Goal: Transaction & Acquisition: Purchase product/service

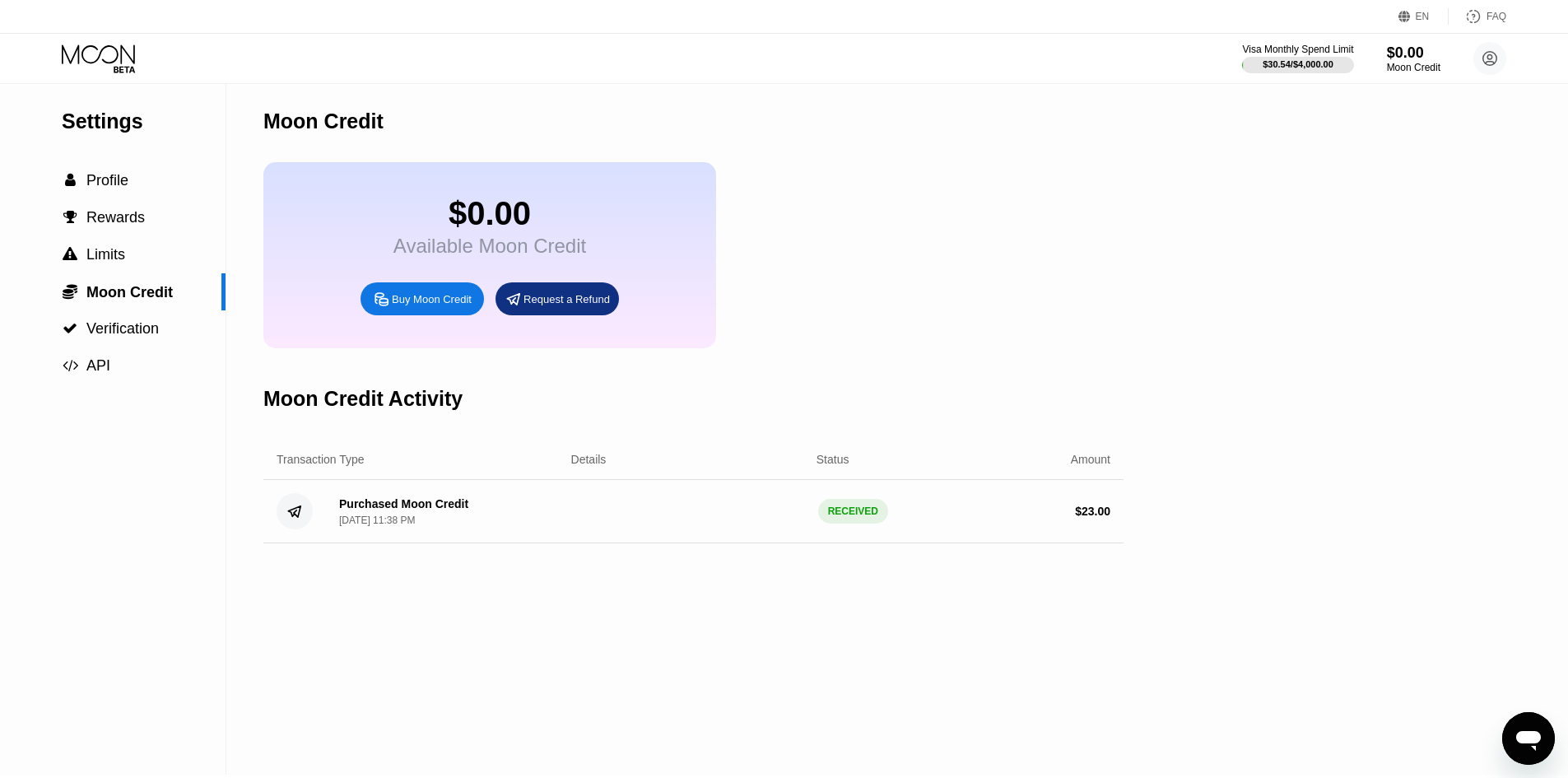
scroll to position [5, 0]
click at [107, 183] on span "Profile" at bounding box center [107, 178] width 42 height 17
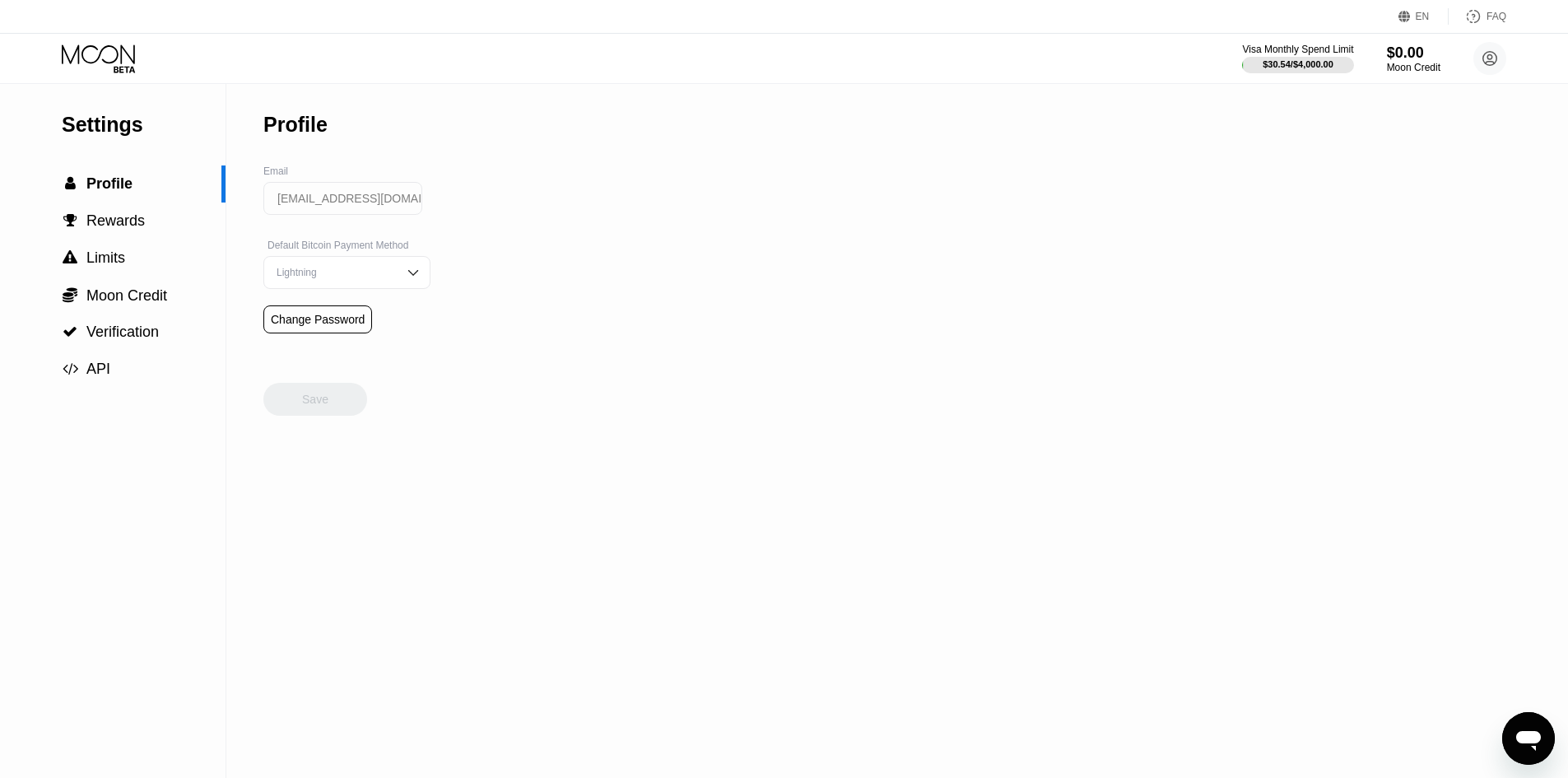
click at [100, 62] on icon at bounding box center [99, 58] width 76 height 29
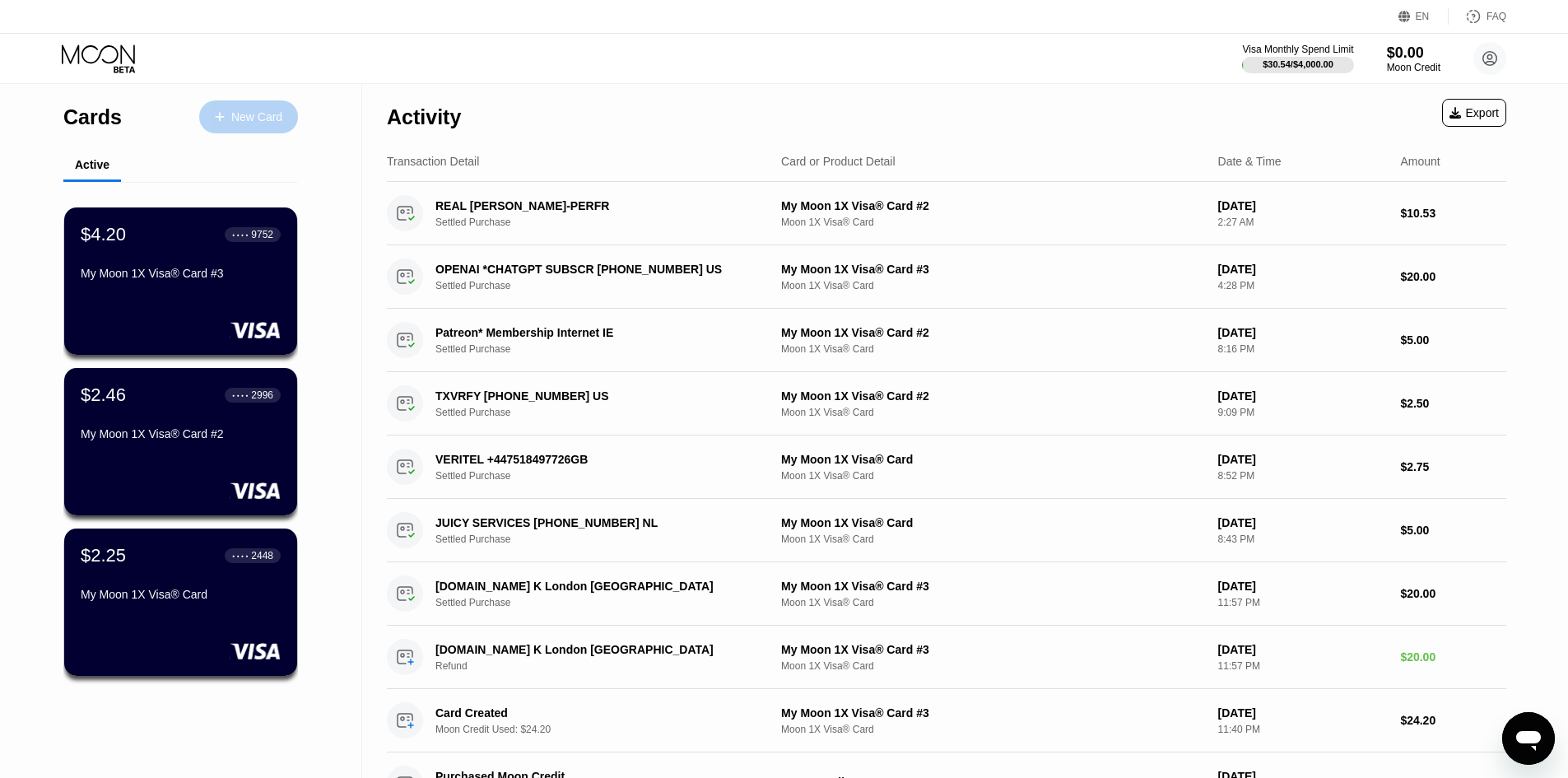
click at [234, 117] on div "New Card" at bounding box center [257, 117] width 51 height 14
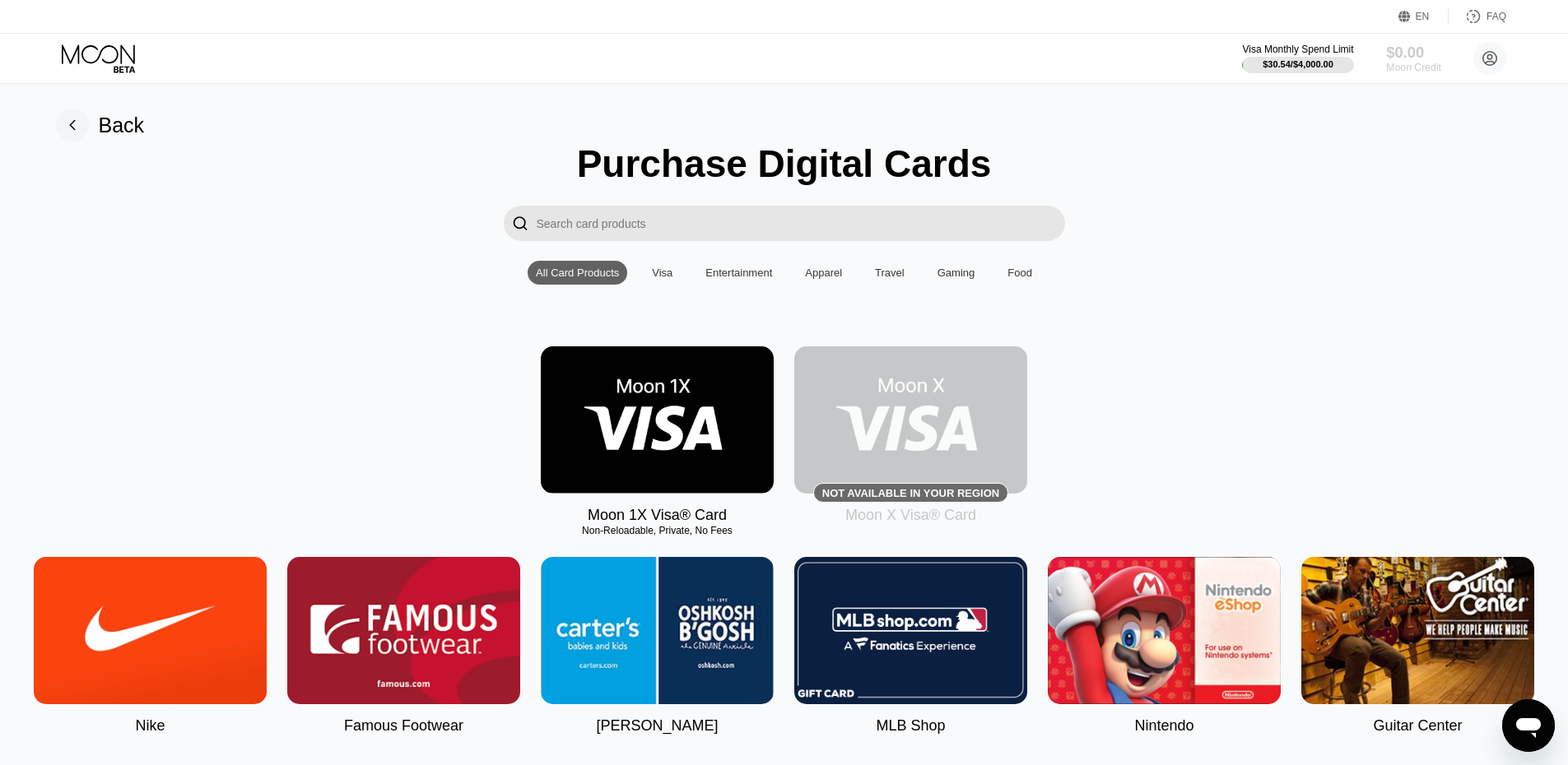
click at [1397, 62] on div "Moon Credit" at bounding box center [1414, 67] width 55 height 12
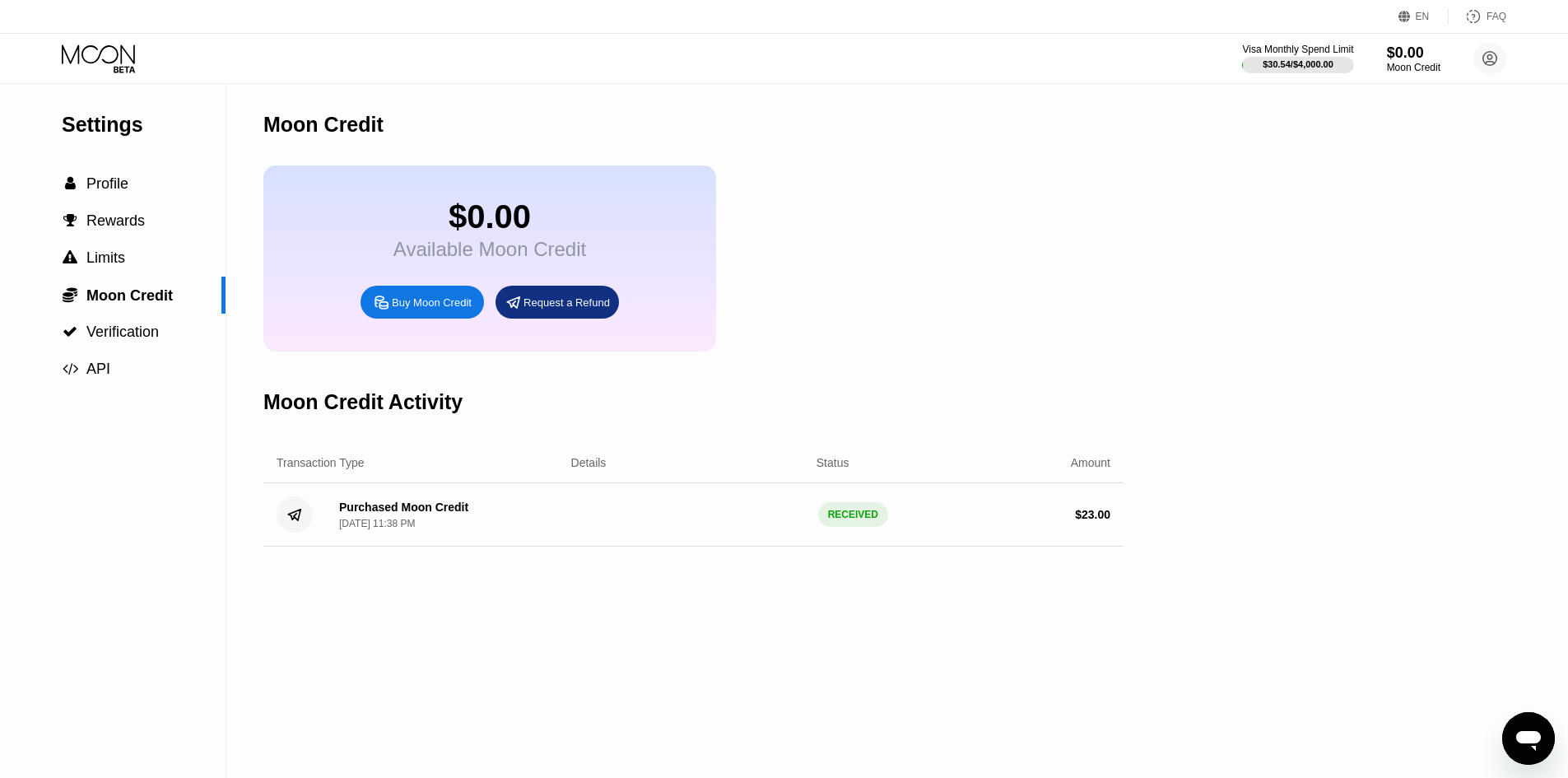
click at [456, 310] on div "Buy Moon Credit" at bounding box center [432, 302] width 80 height 14
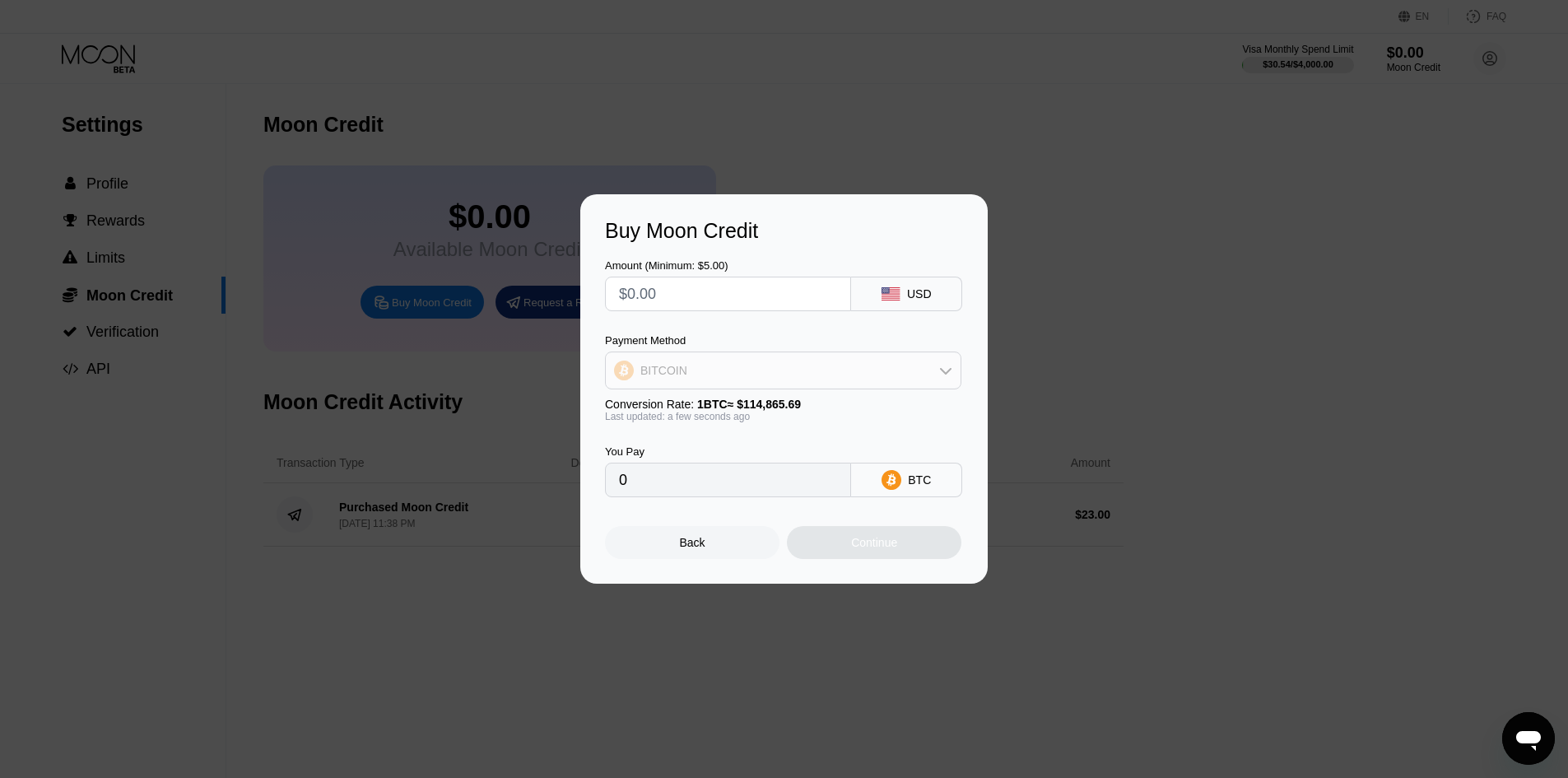
click at [785, 371] on div "BITCOIN" at bounding box center [783, 369] width 354 height 33
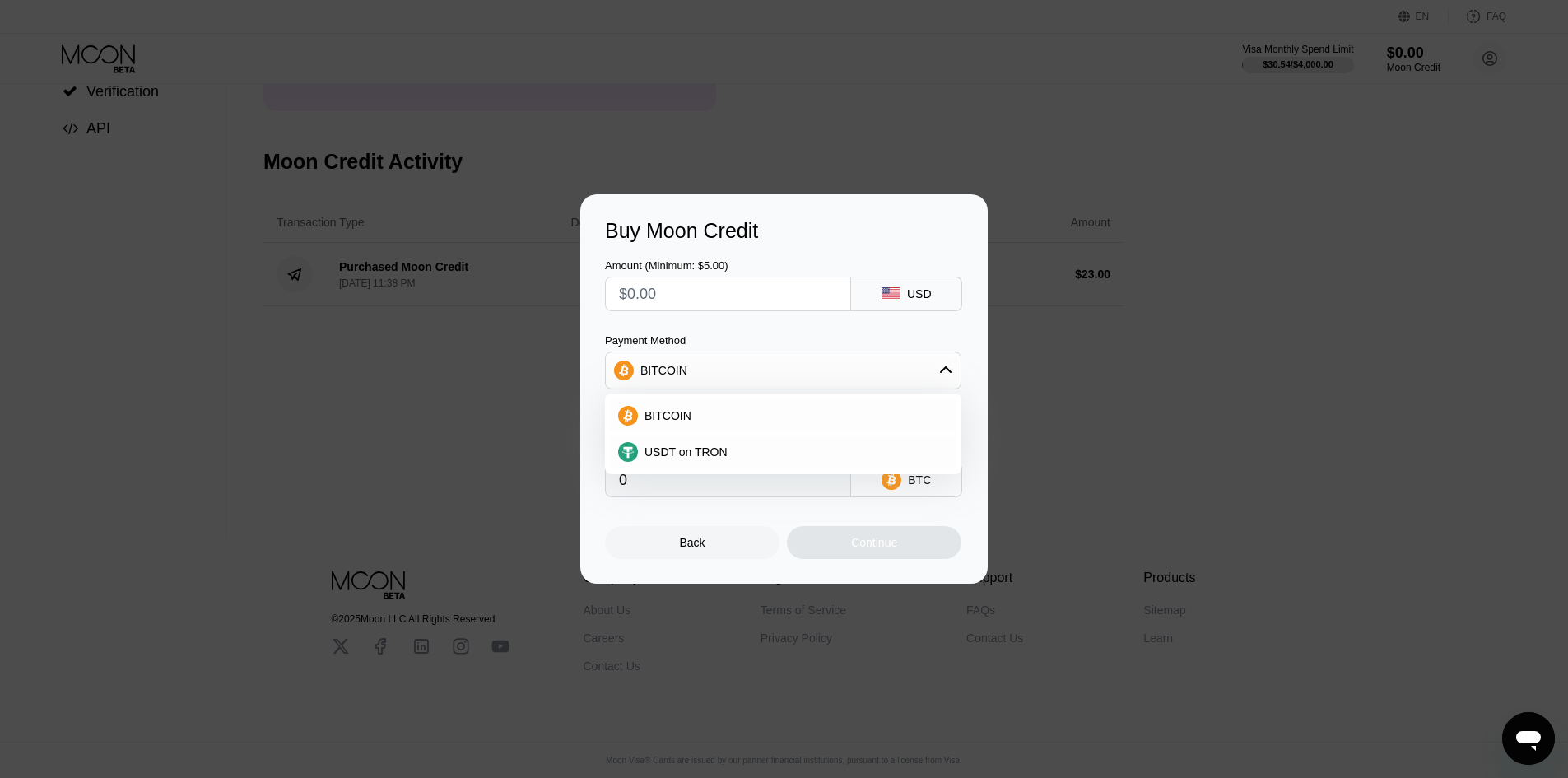
click at [762, 360] on div "BITCOIN" at bounding box center [783, 369] width 354 height 33
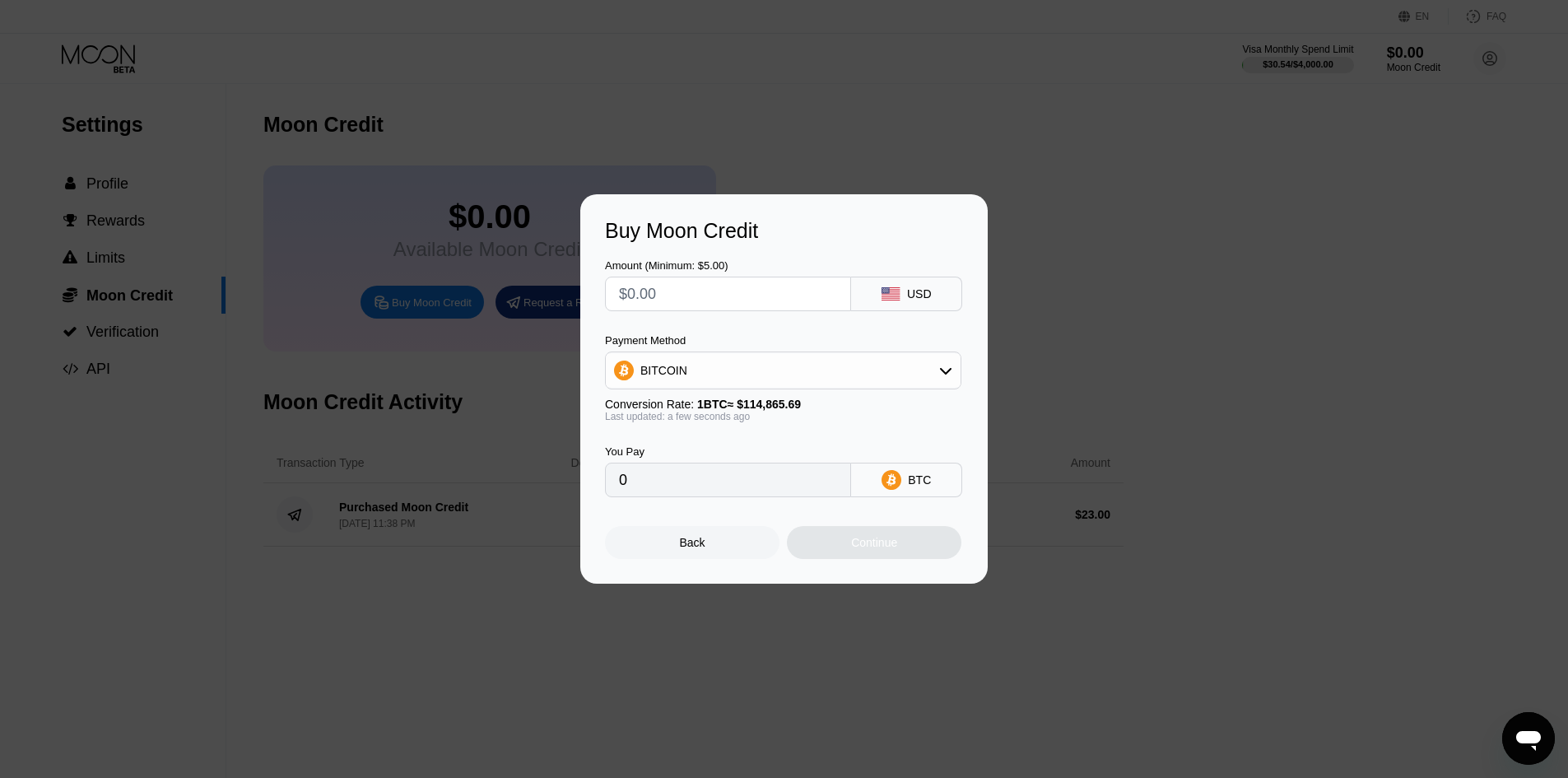
click at [801, 388] on div "BITCOIN" at bounding box center [783, 370] width 356 height 38
click at [891, 382] on div "BITCOIN" at bounding box center [783, 369] width 354 height 33
click at [725, 445] on div "USDT on TRON" at bounding box center [792, 451] width 310 height 13
type input "0.00"
click at [1123, 267] on div "Buy Moon Credit Amount (Minimum: $5.00) USD Payment Method USDT on TRON Convers…" at bounding box center [784, 388] width 1568 height 389
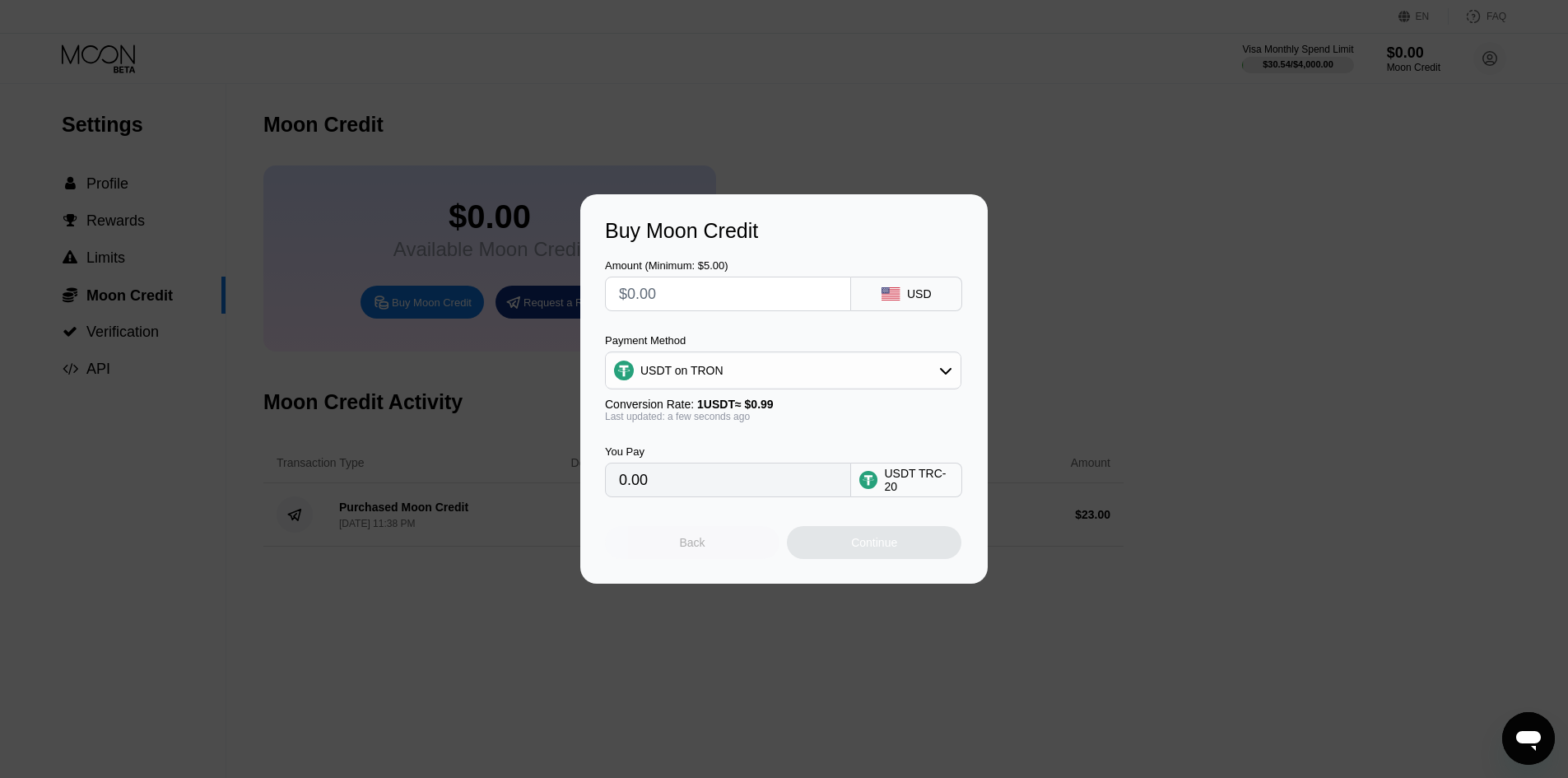
click at [701, 544] on div "Back" at bounding box center [693, 541] width 26 height 13
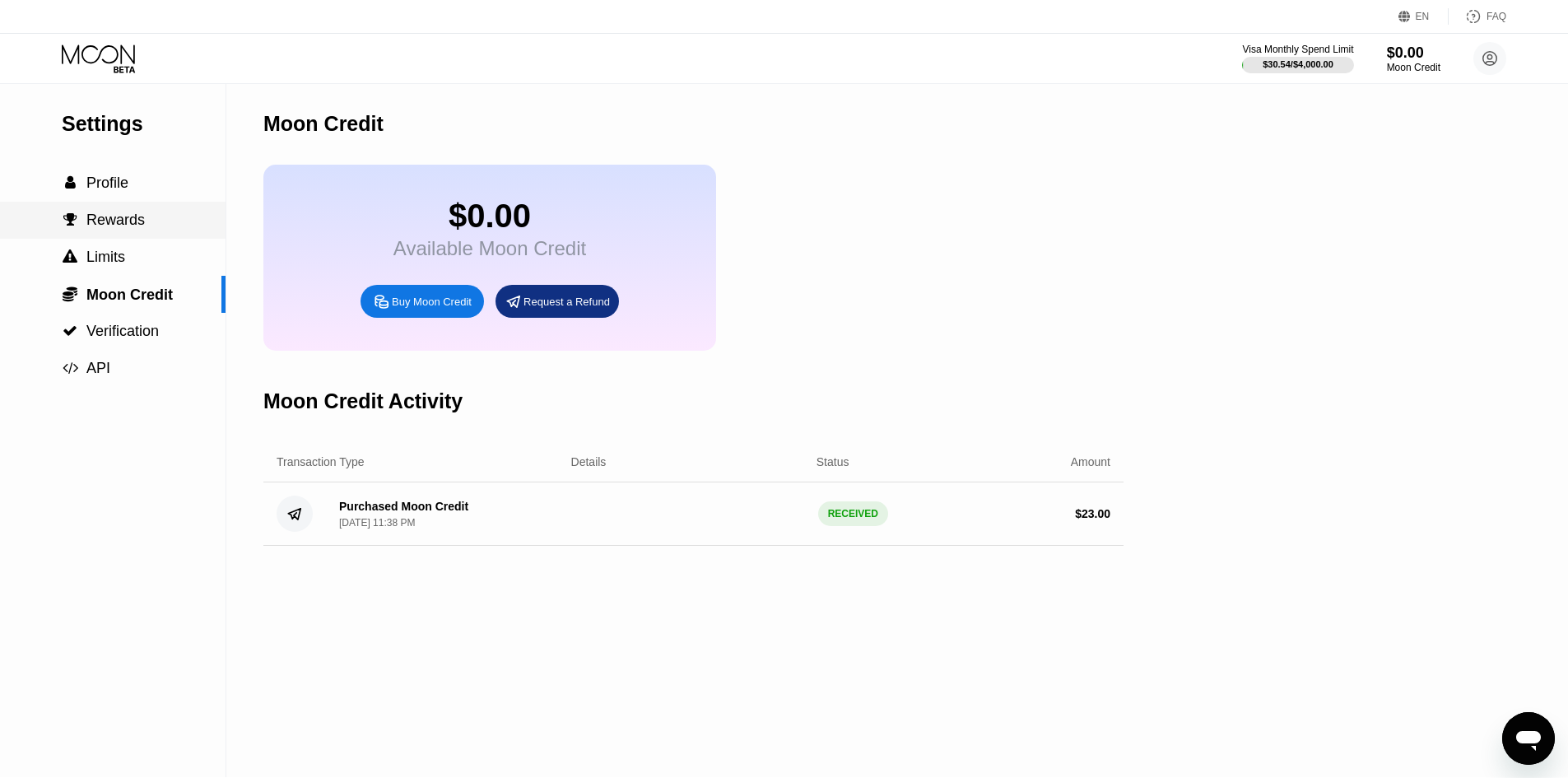
scroll to position [22, 0]
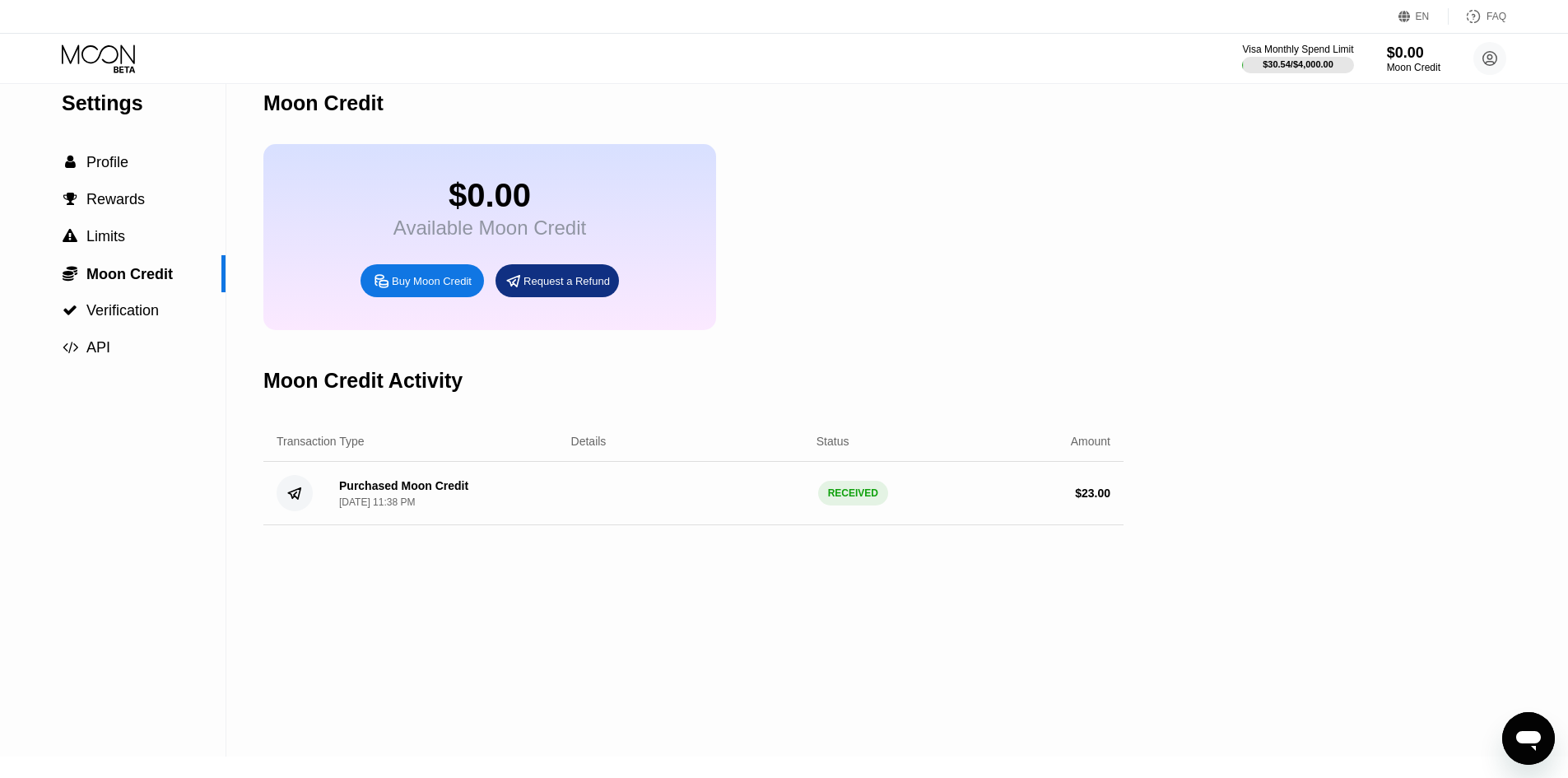
click at [419, 288] on div "Buy Moon Credit" at bounding box center [432, 281] width 80 height 14
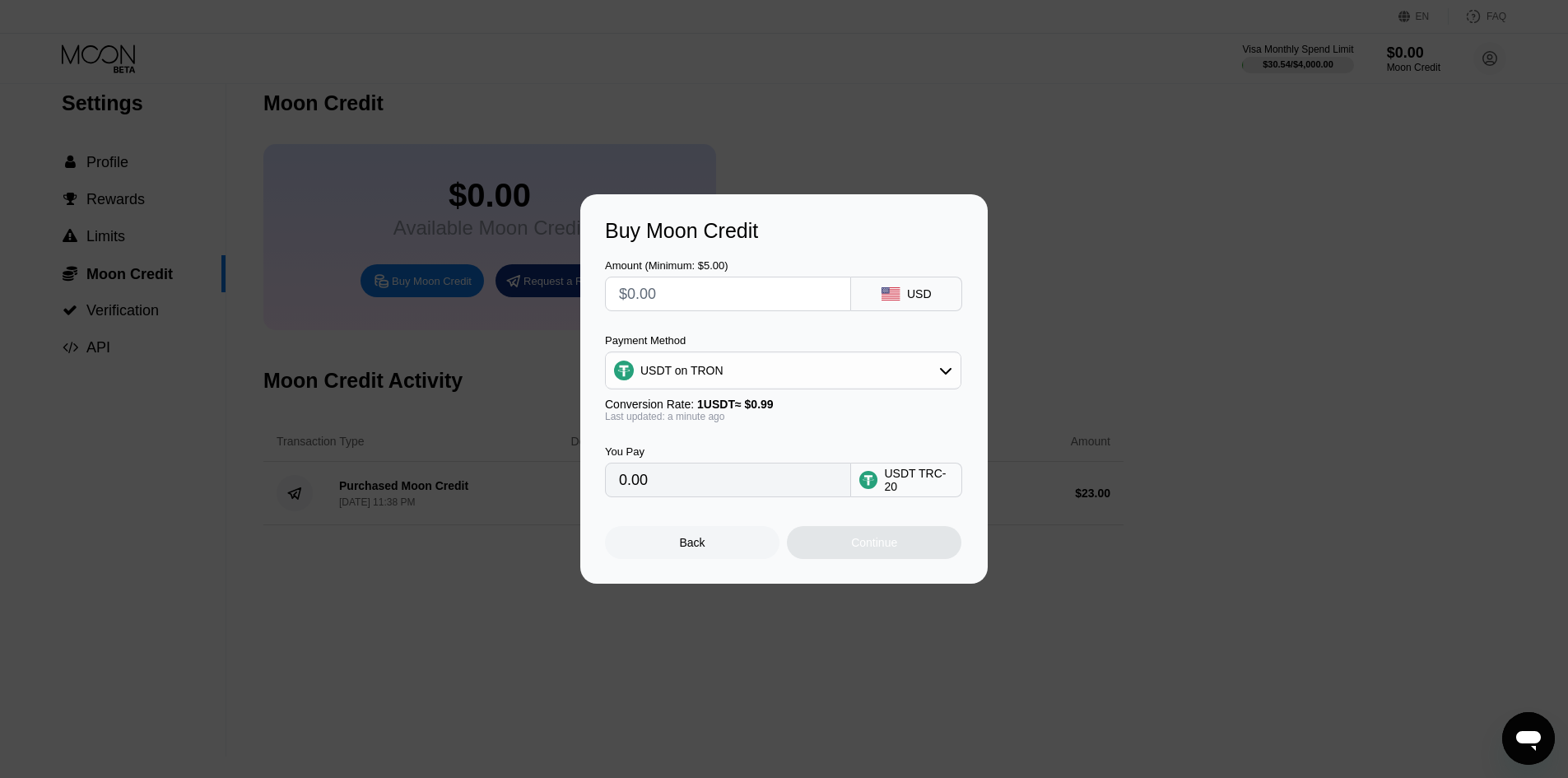
click at [717, 299] on input "text" at bounding box center [728, 293] width 218 height 33
click at [707, 360] on div "USDT on TRON" at bounding box center [783, 369] width 354 height 33
click at [747, 367] on div "USDT on TRON" at bounding box center [783, 369] width 354 height 33
click at [660, 295] on input "text" at bounding box center [728, 293] width 218 height 33
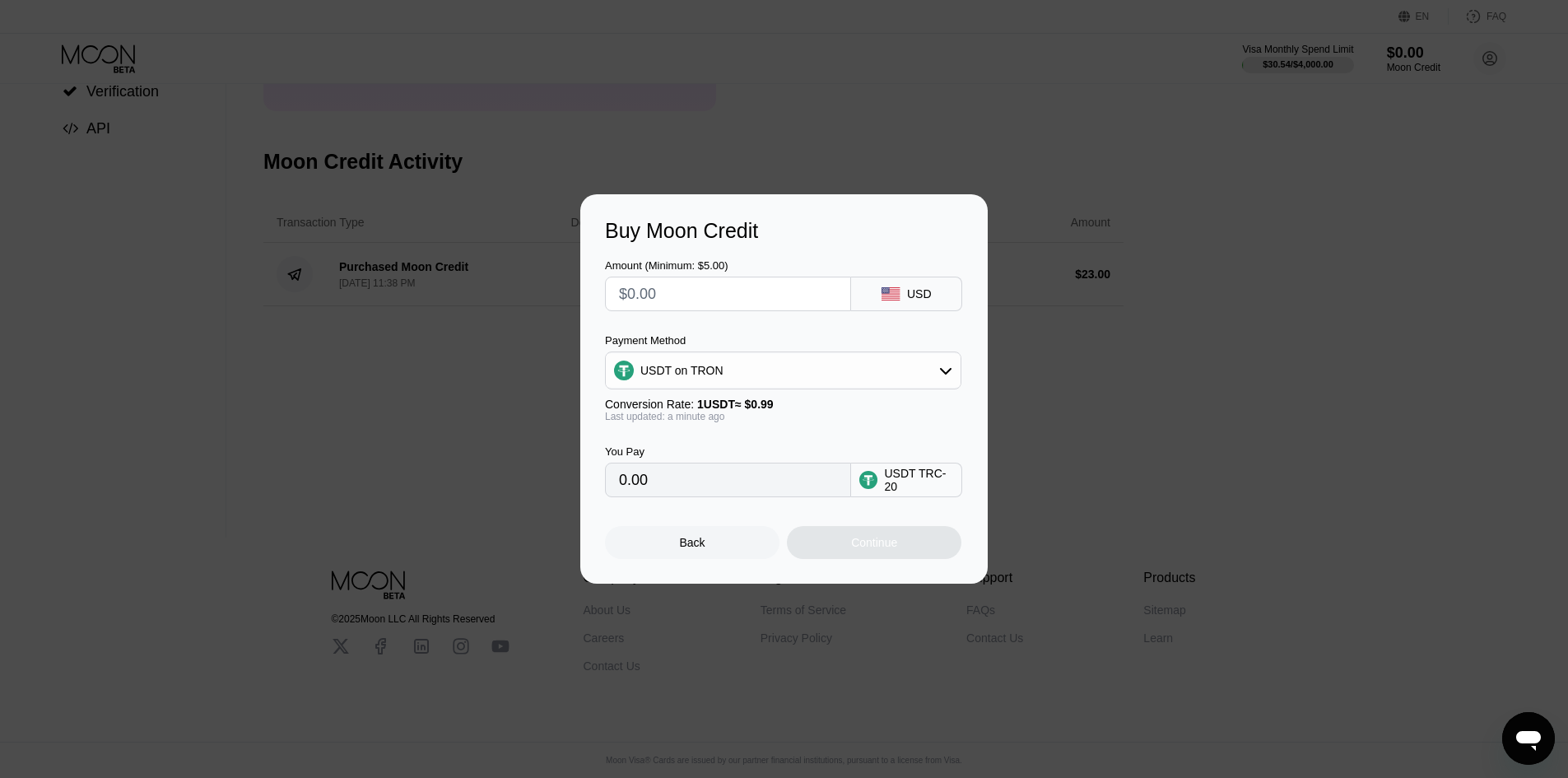
scroll to position [252, 0]
click at [694, 290] on input "text" at bounding box center [728, 293] width 218 height 33
click at [681, 295] on input "text" at bounding box center [728, 293] width 218 height 33
type input "$2"
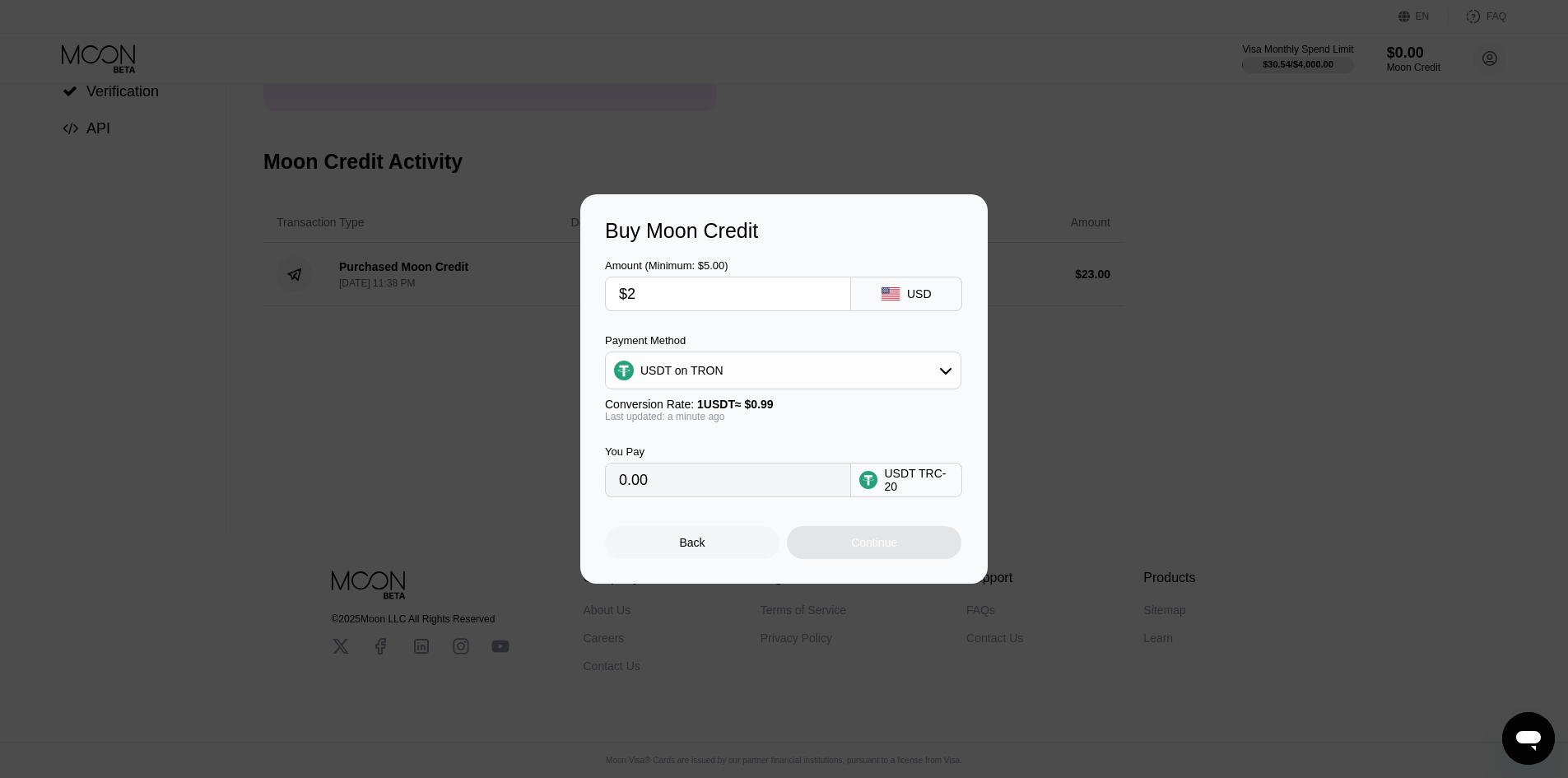
type input "2.02"
type input "$25"
type input "25.25"
type input "$25"
click at [764, 363] on div "USDT on TRON" at bounding box center [783, 369] width 354 height 33
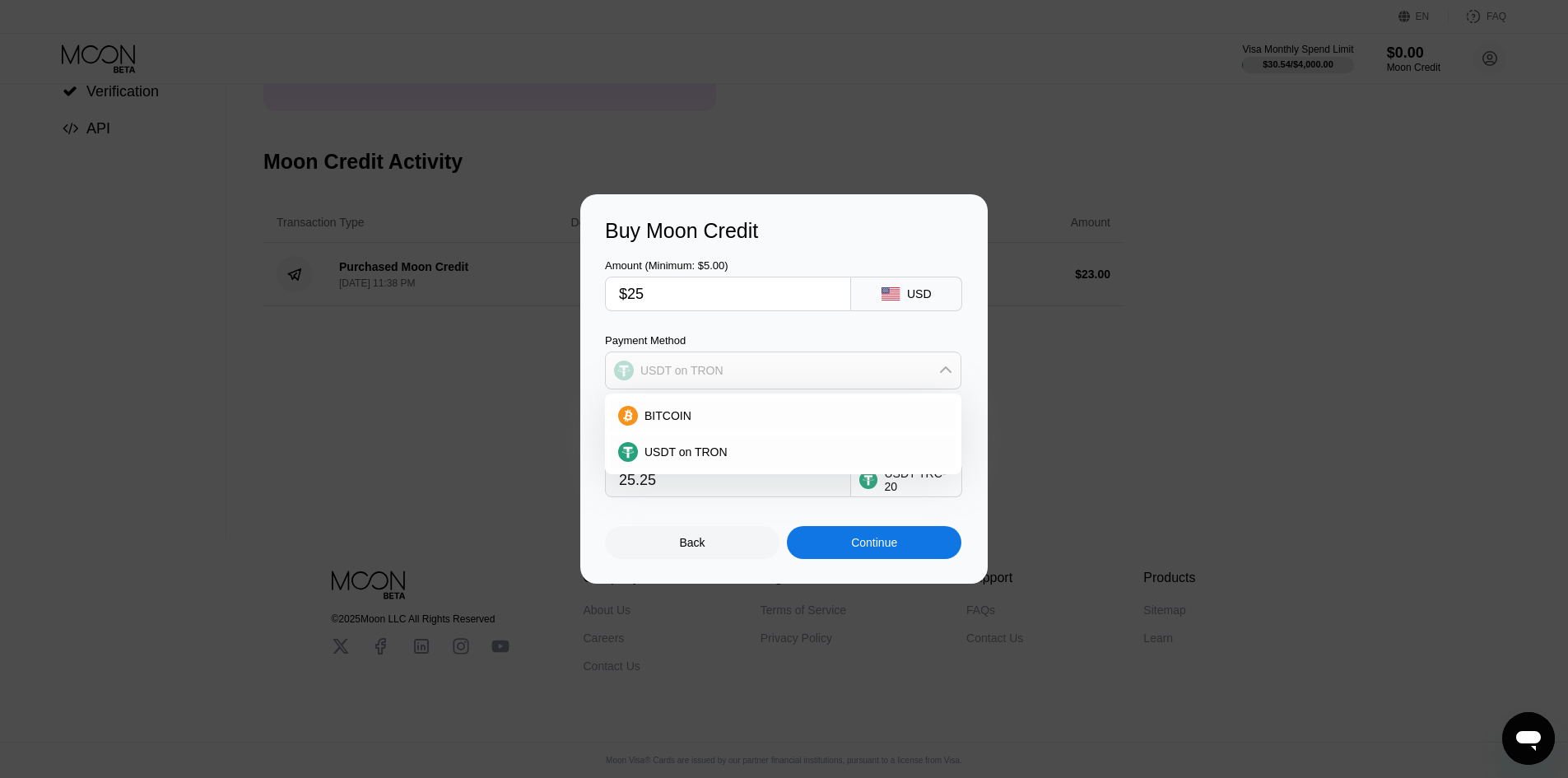
click at [764, 363] on div "USDT on TRON" at bounding box center [783, 369] width 354 height 33
click at [871, 541] on div "Continue" at bounding box center [874, 541] width 47 height 13
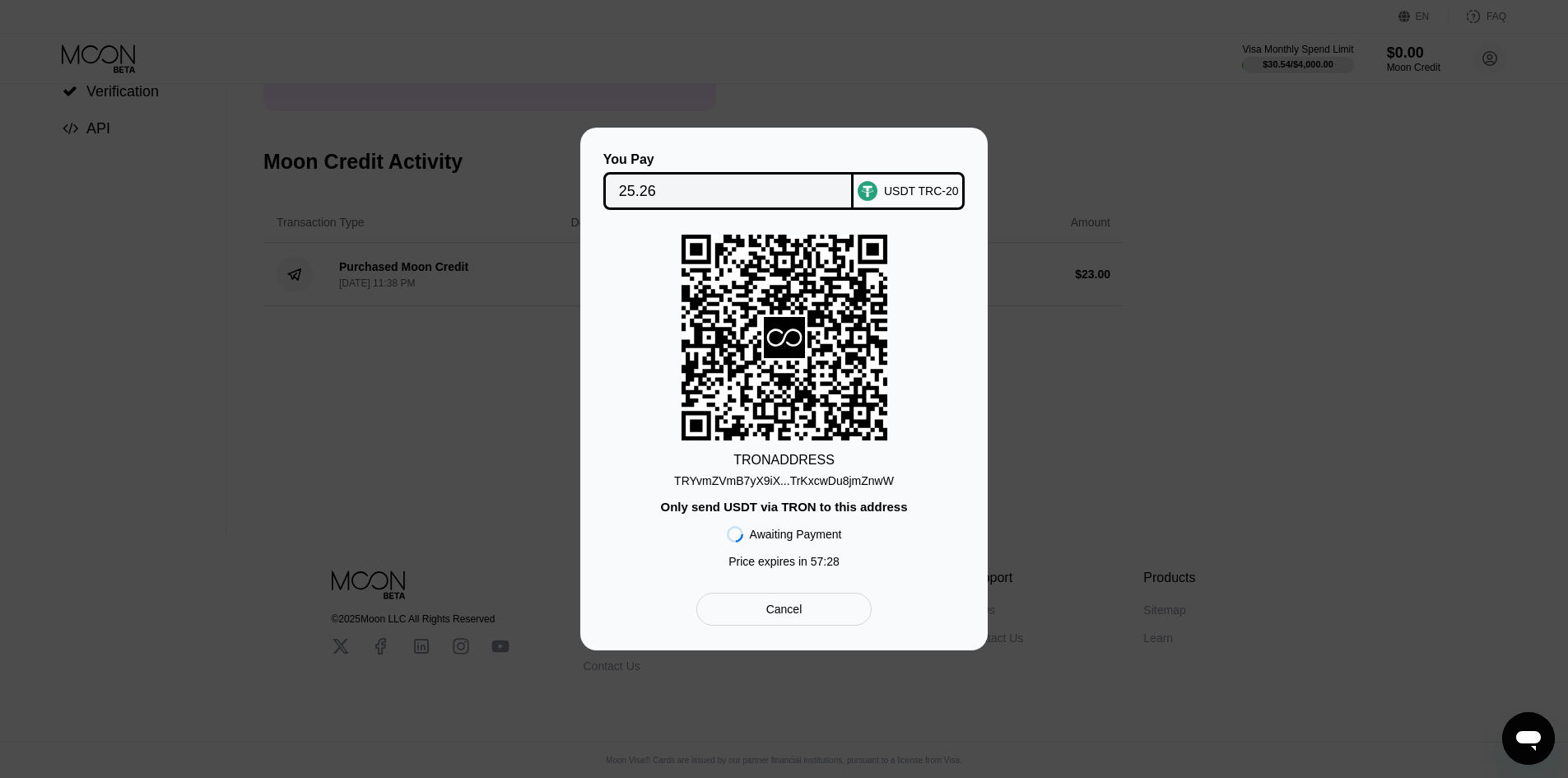
click at [895, 186] on div "USDT TRC-20" at bounding box center [922, 190] width 75 height 13
click at [909, 192] on div "USDT TRC-20" at bounding box center [922, 190] width 75 height 13
click at [1048, 186] on div "You Pay 25.26 USDT TRC-20 TRON ADDRESS TRYvmZVmB7yX9iX...TrKxcwDu8jmZnwW Only s…" at bounding box center [784, 389] width 1568 height 523
click at [813, 611] on div "Cancel" at bounding box center [783, 608] width 175 height 33
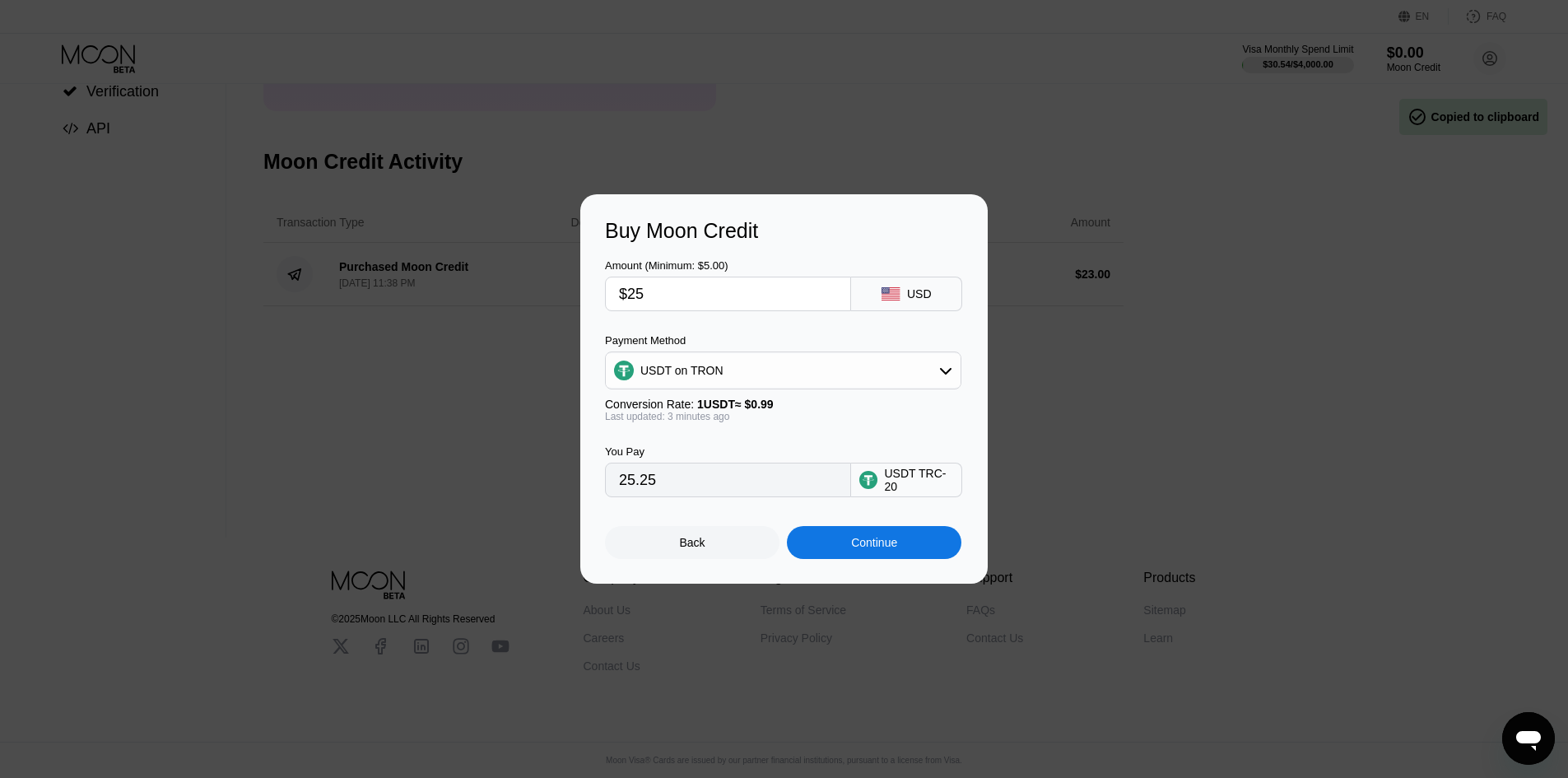
click at [681, 376] on div "USDT on TRON" at bounding box center [682, 369] width 83 height 13
click at [687, 412] on div "BITCOIN" at bounding box center [792, 415] width 310 height 13
type input "0.00021754"
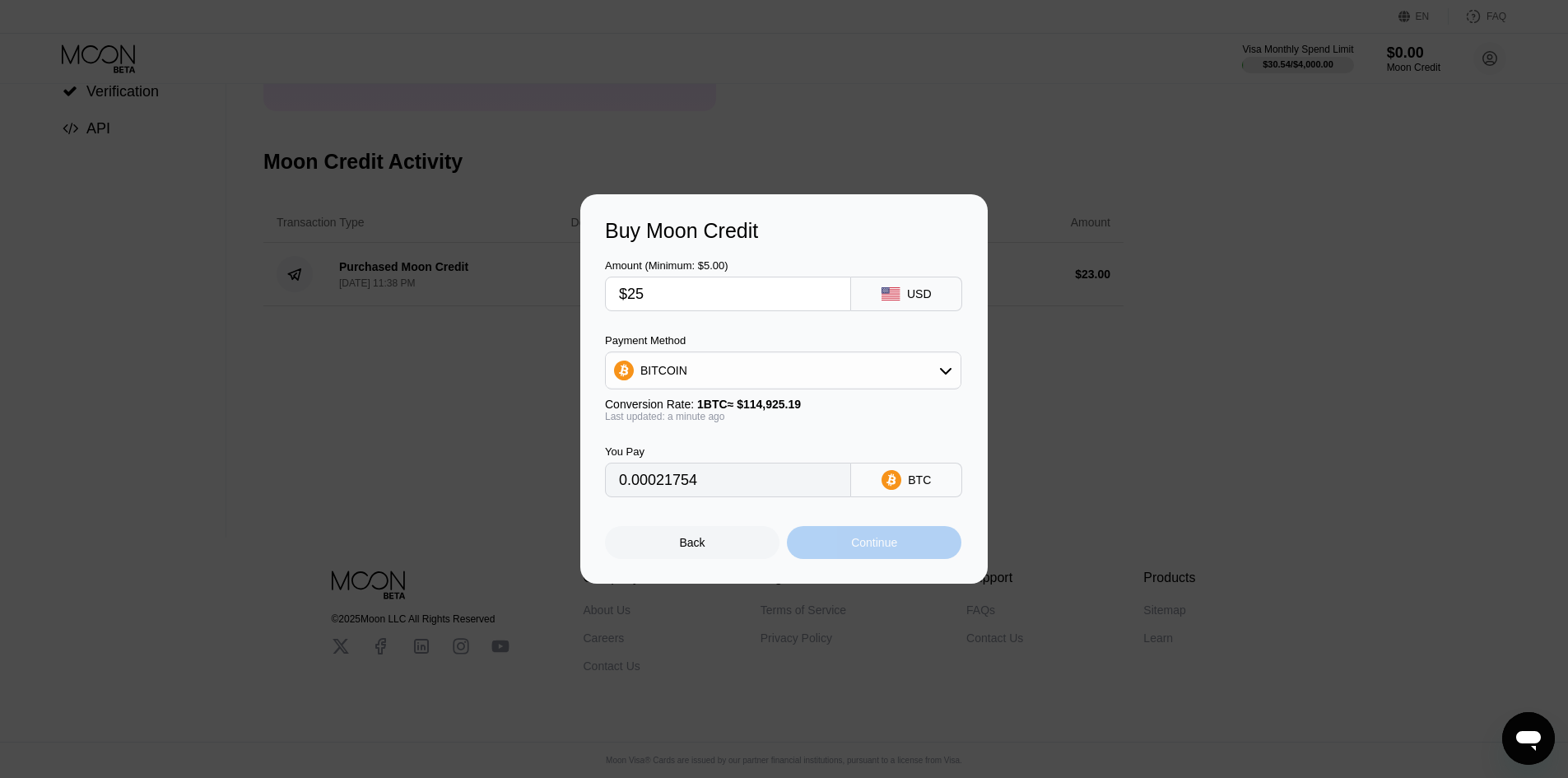
click at [890, 545] on div "Continue" at bounding box center [874, 541] width 47 height 13
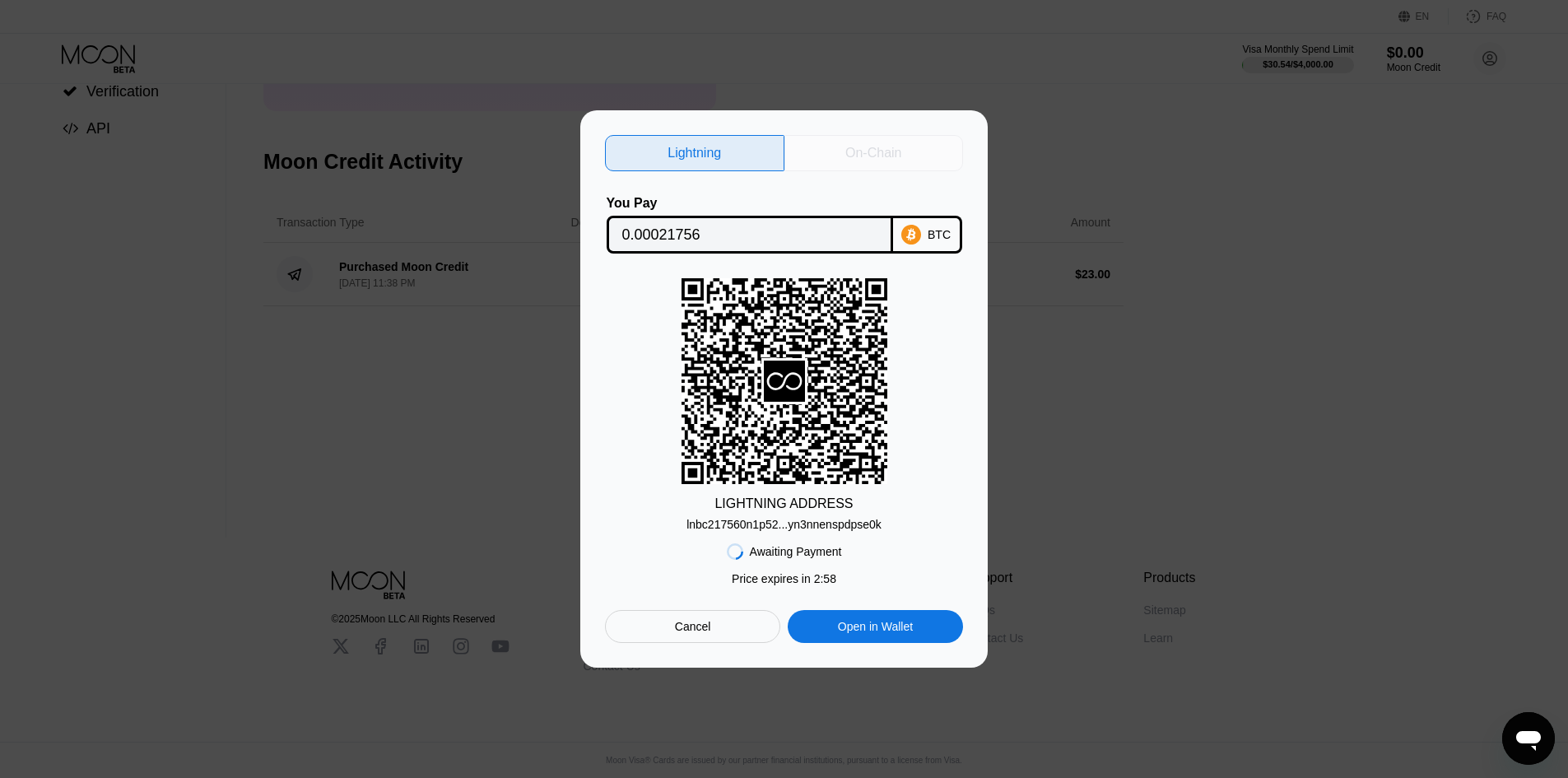
click at [841, 147] on div "On-Chain" at bounding box center [873, 152] width 179 height 37
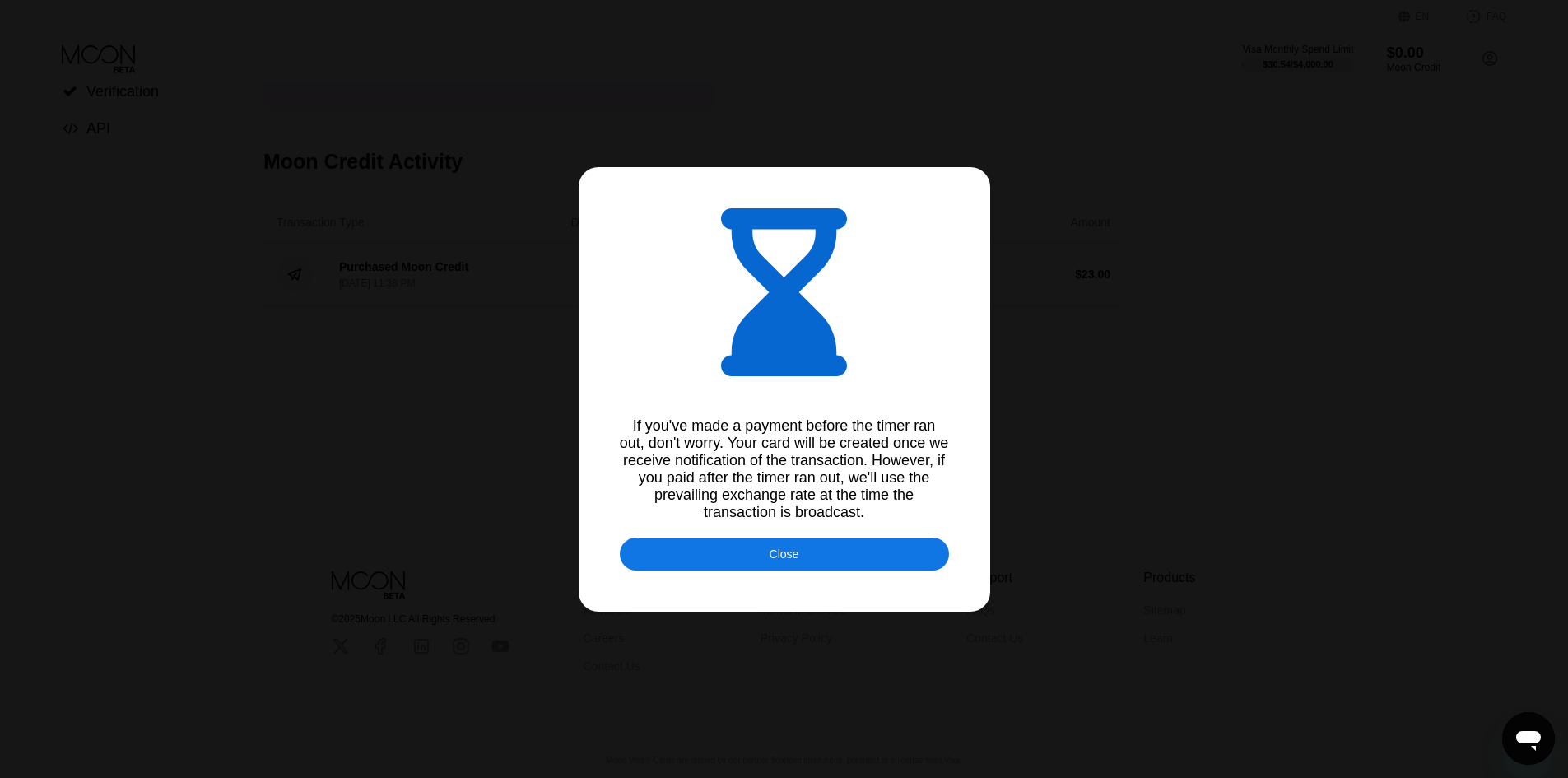
click at [753, 570] on div "Close" at bounding box center [784, 553] width 329 height 33
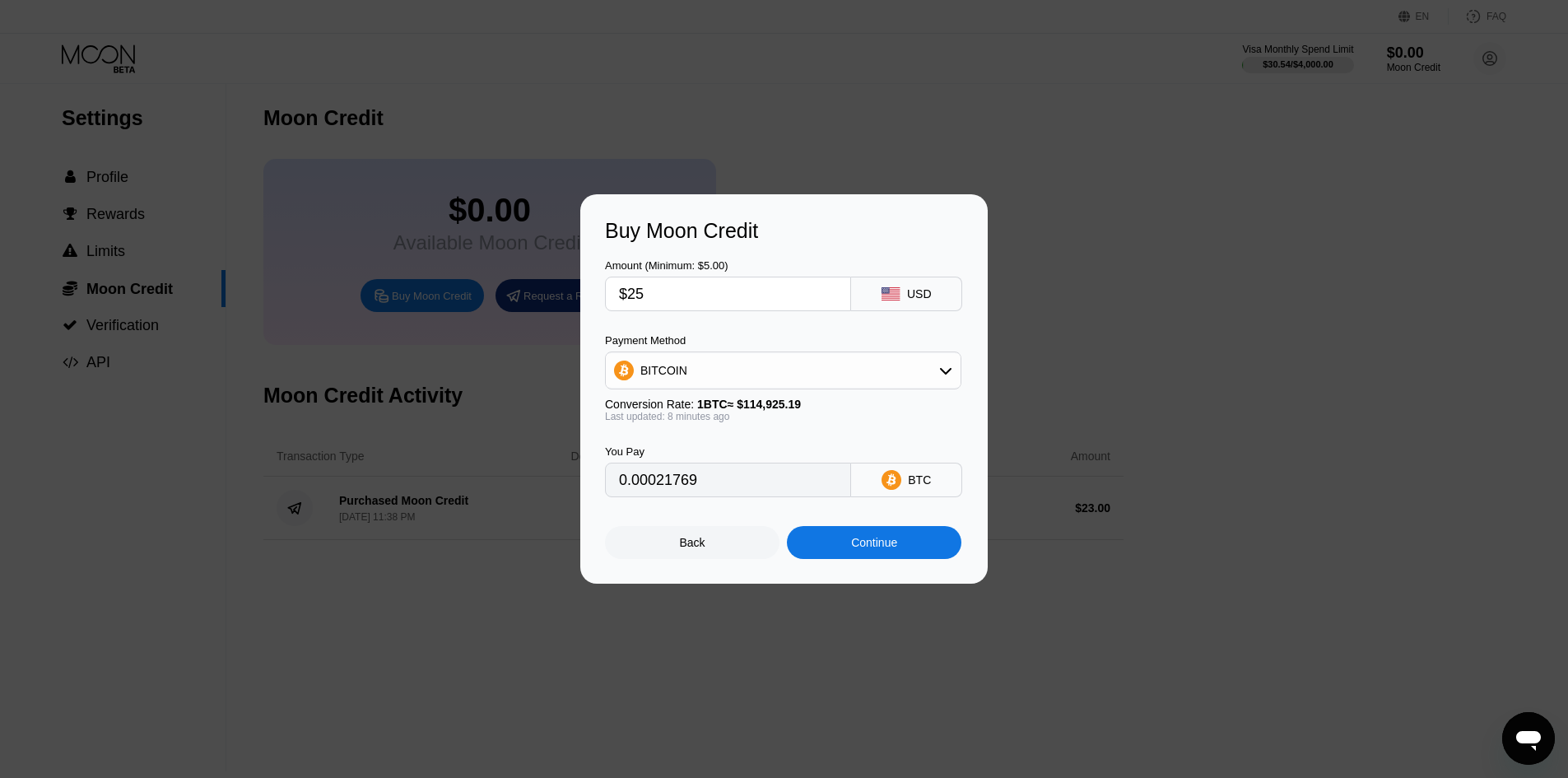
scroll to position [0, 0]
drag, startPoint x: 465, startPoint y: 183, endPoint x: 518, endPoint y: 239, distance: 77.1
click at [464, 182] on div at bounding box center [790, 389] width 1580 height 778
click at [853, 542] on div "Continue" at bounding box center [874, 541] width 47 height 13
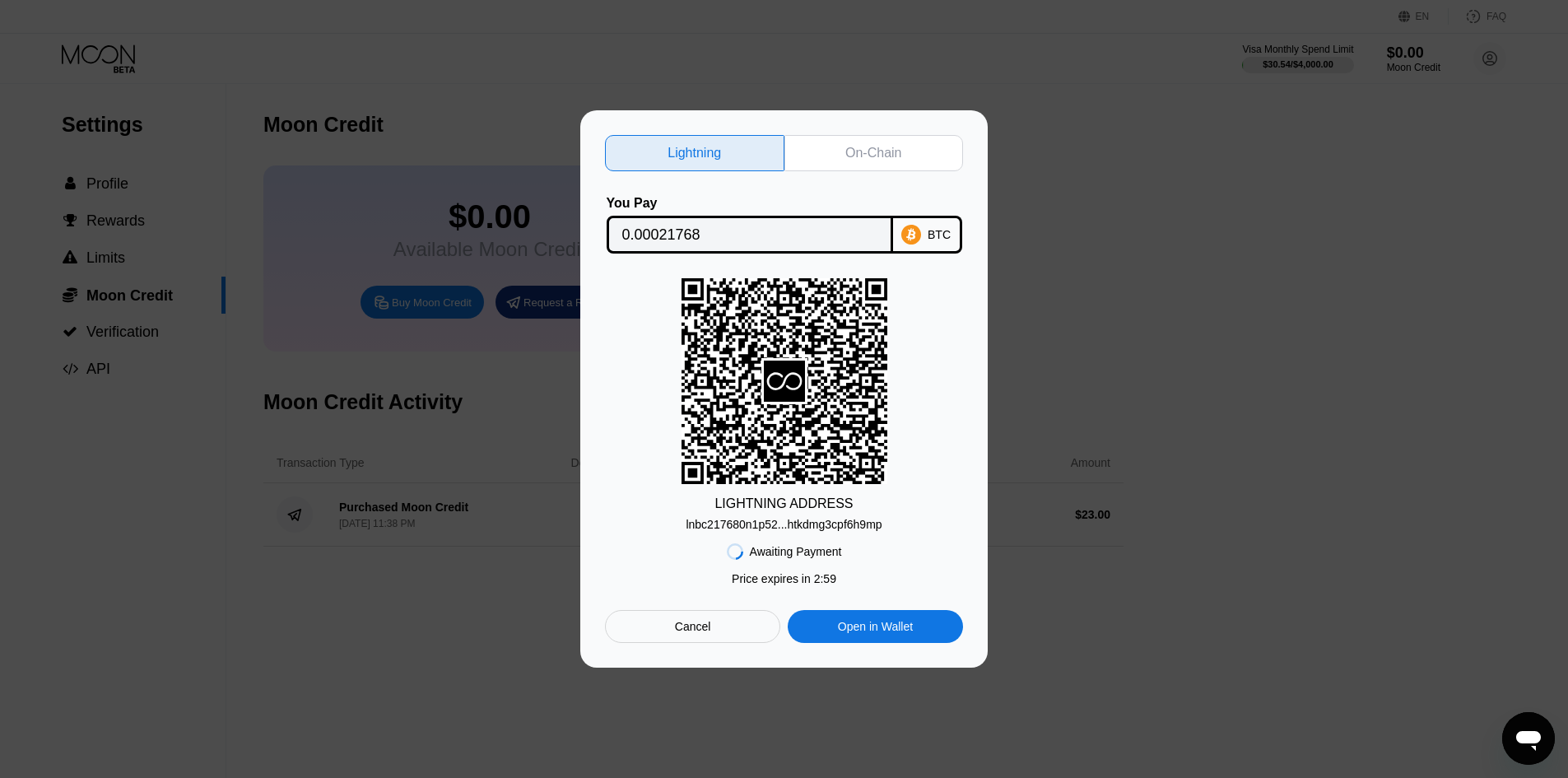
click at [735, 619] on div "Cancel" at bounding box center [692, 626] width 175 height 33
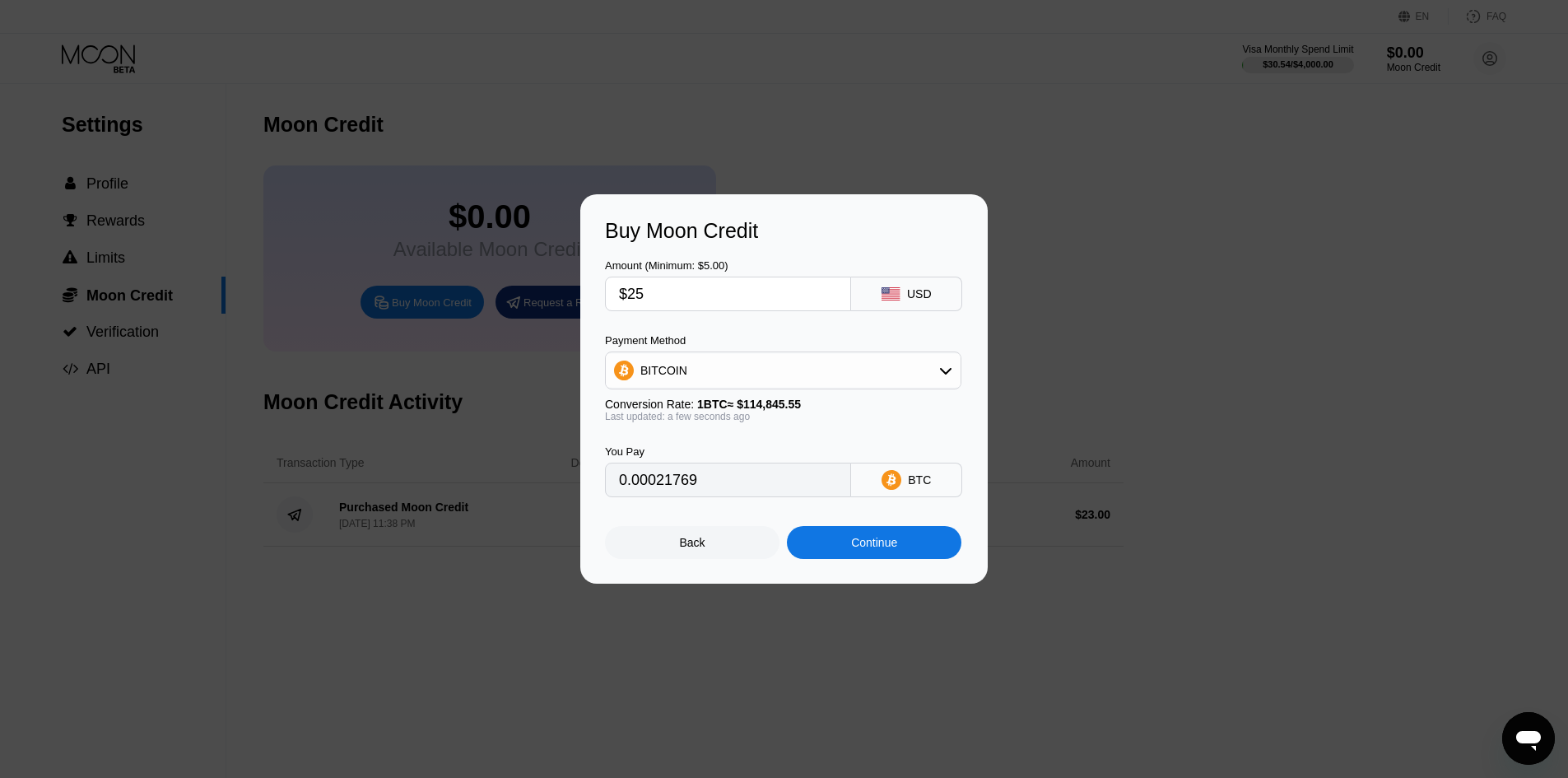
click at [677, 535] on div "Back" at bounding box center [692, 541] width 174 height 33
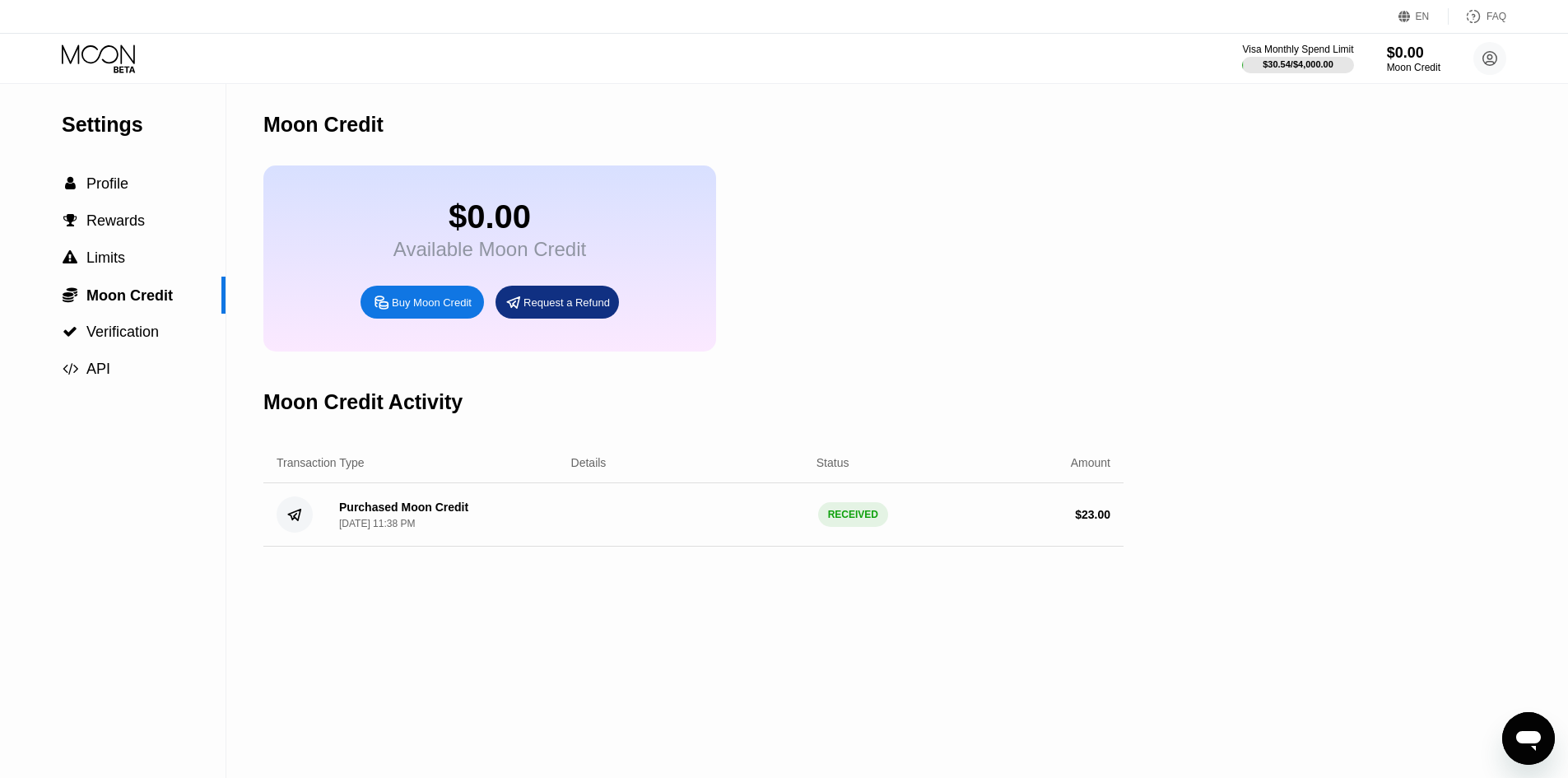
click at [421, 310] on div "Buy Moon Credit" at bounding box center [432, 302] width 80 height 14
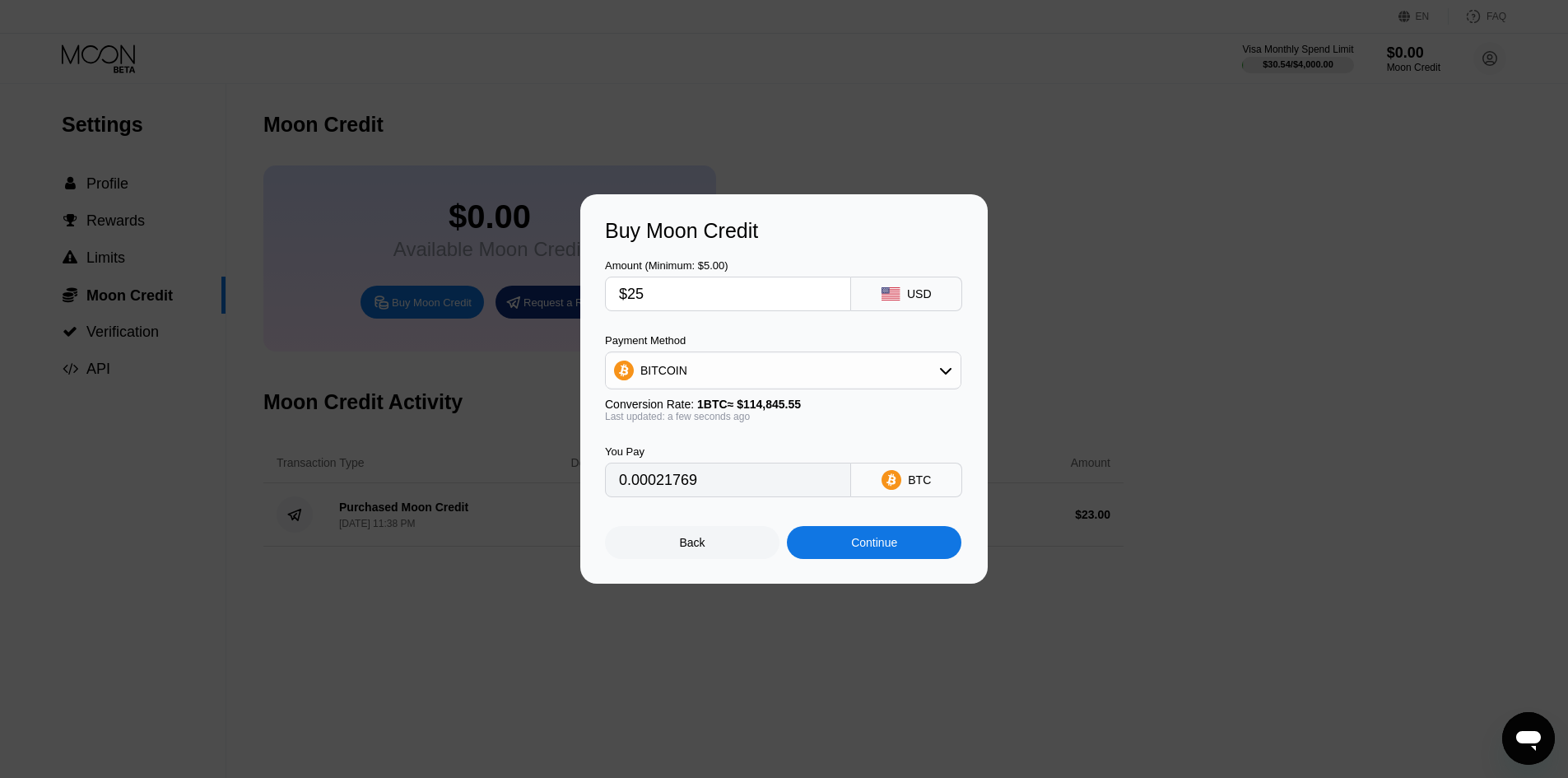
click at [710, 351] on div "BITCOIN" at bounding box center [783, 370] width 356 height 38
click at [715, 363] on div "BITCOIN" at bounding box center [783, 369] width 354 height 33
click at [682, 452] on span "USDT on TRON" at bounding box center [686, 451] width 83 height 13
type input "25.25"
click at [870, 546] on div "Continue" at bounding box center [874, 541] width 47 height 13
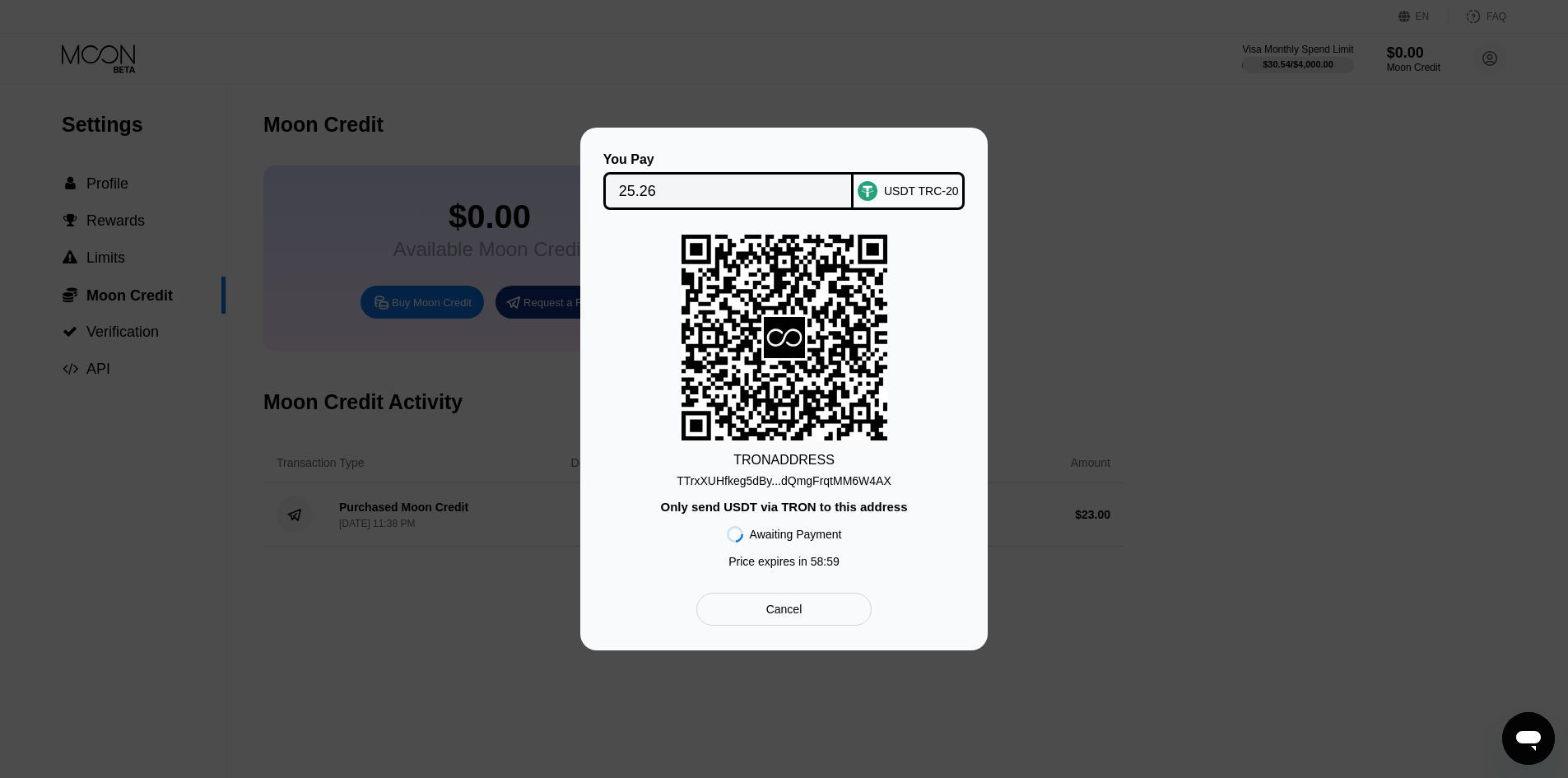
click at [788, 476] on div "TTrxXUHfkeg5dBy...dQmgFrqtMM6W4AX" at bounding box center [783, 480] width 215 height 13
click at [512, 337] on div "You Pay 25.26 USDT TRC-20 TRON ADDRESS TTrxXUHfkeg5dBy...dQmgFrqtMM6W4AX Only s…" at bounding box center [784, 389] width 1568 height 523
click at [773, 632] on div "You Pay 25.26 USDT TRC-20 TRON ADDRESS TTrxXUHfkeg5dBy...dQmgFrqtMM6W4AX Only s…" at bounding box center [783, 389] width 407 height 523
click at [776, 624] on div "Cancel" at bounding box center [783, 608] width 175 height 33
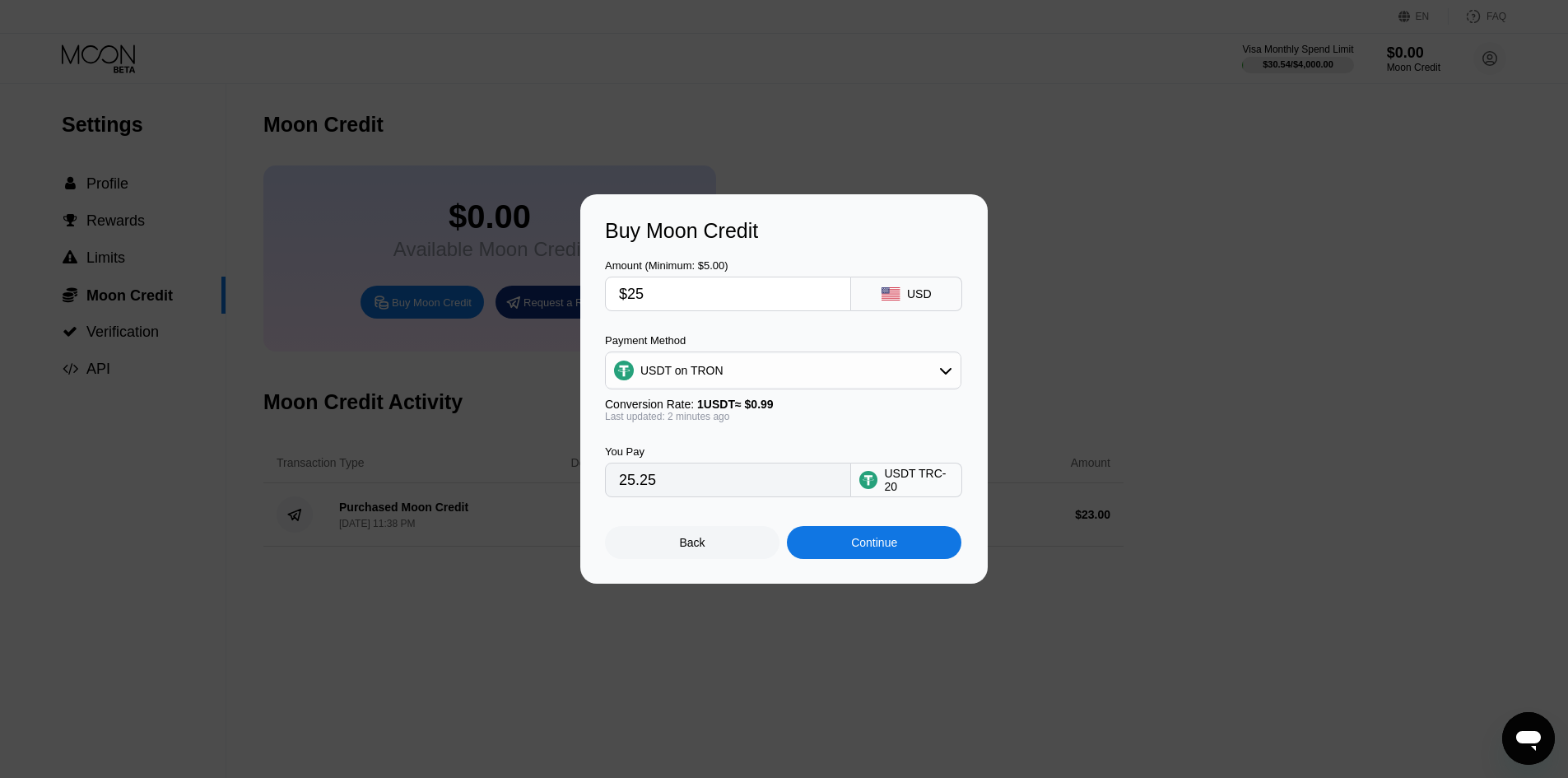
click at [648, 299] on input "$25" at bounding box center [728, 293] width 218 height 33
type input "$2"
type input "2.02"
type input "$28"
type input "28.28"
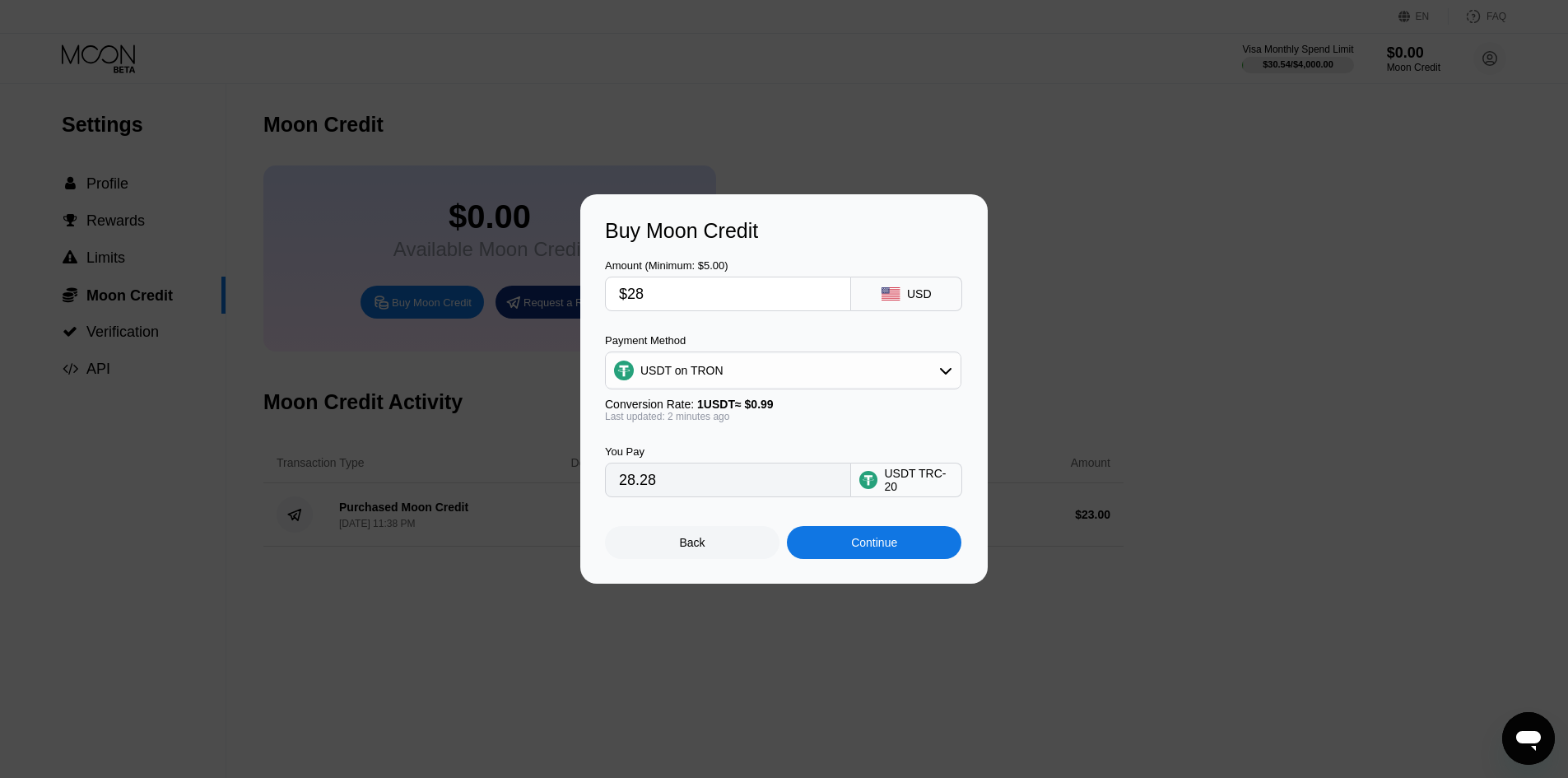
type input "$2"
type input "2.02"
type input "$27"
type input "27.27"
type input "$27"
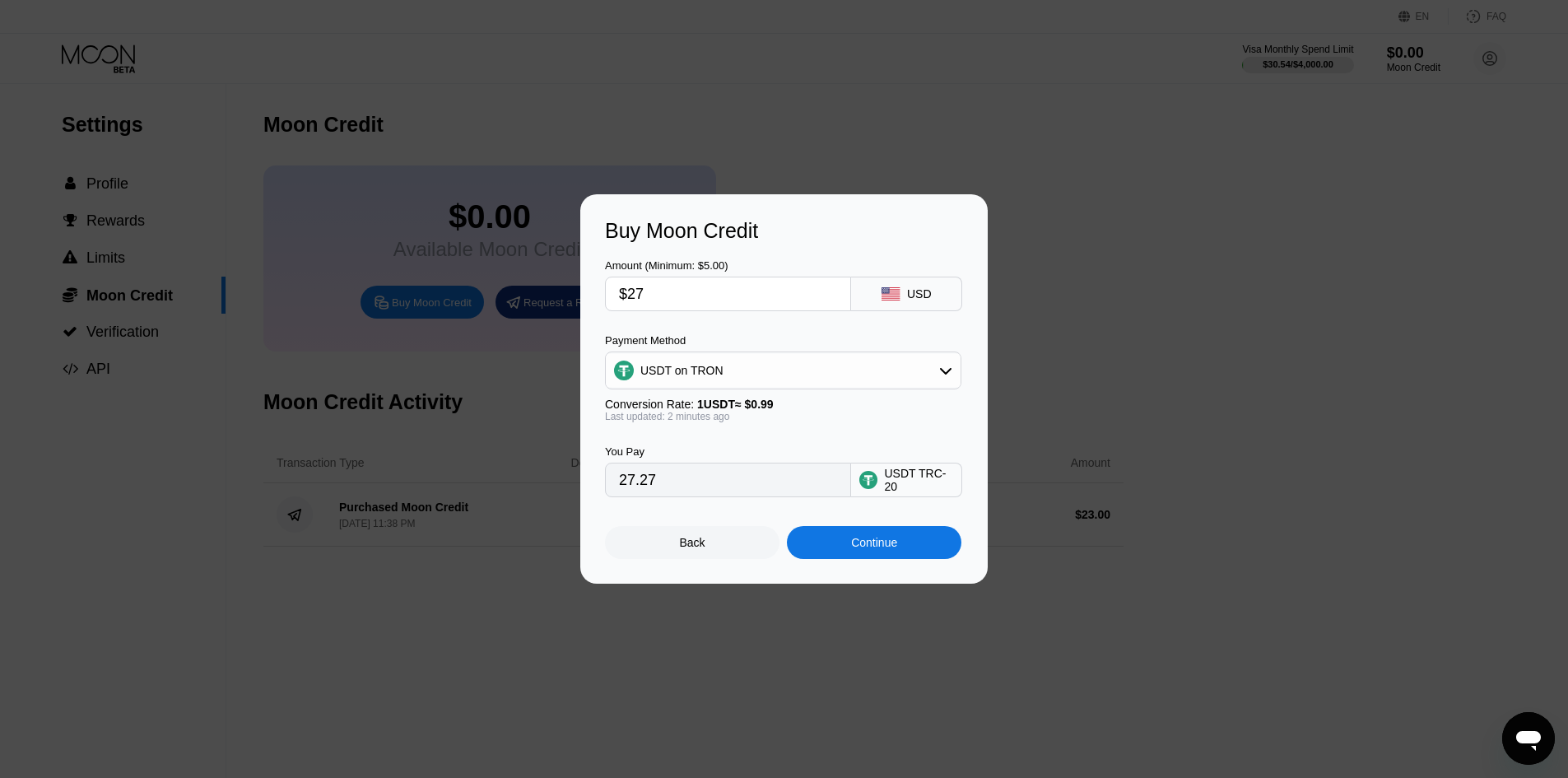
click at [859, 548] on div "Continue" at bounding box center [874, 541] width 47 height 13
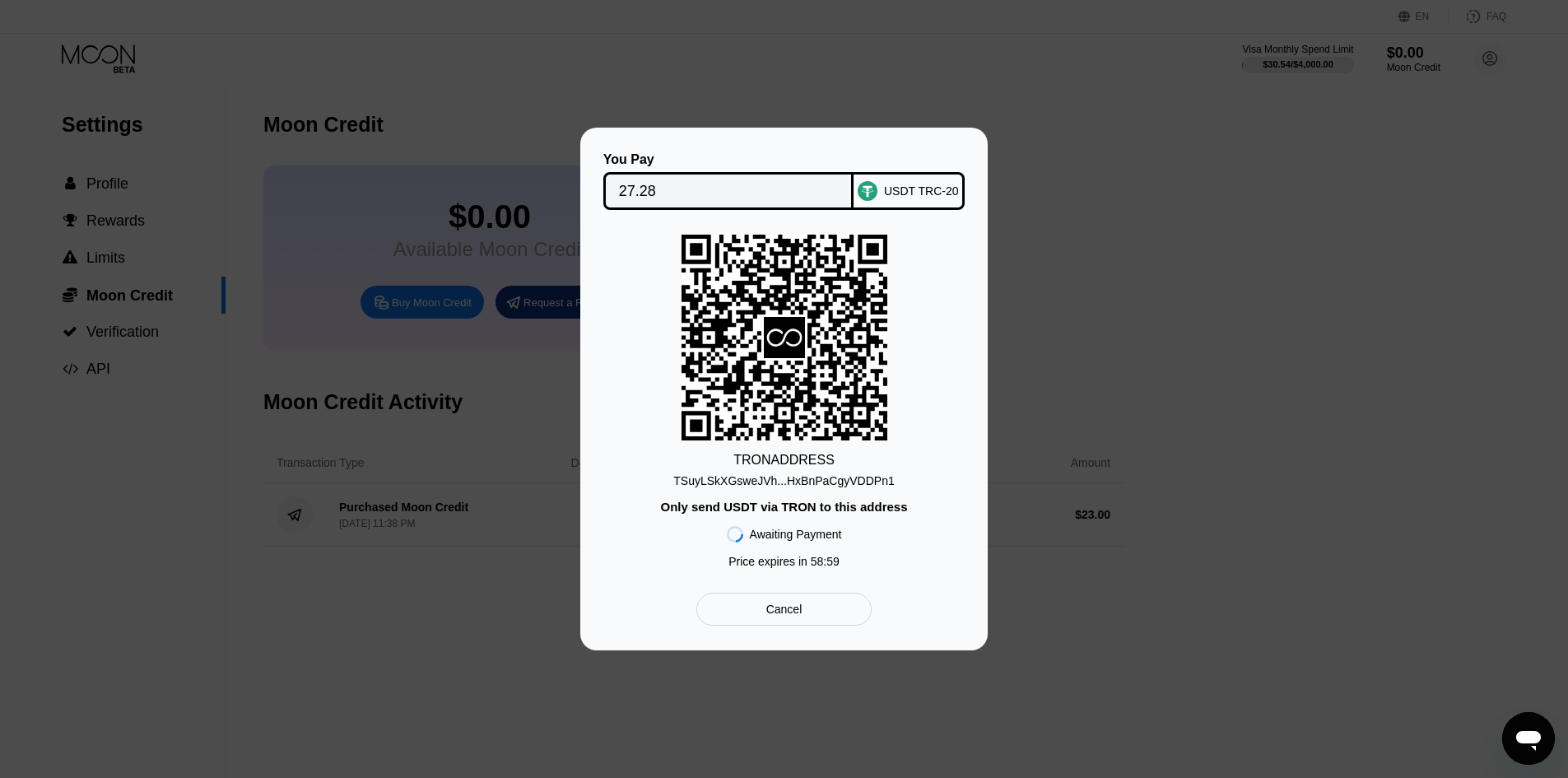
click at [812, 480] on div "TSuyLSkXGsweJVh...HxBnPaCgyVDDPn1" at bounding box center [783, 480] width 221 height 13
click at [412, 155] on div "You Pay 27.28 USDT TRC-20 TRON ADDRESS TSuyLSkXGsweJVh...HxBnPaCgyVDDPn1 Only s…" at bounding box center [784, 389] width 1568 height 523
click at [770, 600] on div "Cancel" at bounding box center [783, 608] width 175 height 33
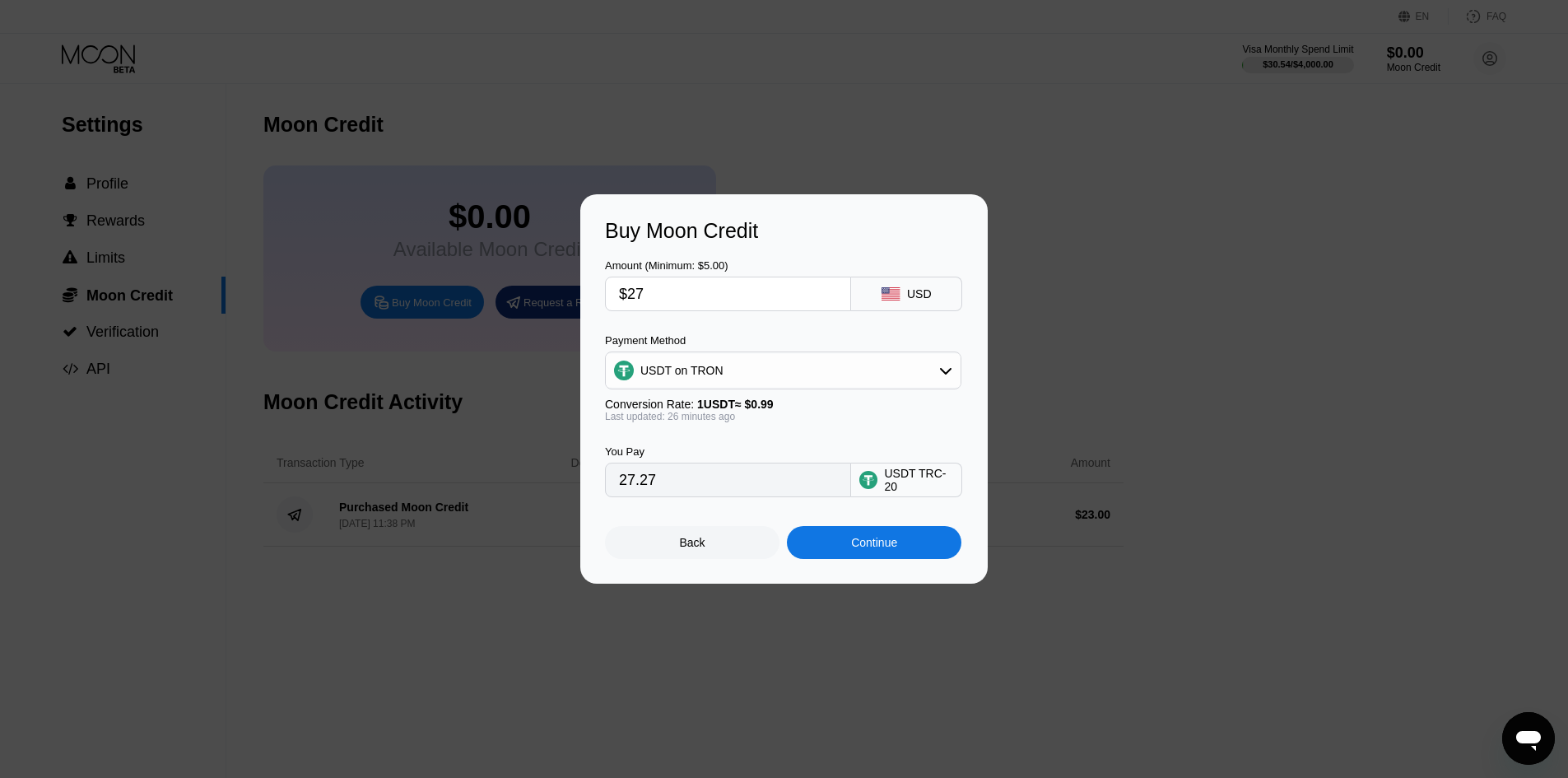
click at [673, 549] on div "Back" at bounding box center [692, 541] width 174 height 33
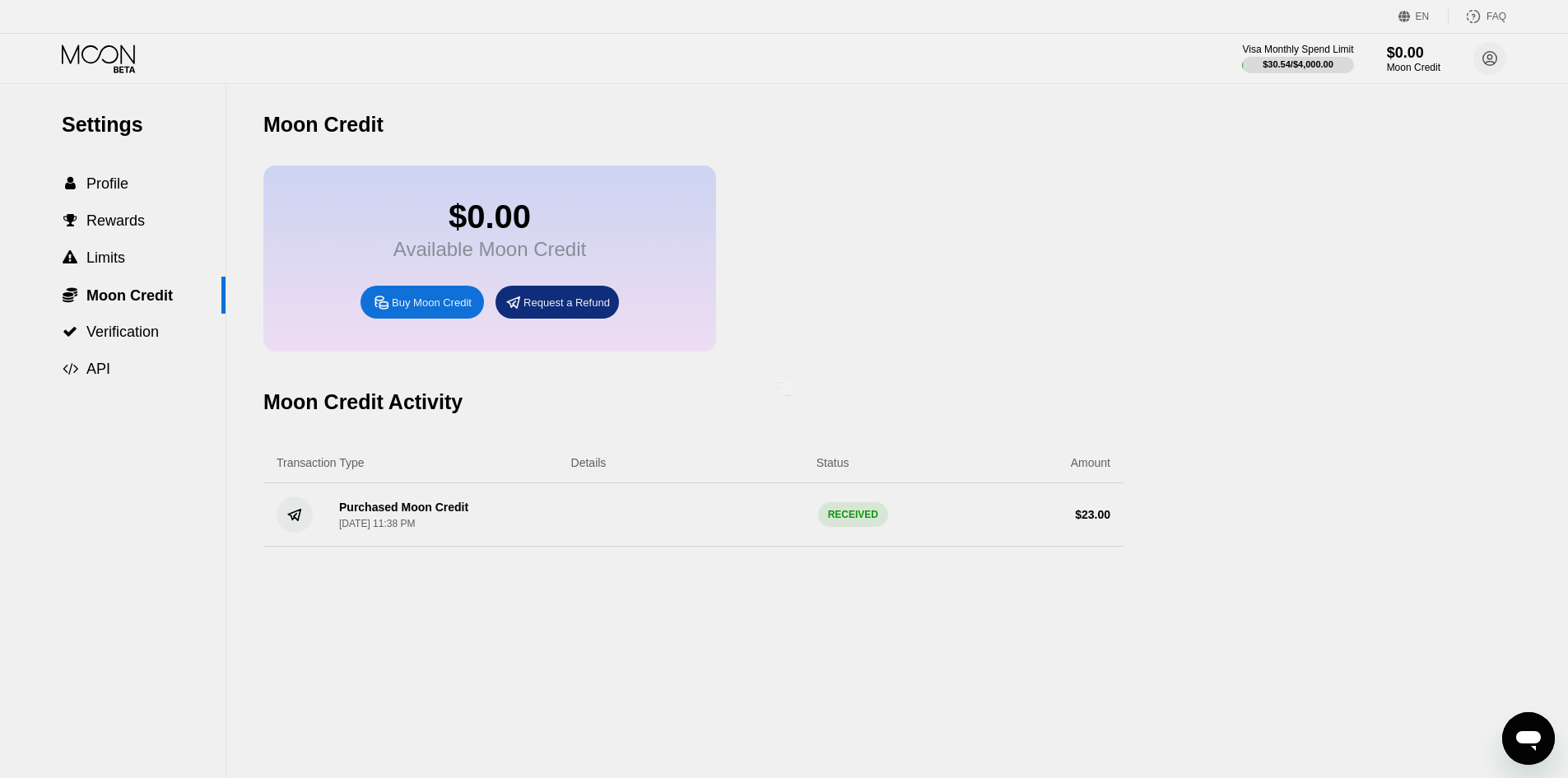
click at [386, 389] on div at bounding box center [790, 389] width 1580 height 778
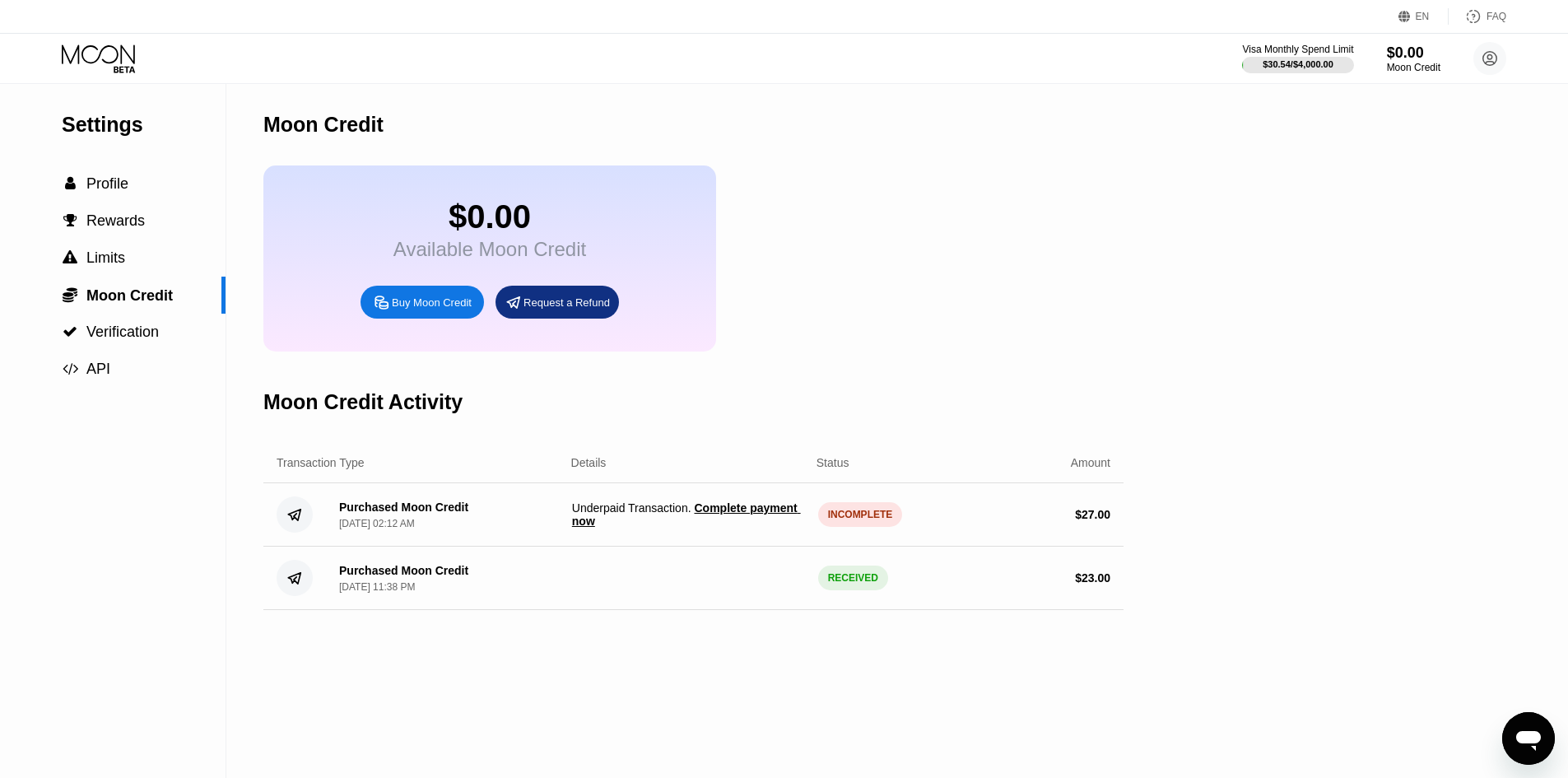
click at [644, 522] on span "Underpaid Transaction . Complete payment now" at bounding box center [688, 514] width 233 height 27
click at [628, 528] on span "Underpaid Transaction . Complete payment now" at bounding box center [688, 514] width 233 height 27
click at [727, 526] on span "Complete payment now" at bounding box center [686, 514] width 229 height 27
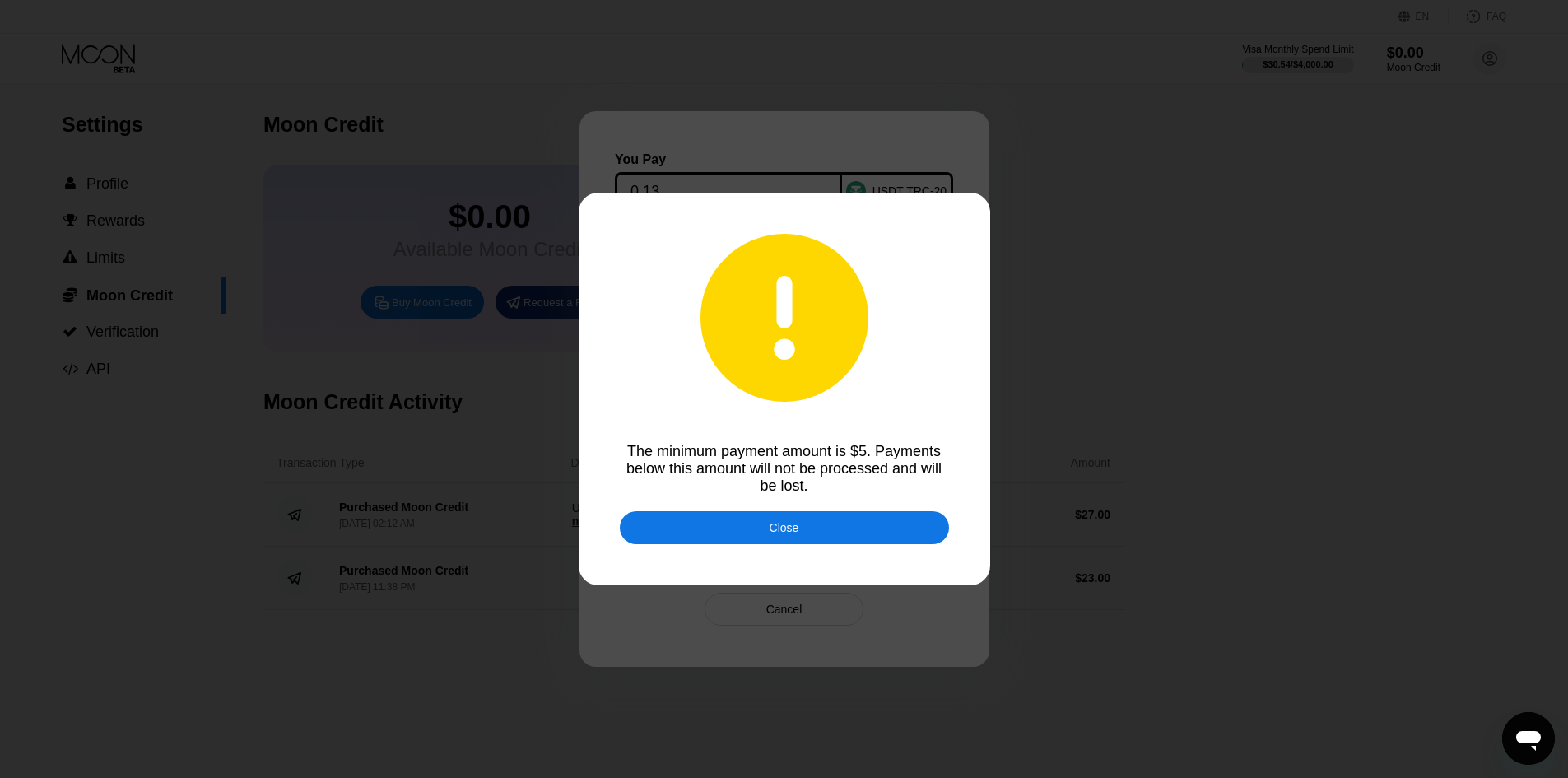
click at [738, 528] on div "Close" at bounding box center [784, 527] width 329 height 33
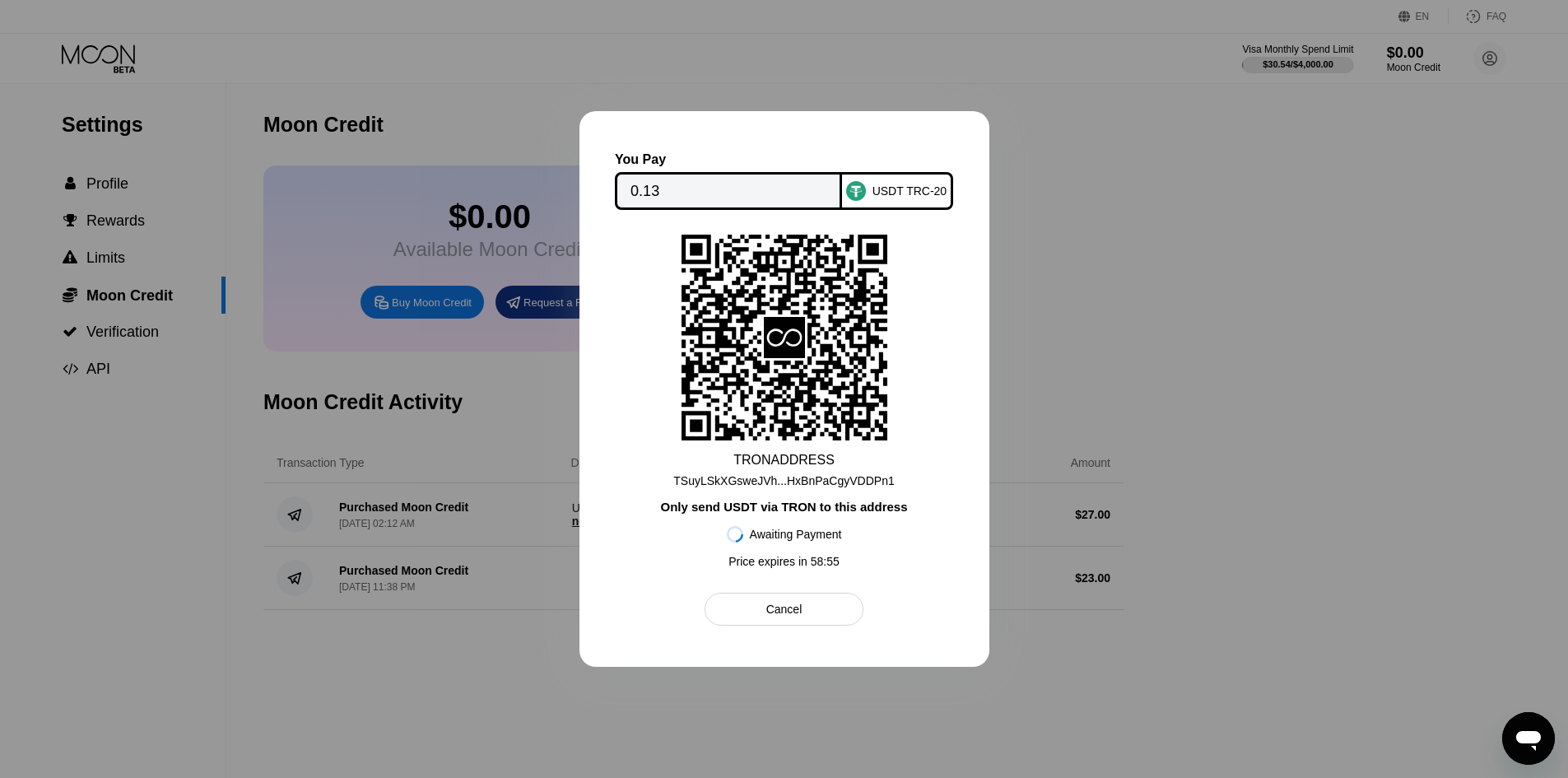
click at [490, 426] on div at bounding box center [784, 389] width 1568 height 778
click at [1139, 306] on div at bounding box center [784, 389] width 1568 height 778
click at [1529, 714] on div "Open messaging window" at bounding box center [1528, 738] width 49 height 49
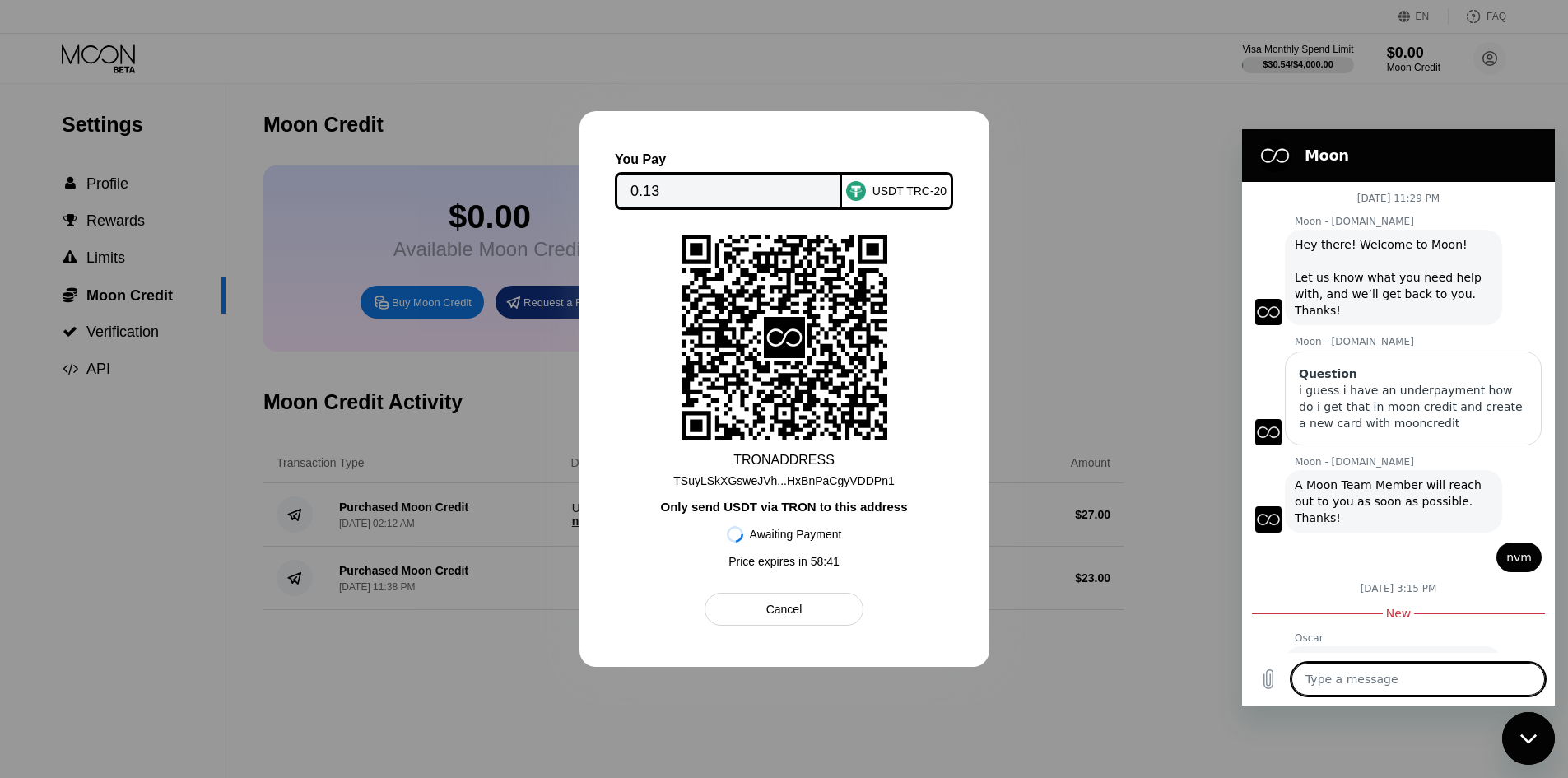
scroll to position [91, 0]
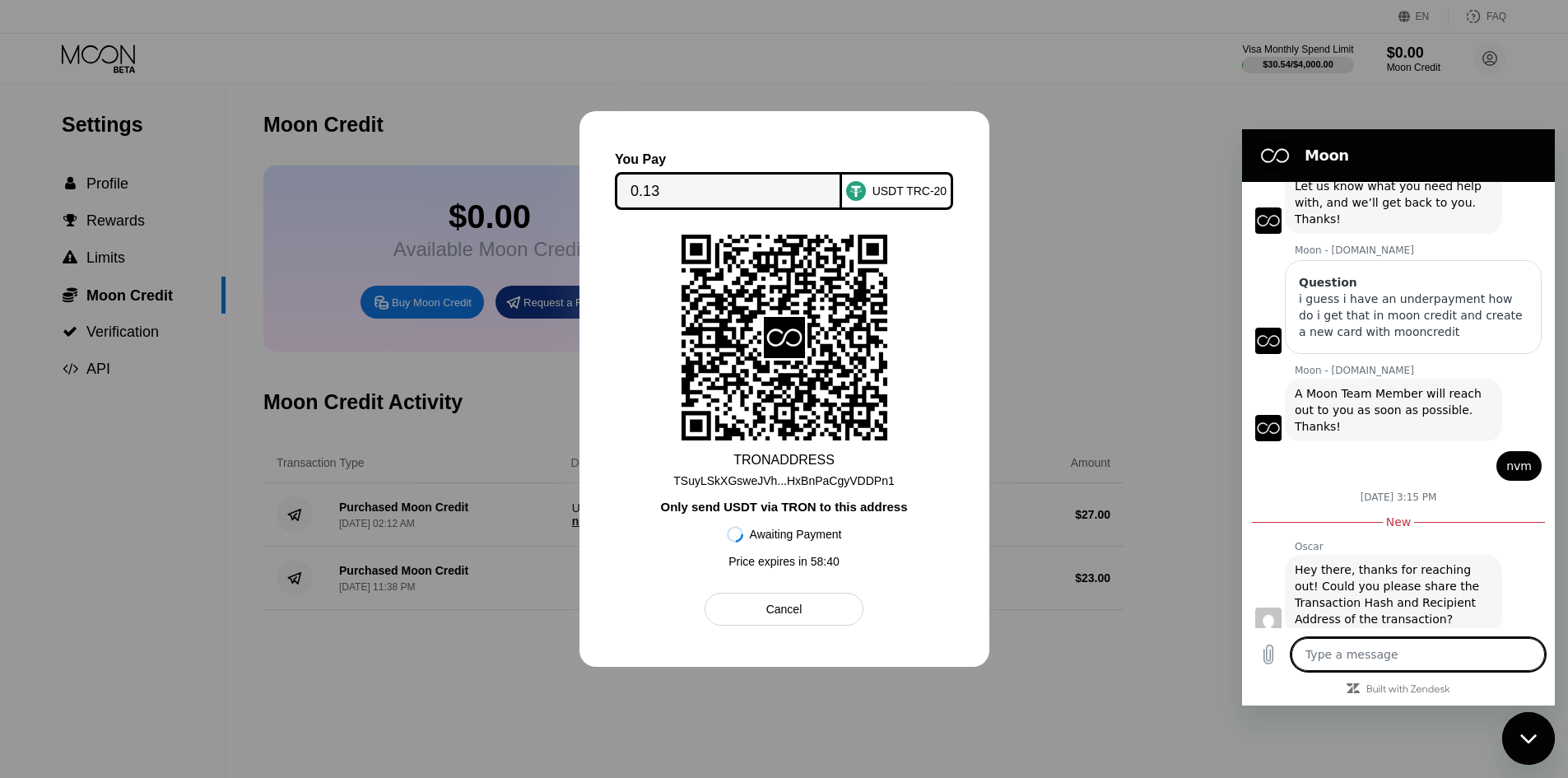
click at [1407, 648] on textarea at bounding box center [1418, 653] width 253 height 33
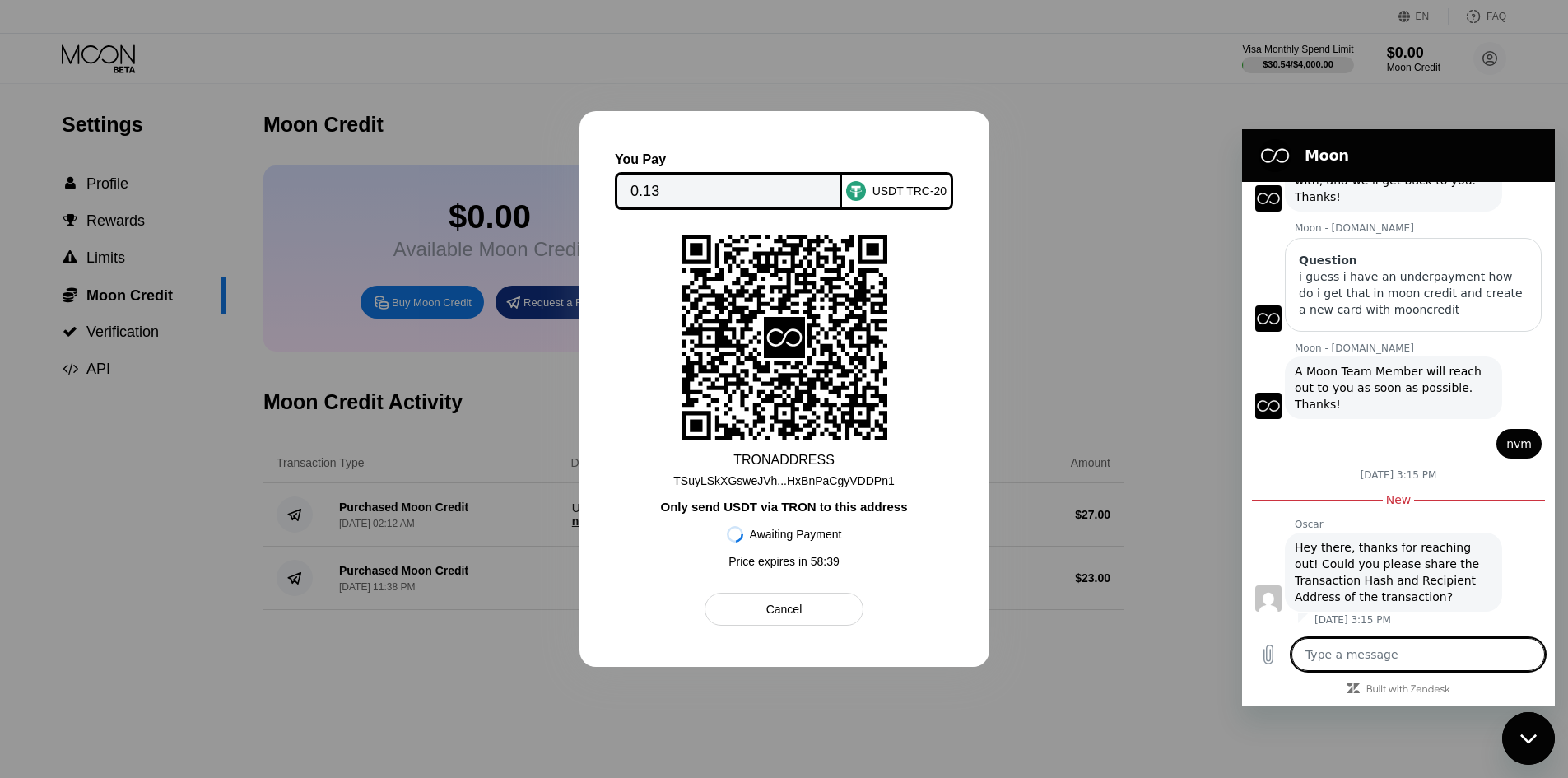
scroll to position [116, 0]
type textarea "H"
type textarea "x"
type textarea "He"
type textarea "x"
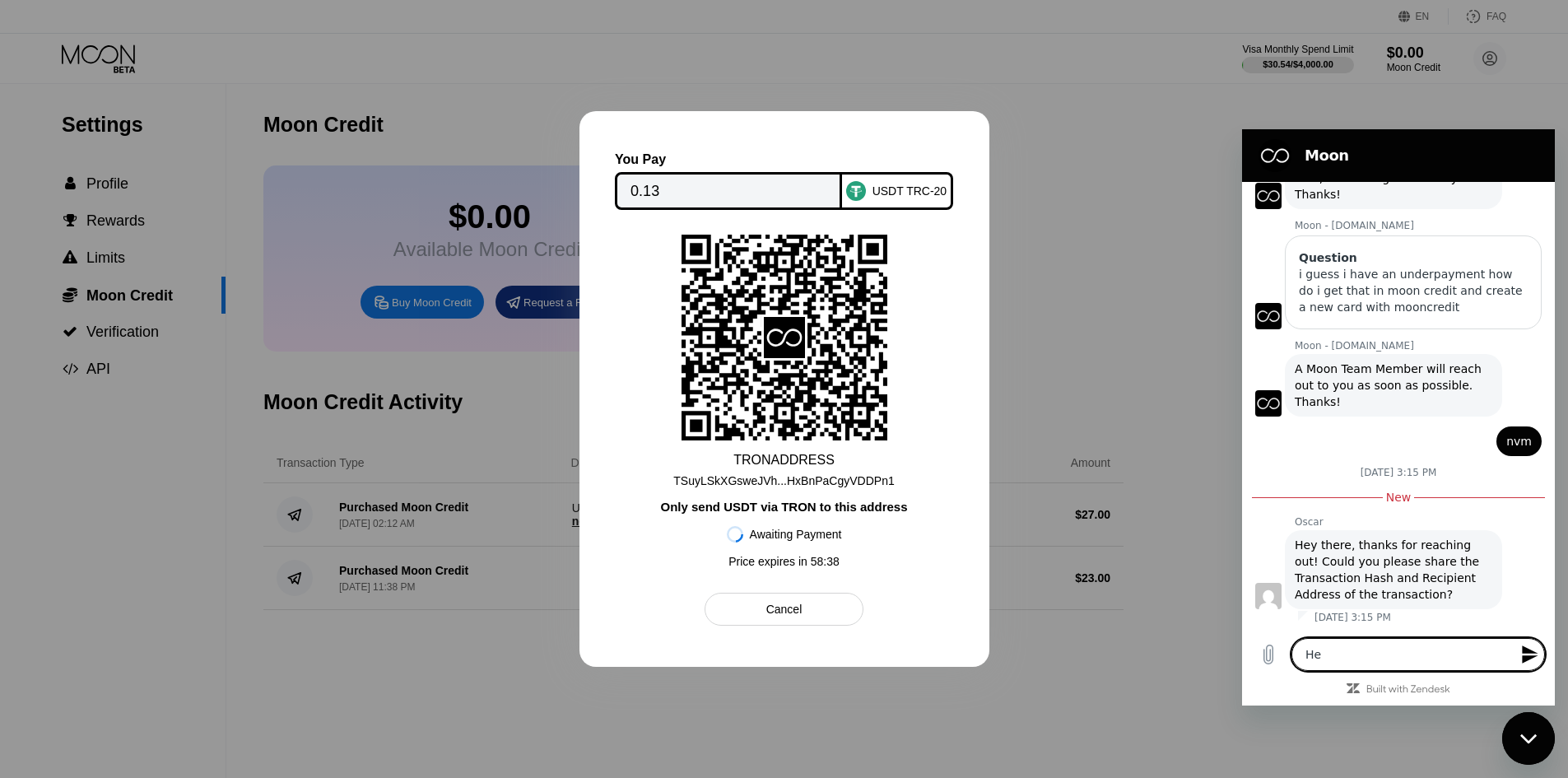
type textarea "Hel"
type textarea "x"
type textarea "Help"
type textarea "x"
type textarea "Help"
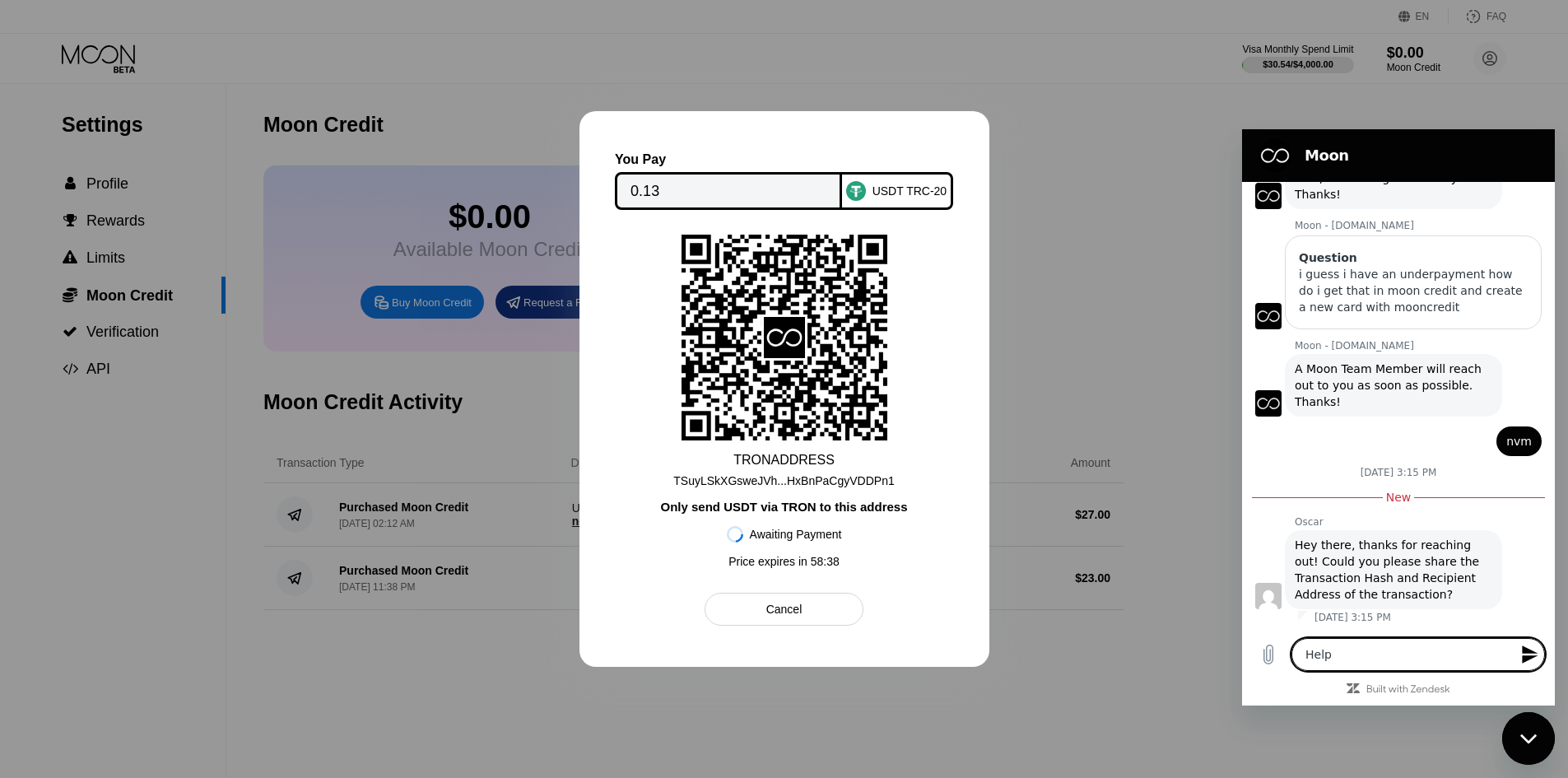
type textarea "x"
type textarea "Help m"
type textarea "x"
type textarea "Help me"
type textarea "x"
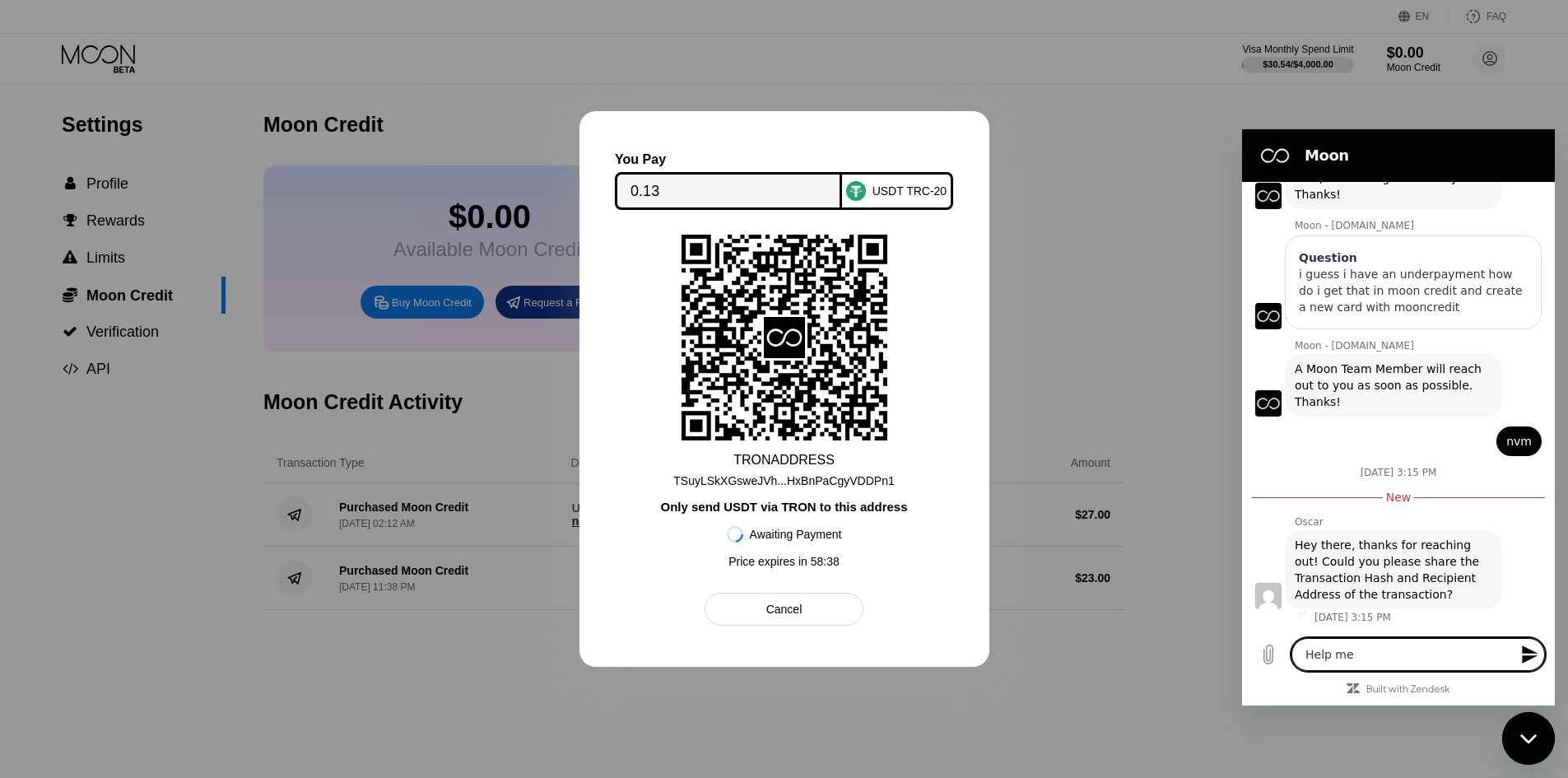
type textarea "Help me"
type textarea "x"
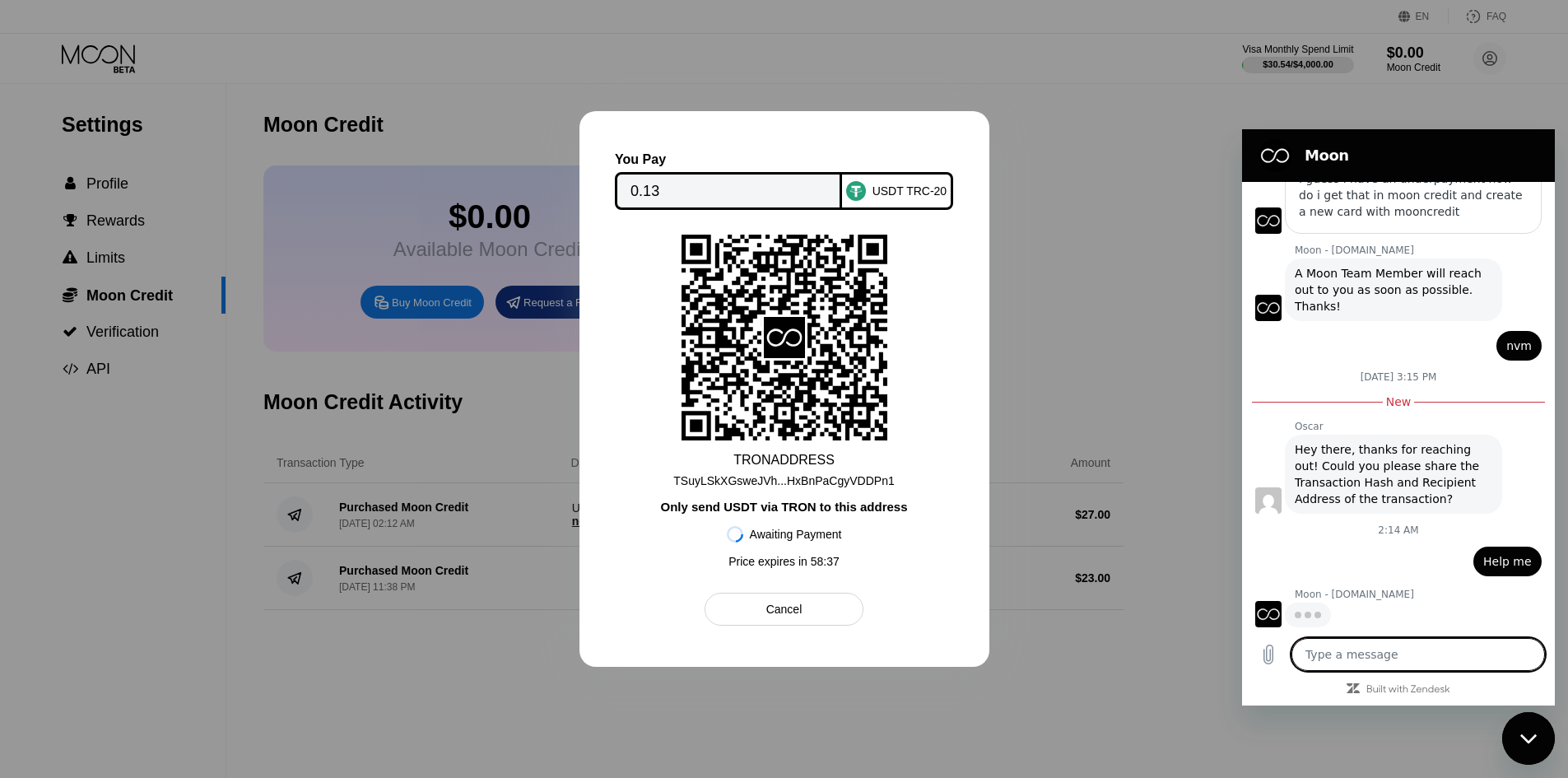
scroll to position [210, 0]
type textarea "x"
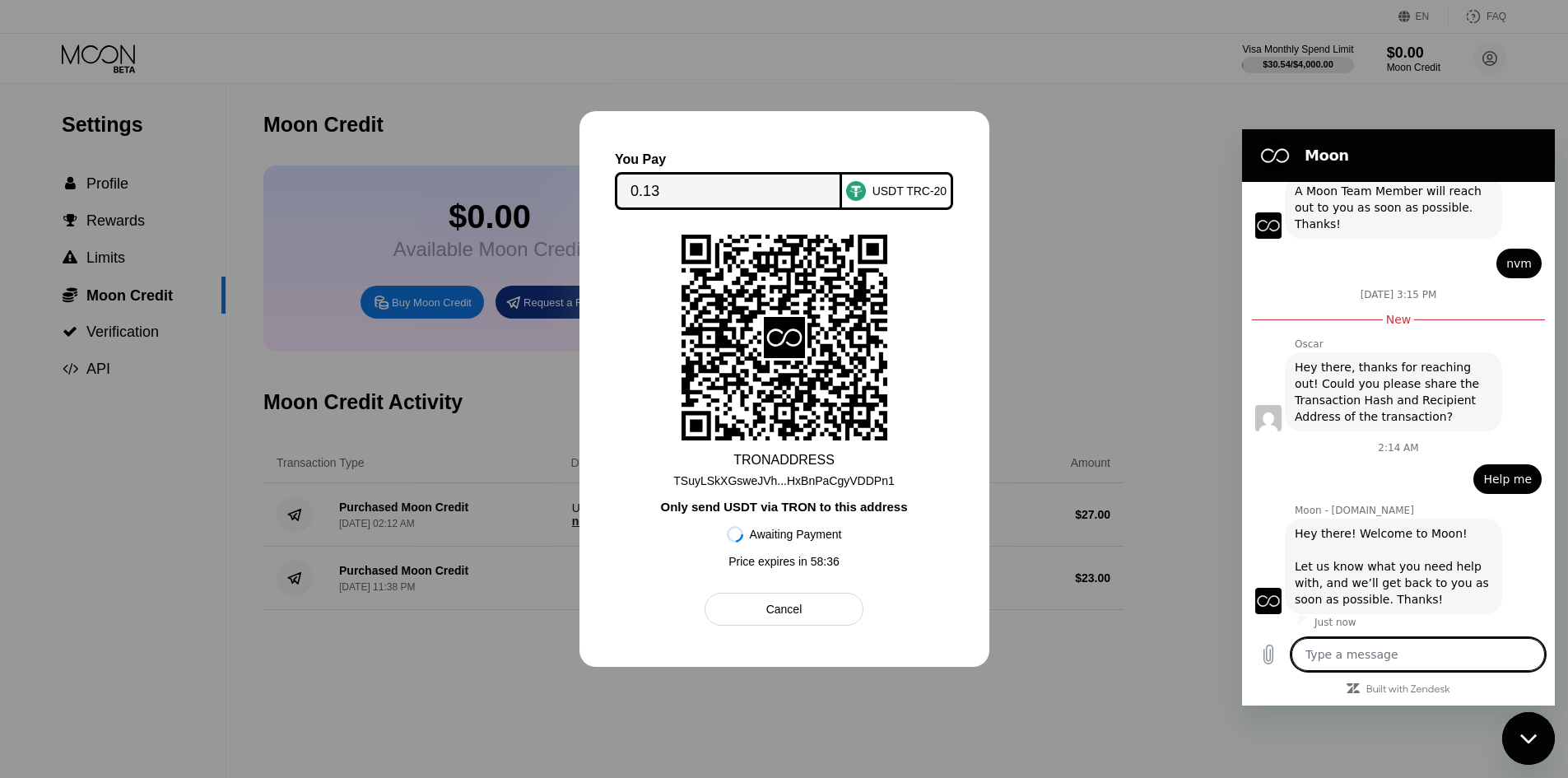
type textarea "l"
type textarea "x"
type textarea "li"
type textarea "x"
type textarea "liv"
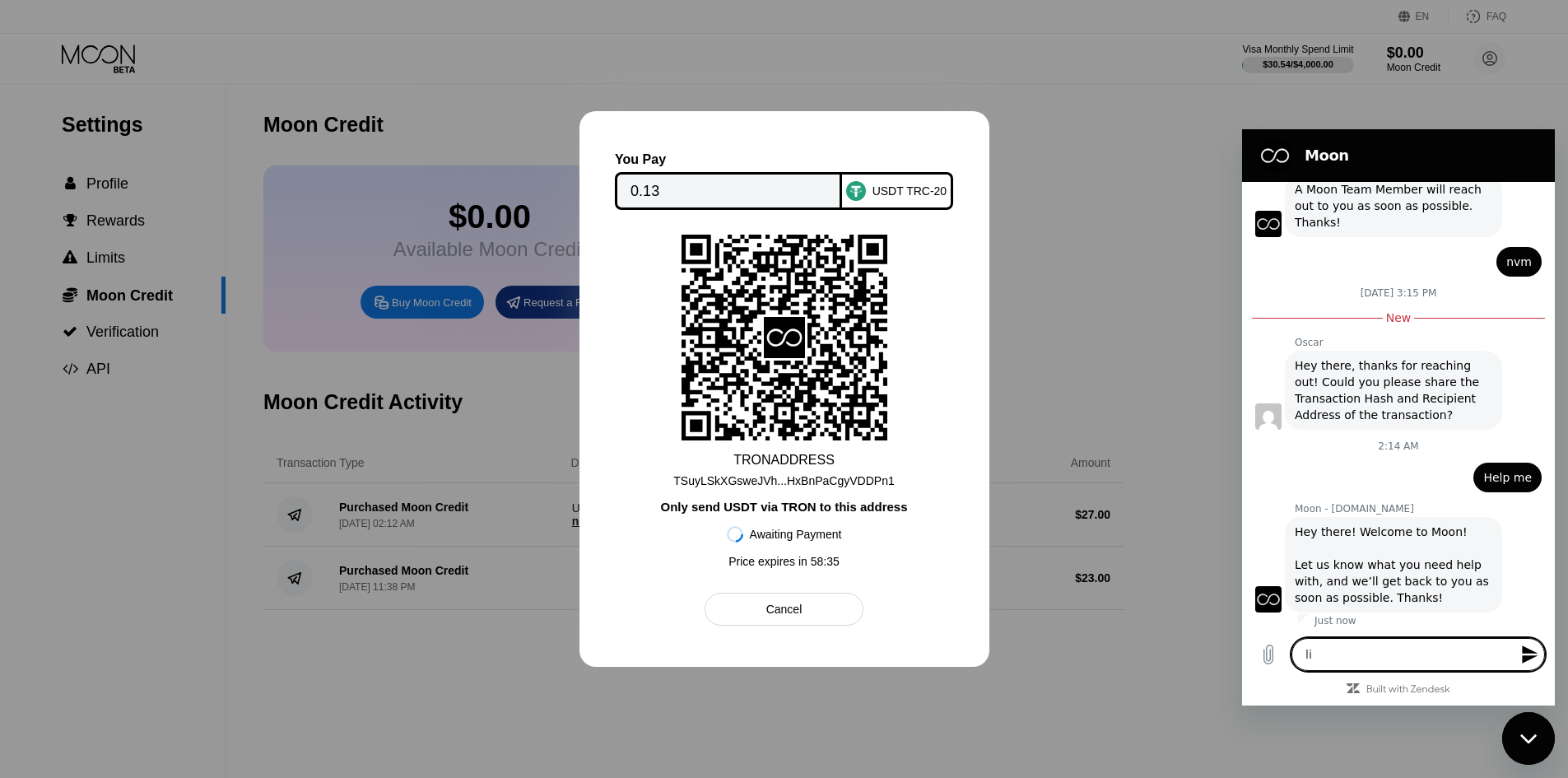
type textarea "x"
type textarea "live"
type textarea "x"
type textarea "live"
type textarea "x"
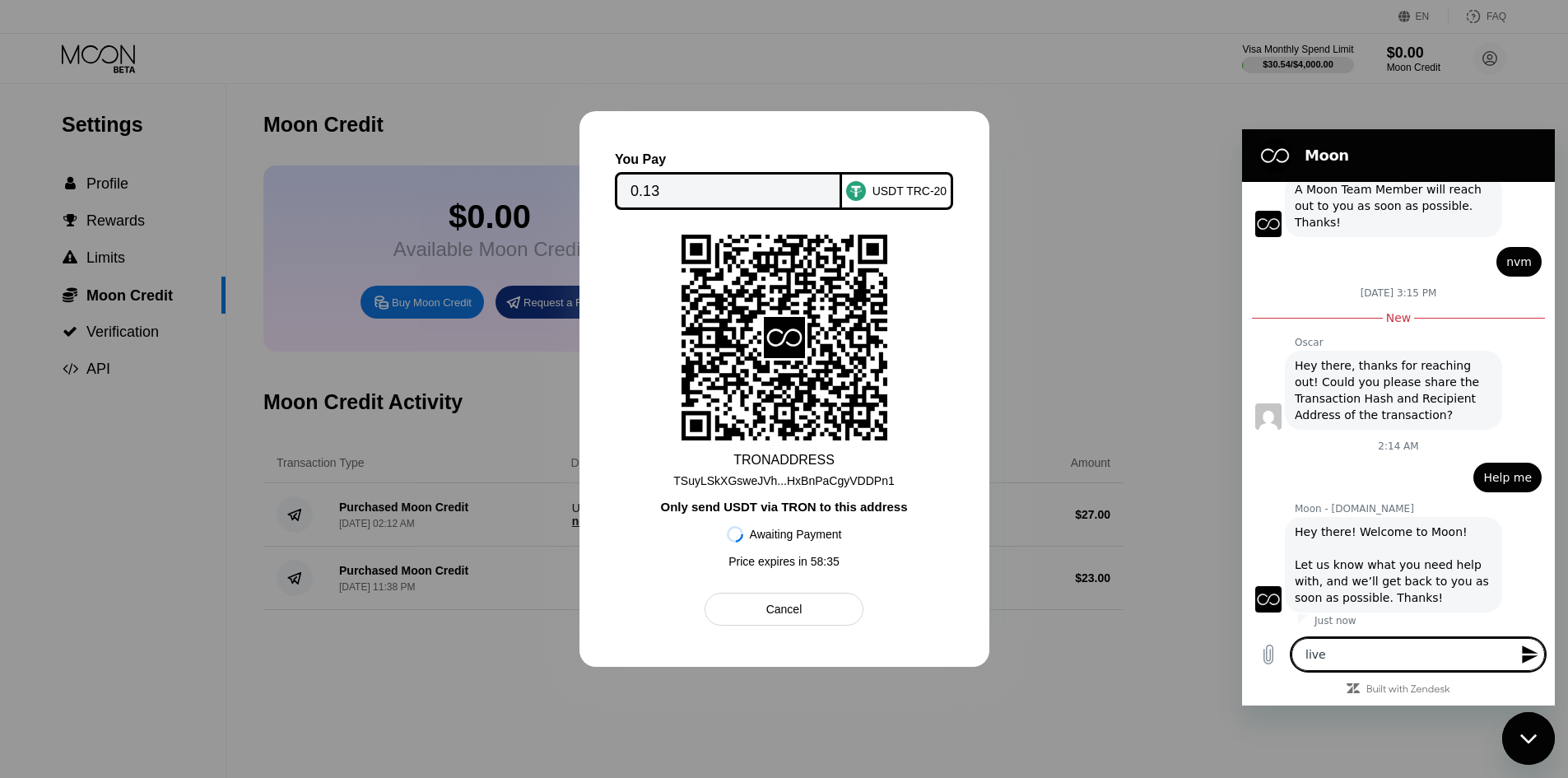
type textarea "live s"
type textarea "x"
type textarea "live su"
type textarea "x"
type textarea "live sup"
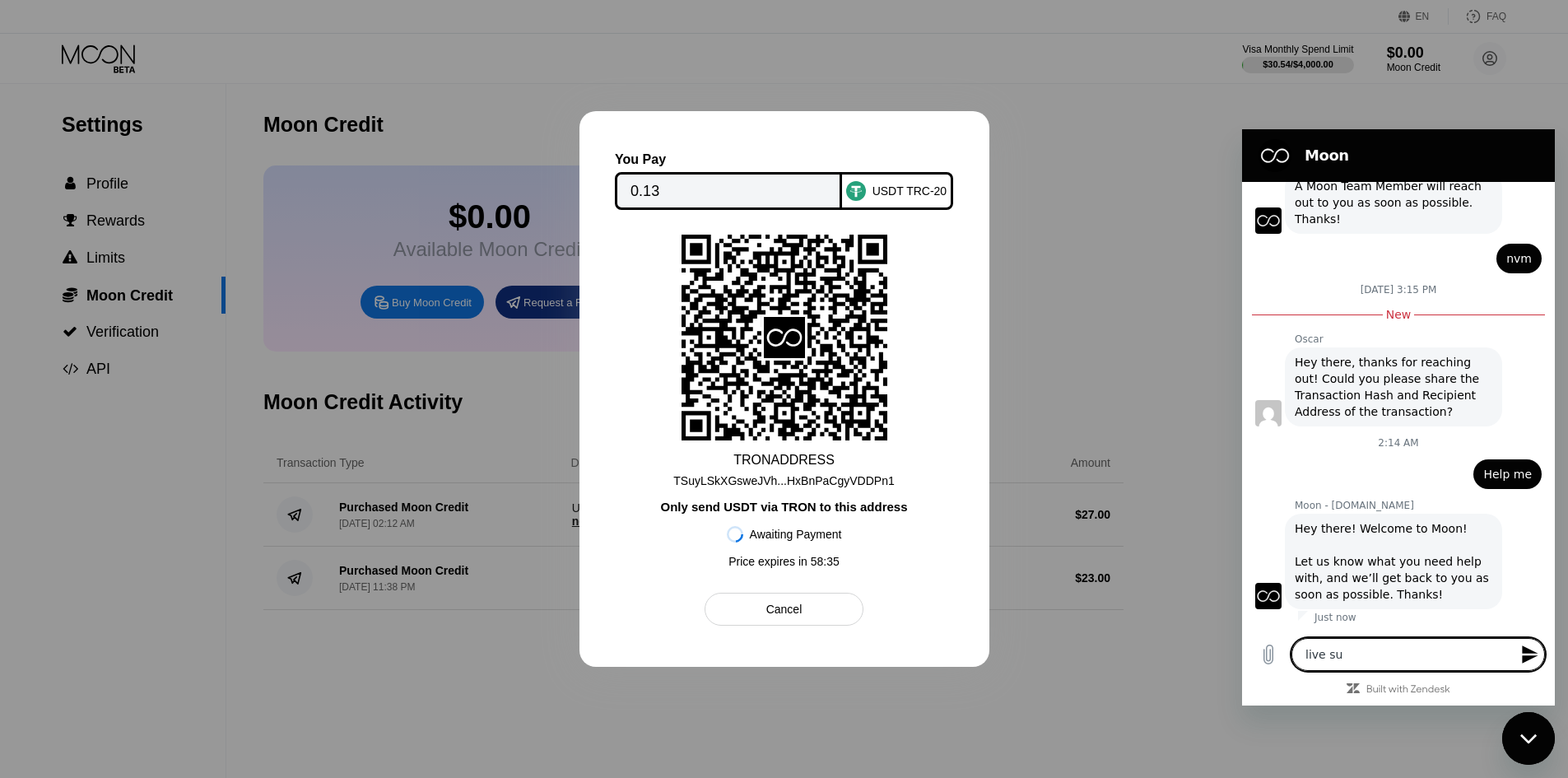
type textarea "x"
type textarea "live supp"
type textarea "x"
type textarea "live supp"
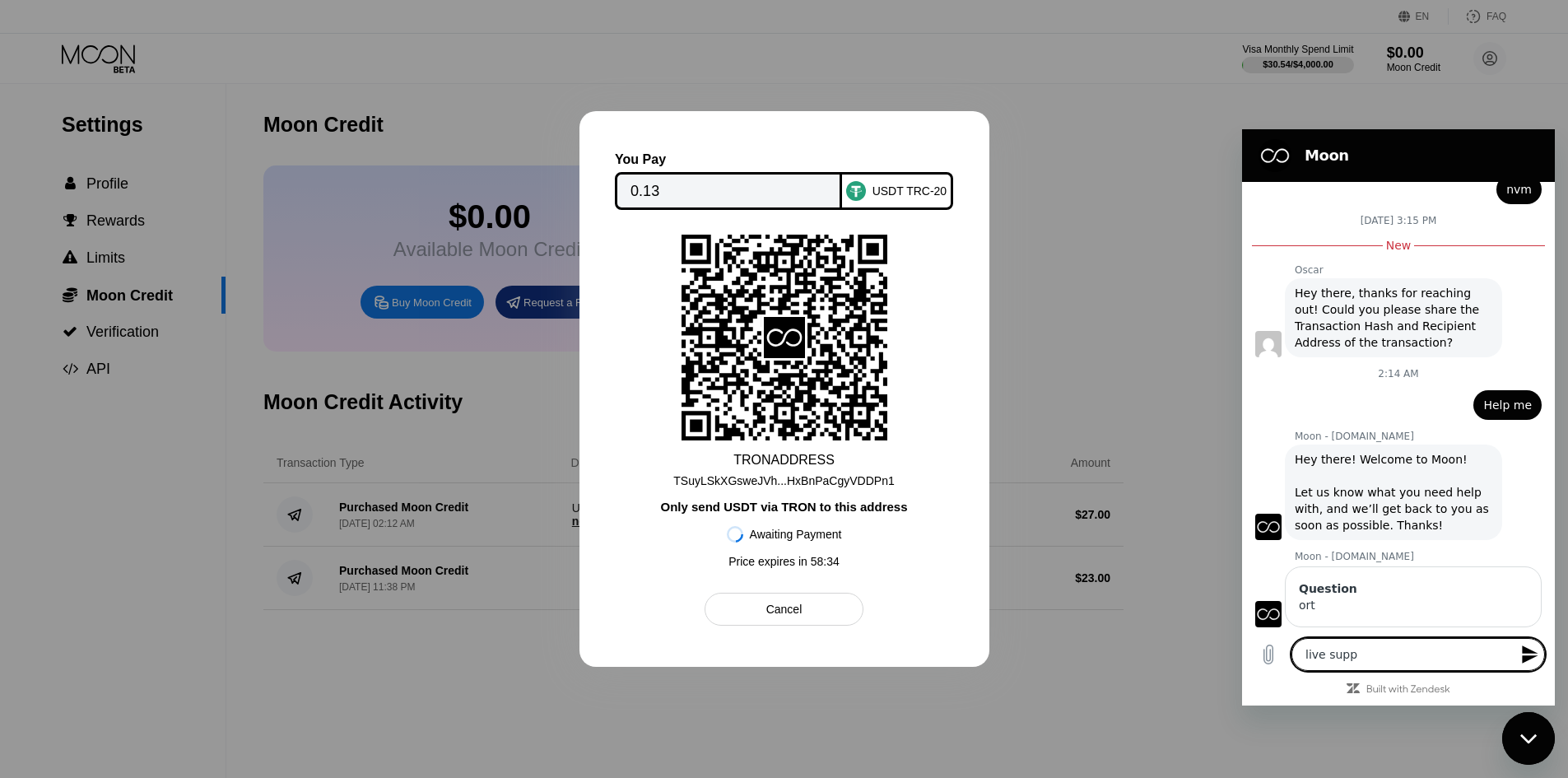
scroll to position [404, 0]
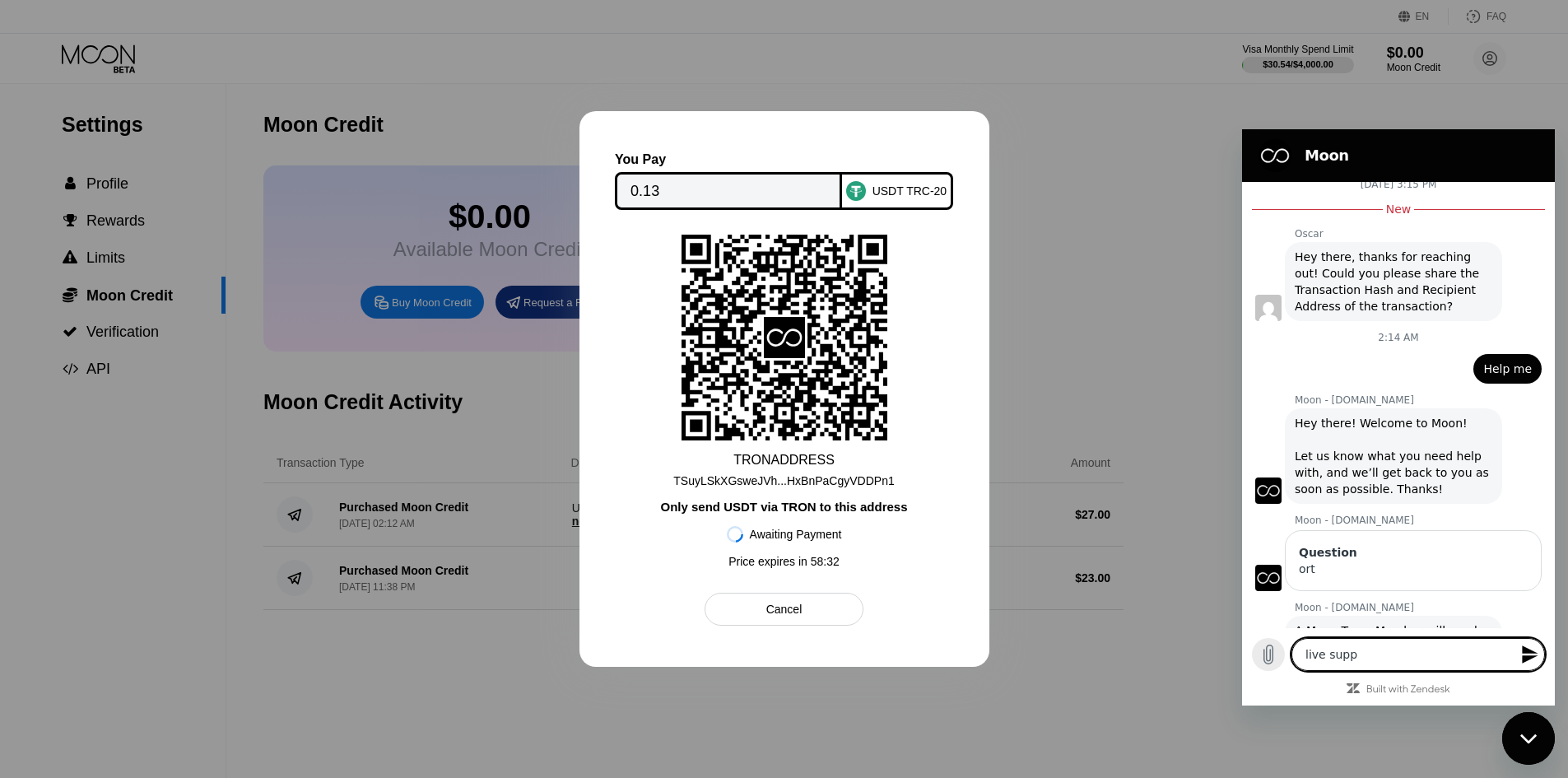
type textarea "x"
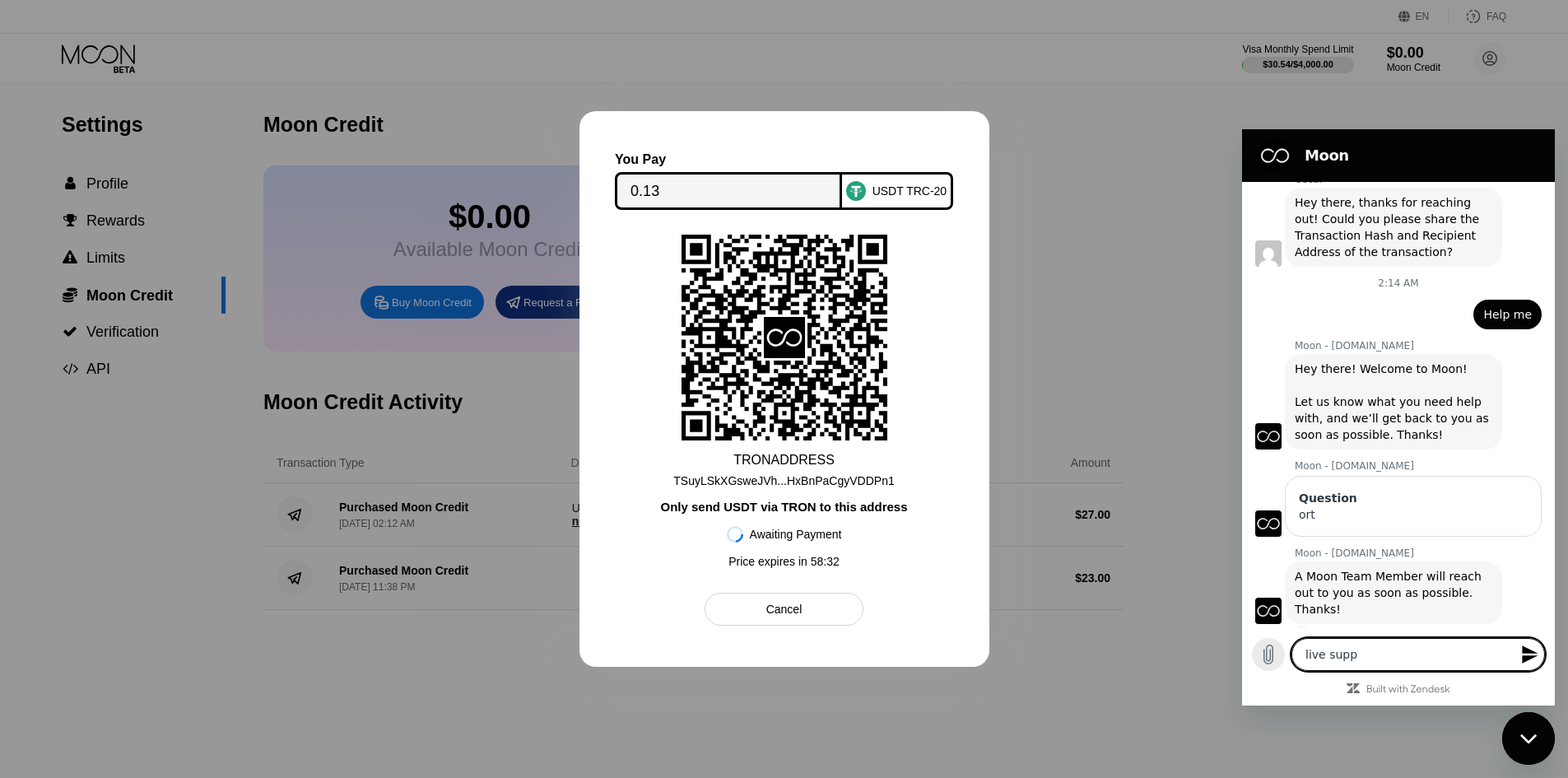
drag, startPoint x: 1378, startPoint y: 656, endPoint x: 1277, endPoint y: 654, distance: 101.0
click at [1277, 654] on div "Type a message live supp x" at bounding box center [1398, 653] width 313 height 52
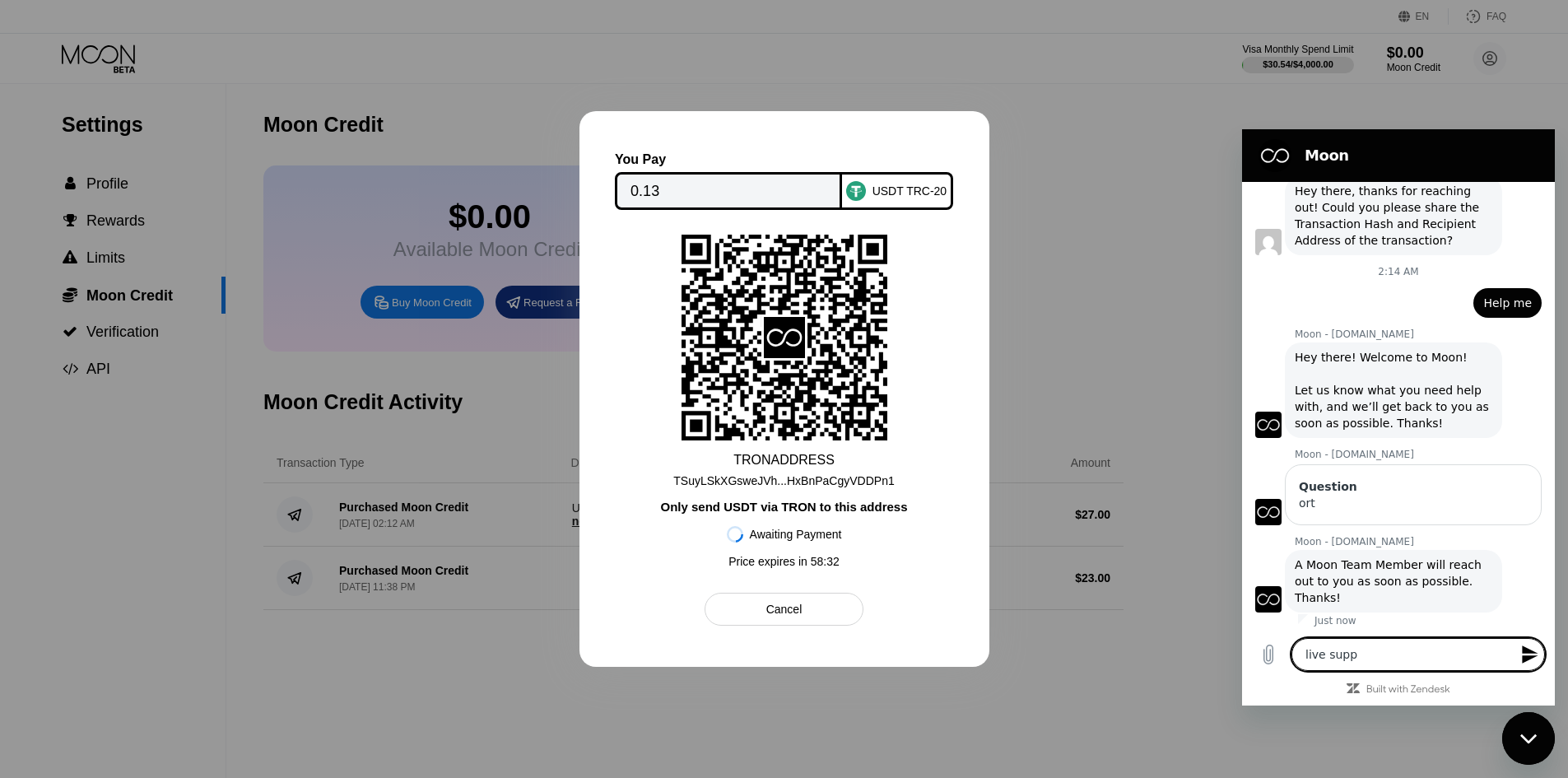
scroll to position [473, 0]
click at [1379, 653] on textarea "live supp" at bounding box center [1418, 653] width 253 height 33
drag, startPoint x: 1308, startPoint y: 652, endPoint x: 1282, endPoint y: 653, distance: 26.0
click at [1282, 653] on div "Type a message live supp x" at bounding box center [1398, 653] width 313 height 52
type textarea "l"
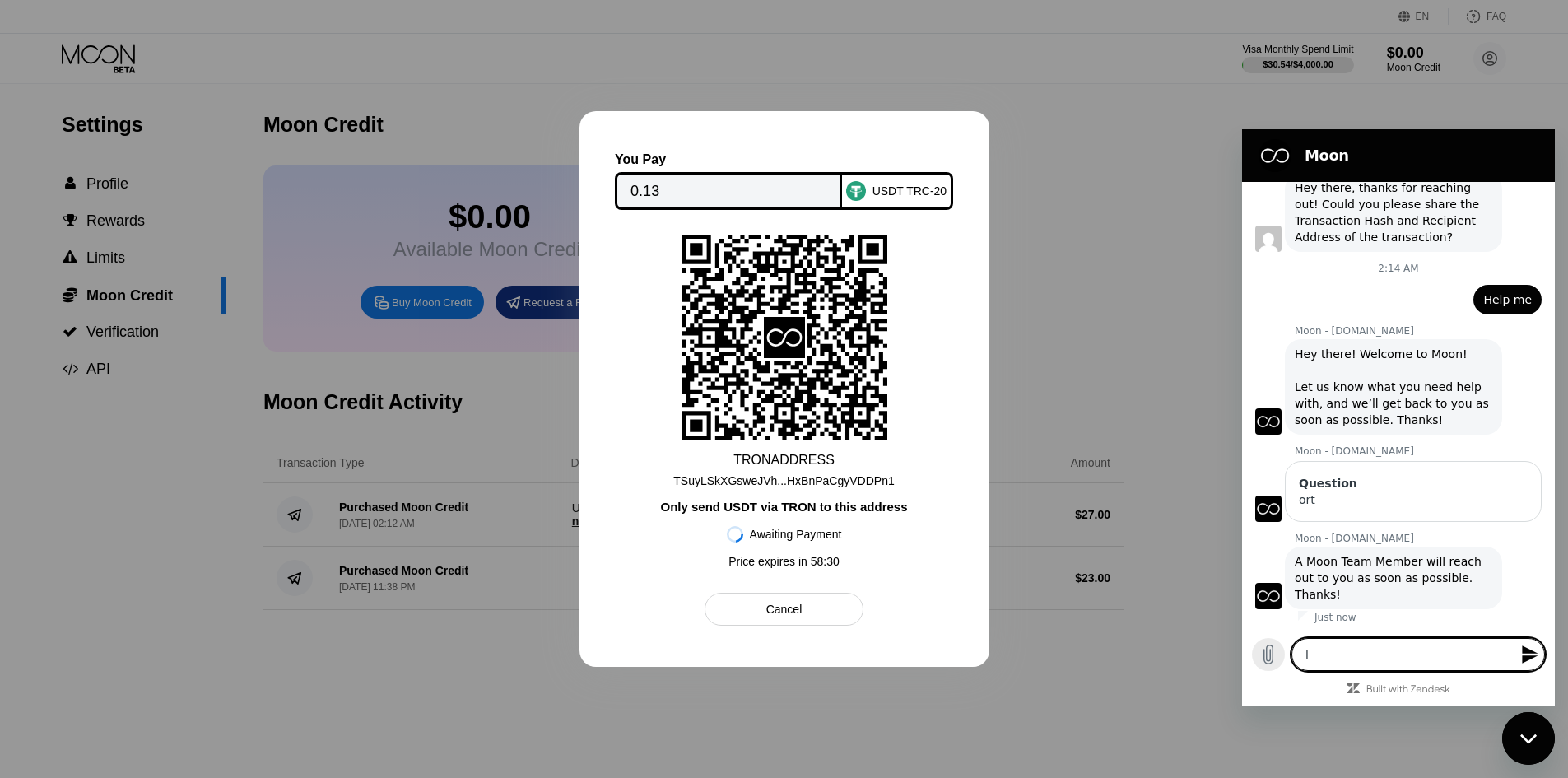
type textarea "x"
type textarea "li"
type textarea "x"
type textarea "liv"
type textarea "x"
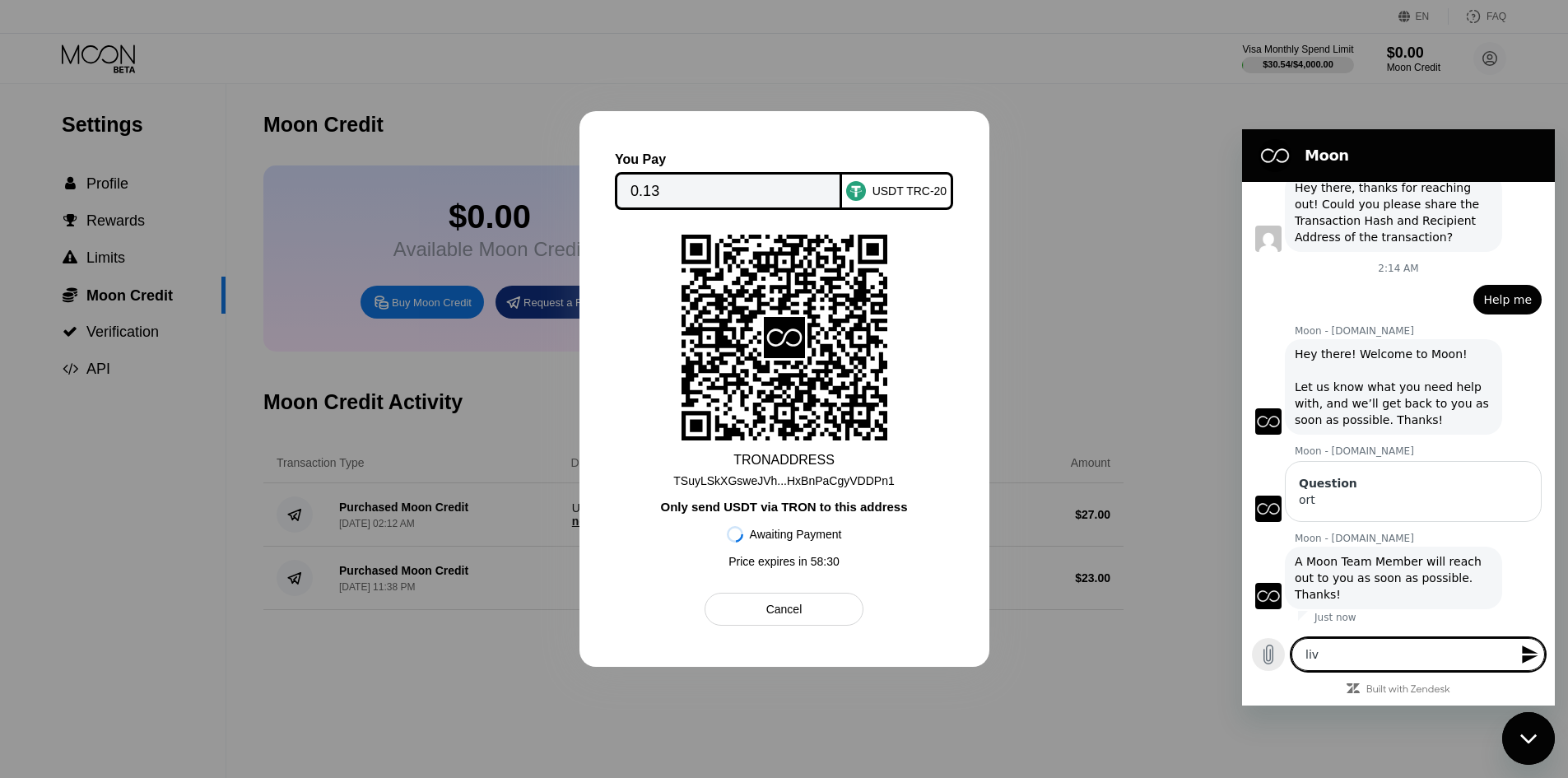
type textarea "live"
type textarea "x"
type textarea "live"
type textarea "x"
type textarea "live s"
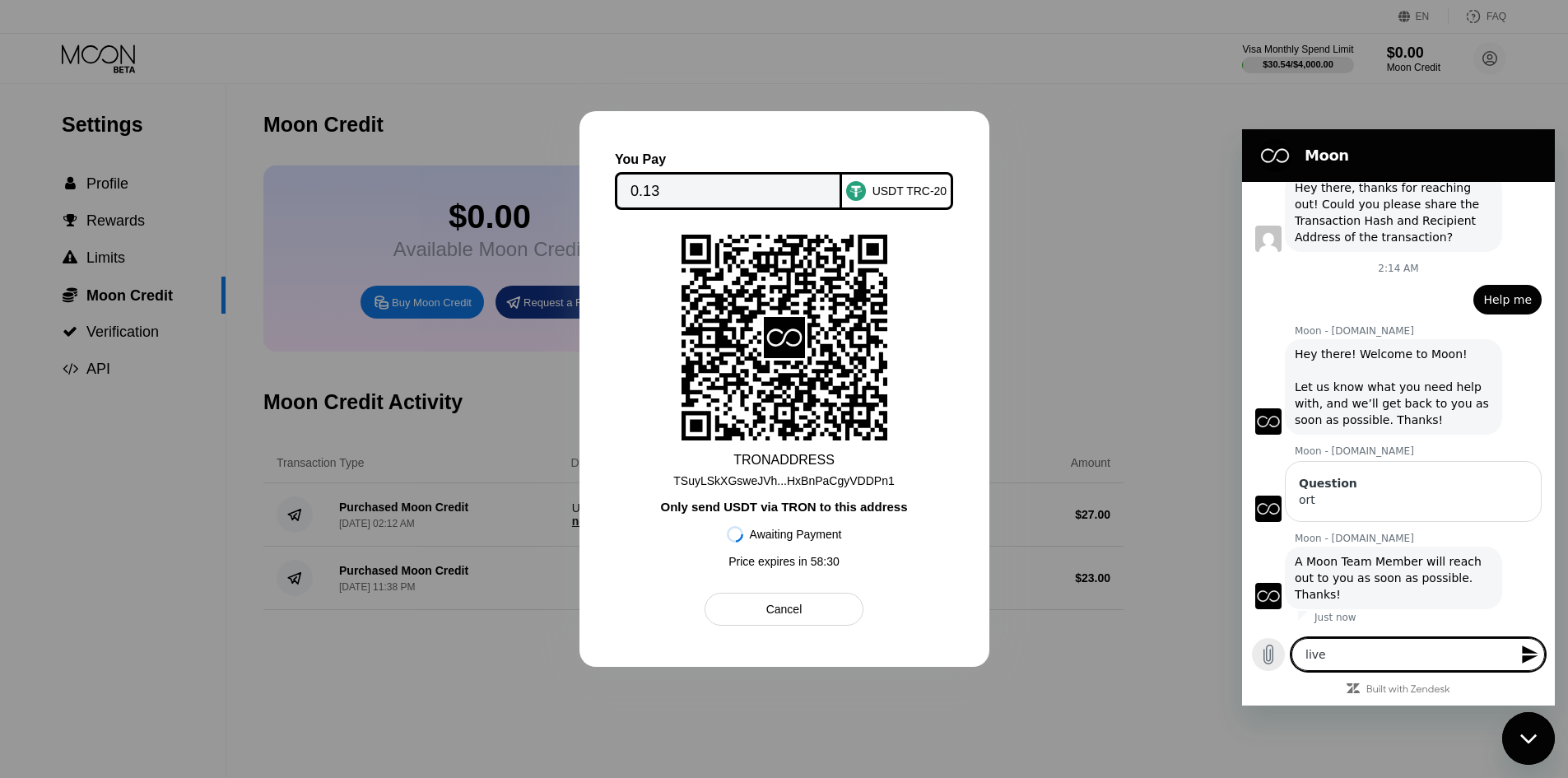
type textarea "x"
type textarea "live su"
type textarea "x"
type textarea "live sup"
type textarea "x"
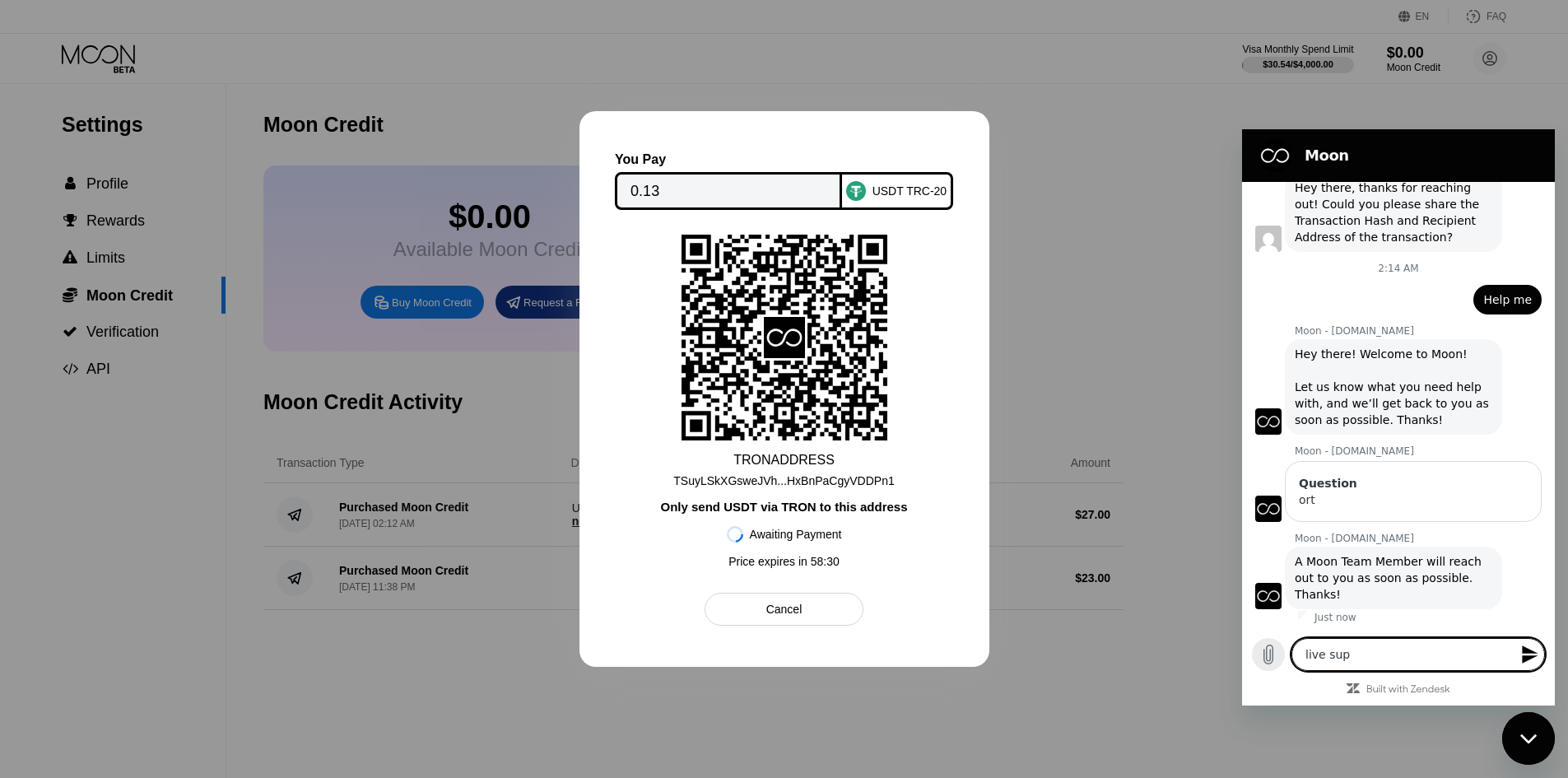
type textarea "live supp"
type textarea "x"
type textarea "live suppo"
type textarea "x"
type textarea "live suppor"
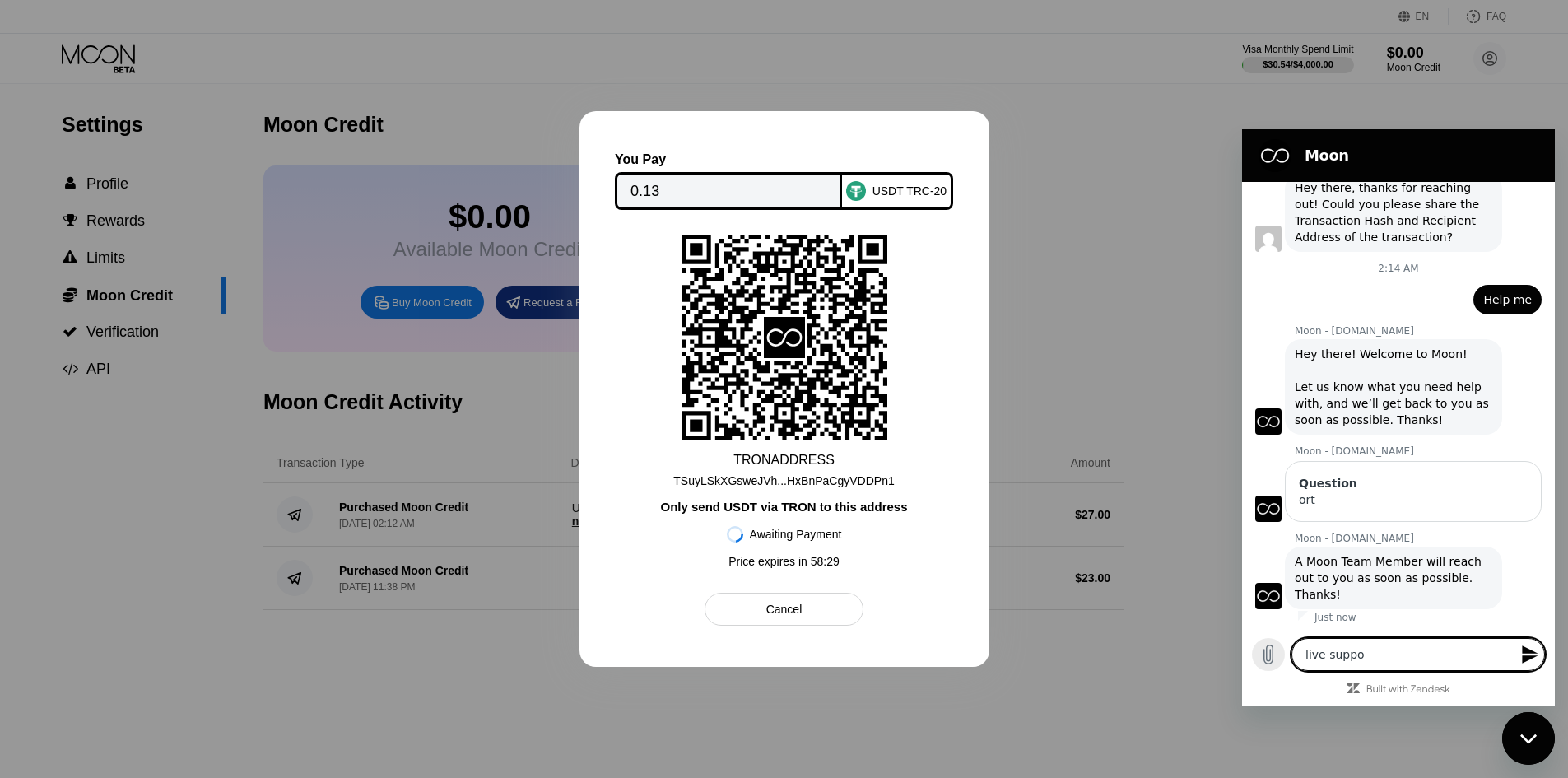
type textarea "x"
type textarea "live support"
type textarea "x"
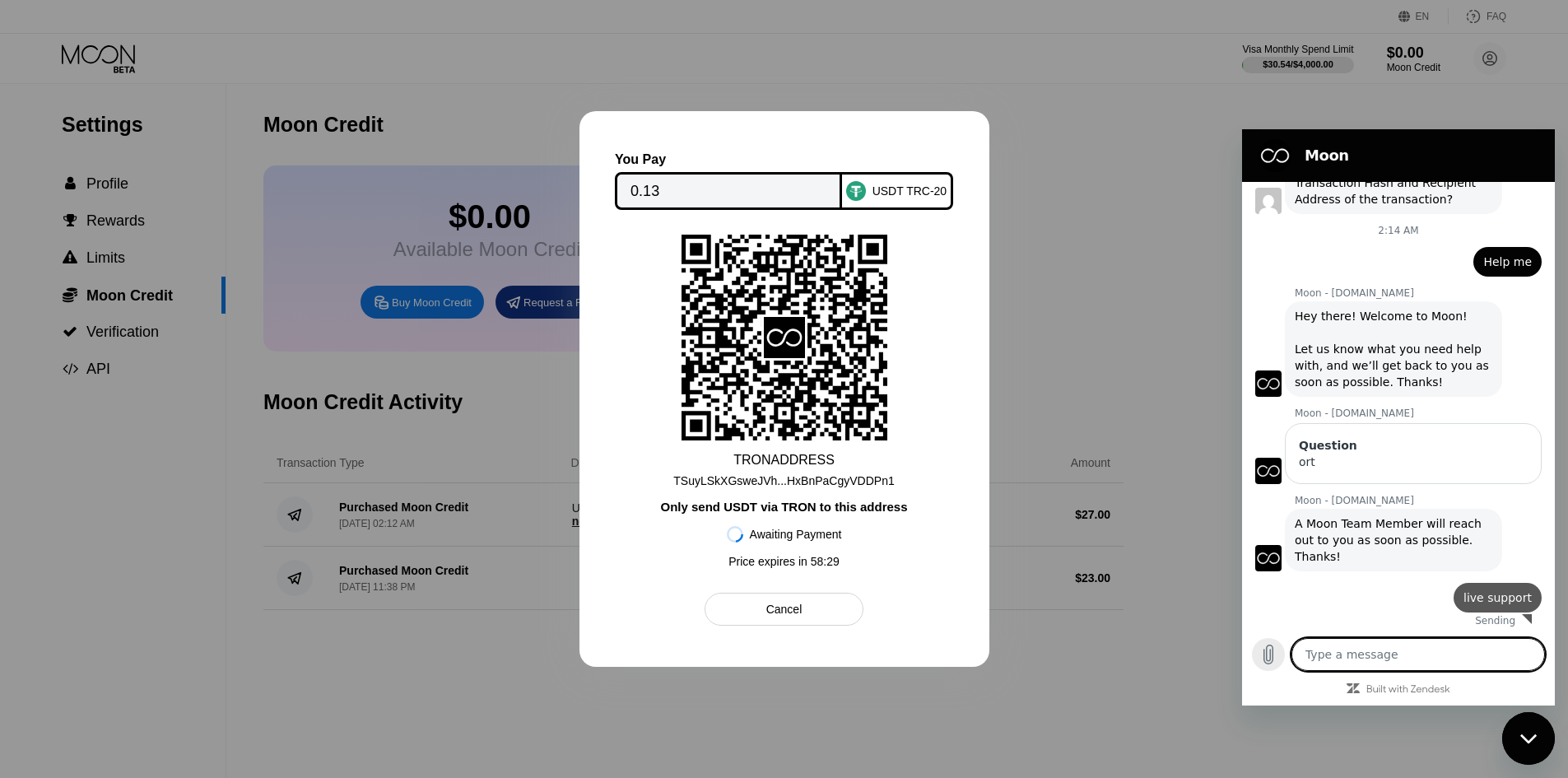
type textarea "x"
click at [1368, 657] on textarea at bounding box center [1418, 653] width 253 height 33
paste textarea "m"
click at [1358, 655] on textarea at bounding box center [1418, 653] width 253 height 33
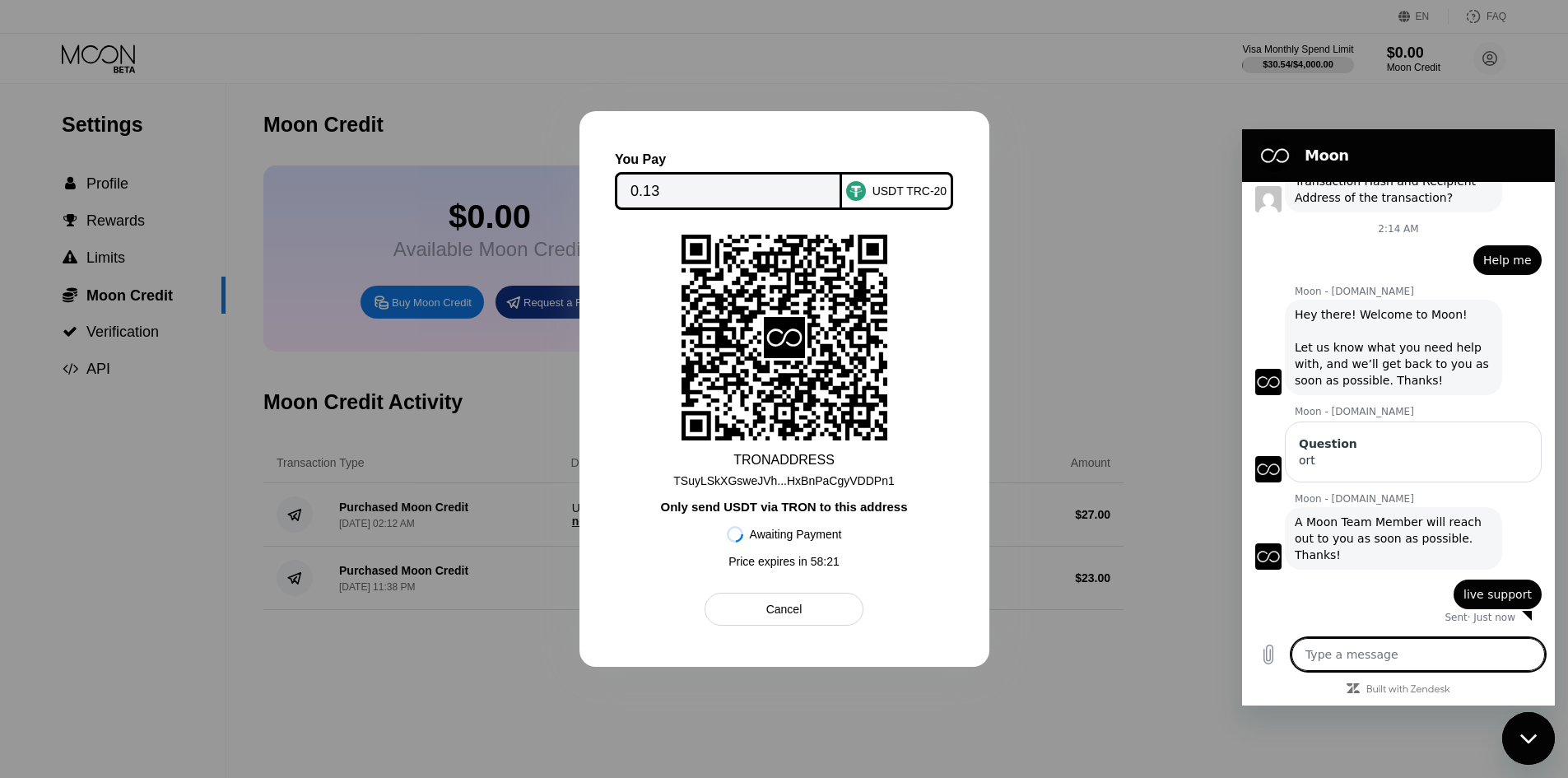
type textarea "m"
type textarea "x"
type textarea "my"
type textarea "x"
type textarea "my"
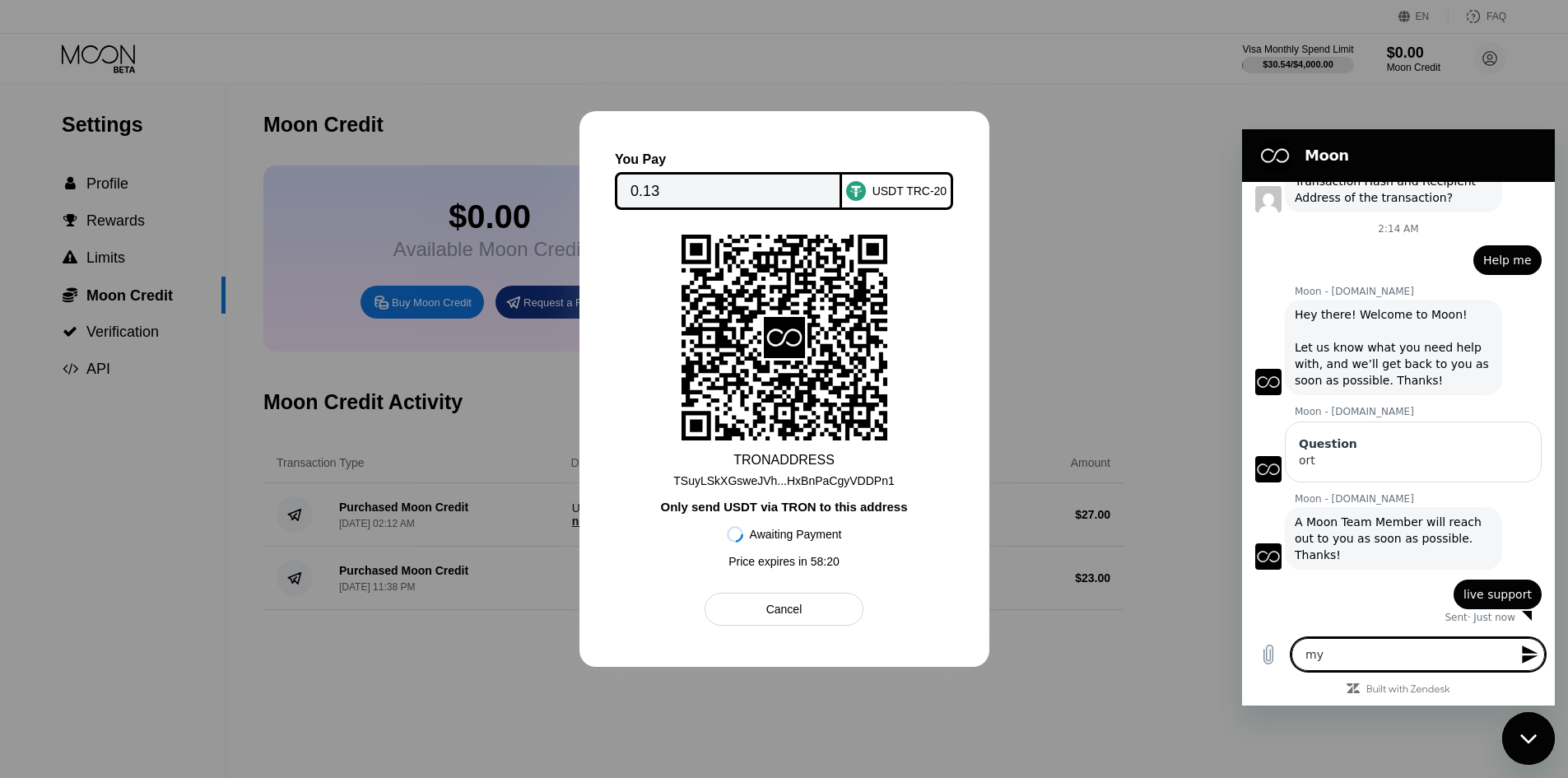
type textarea "x"
type textarea "my t"
type textarea "x"
type textarea "my tr"
type textarea "x"
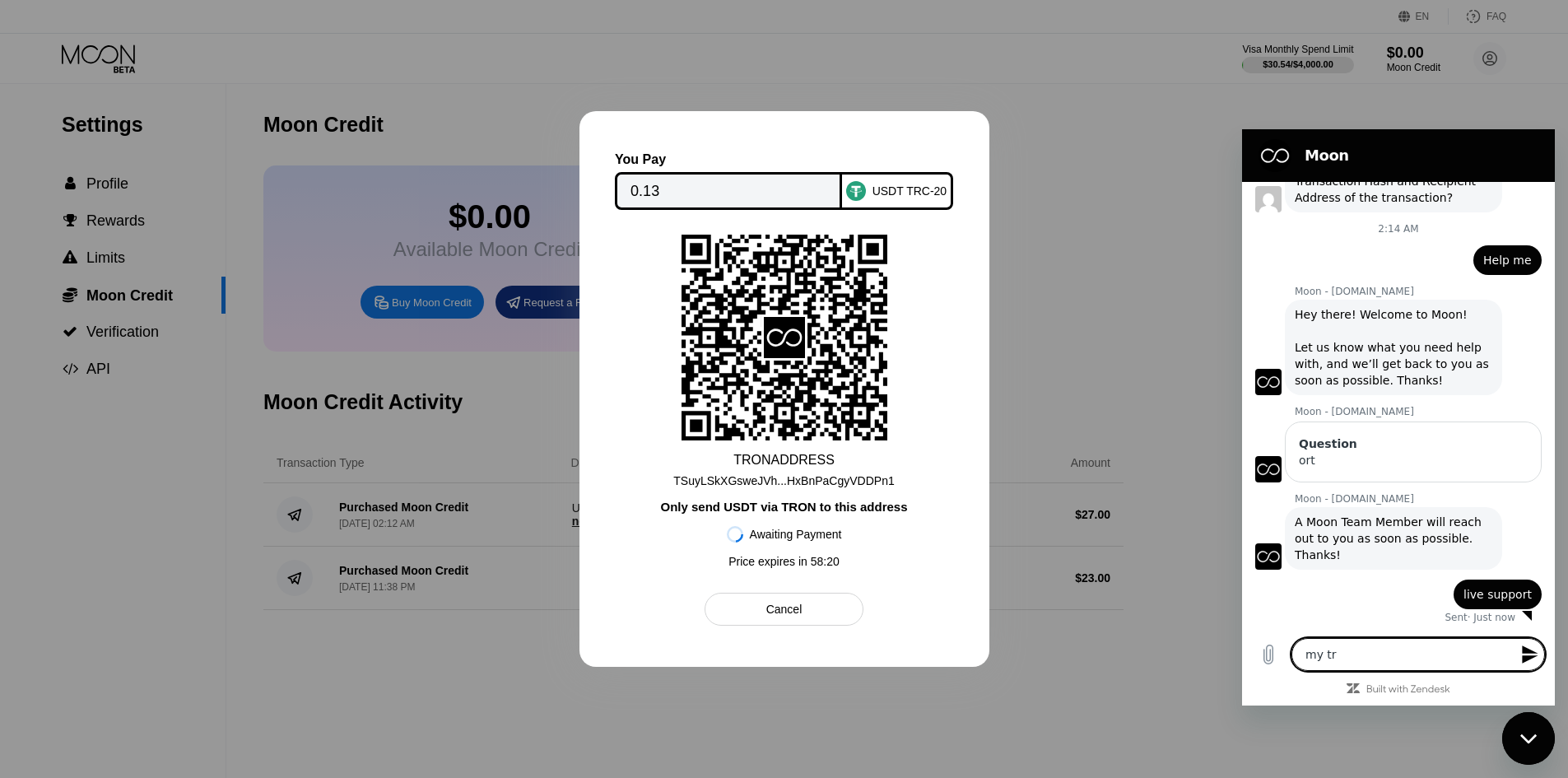
type textarea "my tra"
type textarea "x"
type textarea "my tran"
type textarea "x"
type textarea "my trans"
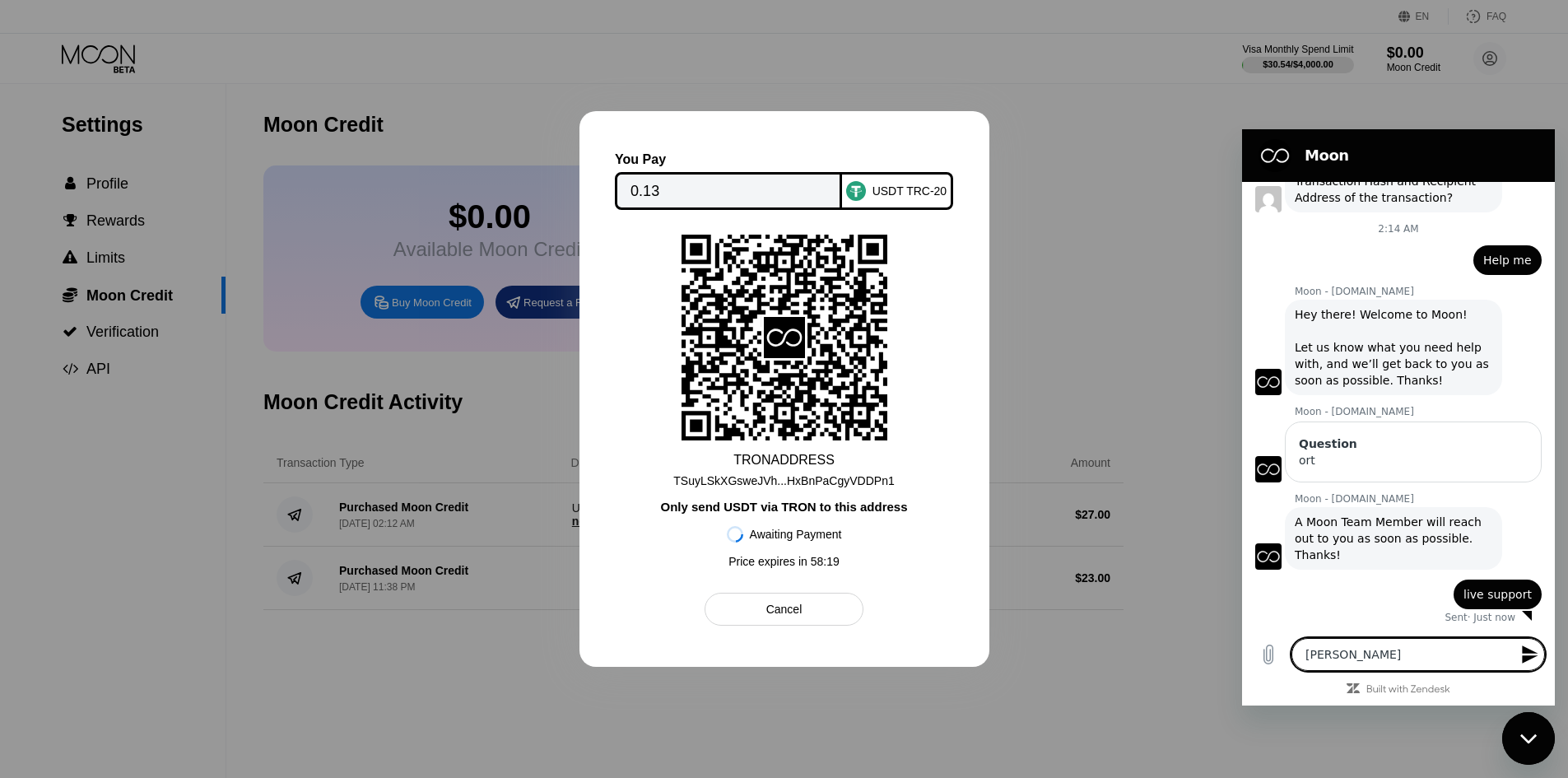
type textarea "x"
type textarea "my transa"
type textarea "x"
type textarea "my transac"
type textarea "x"
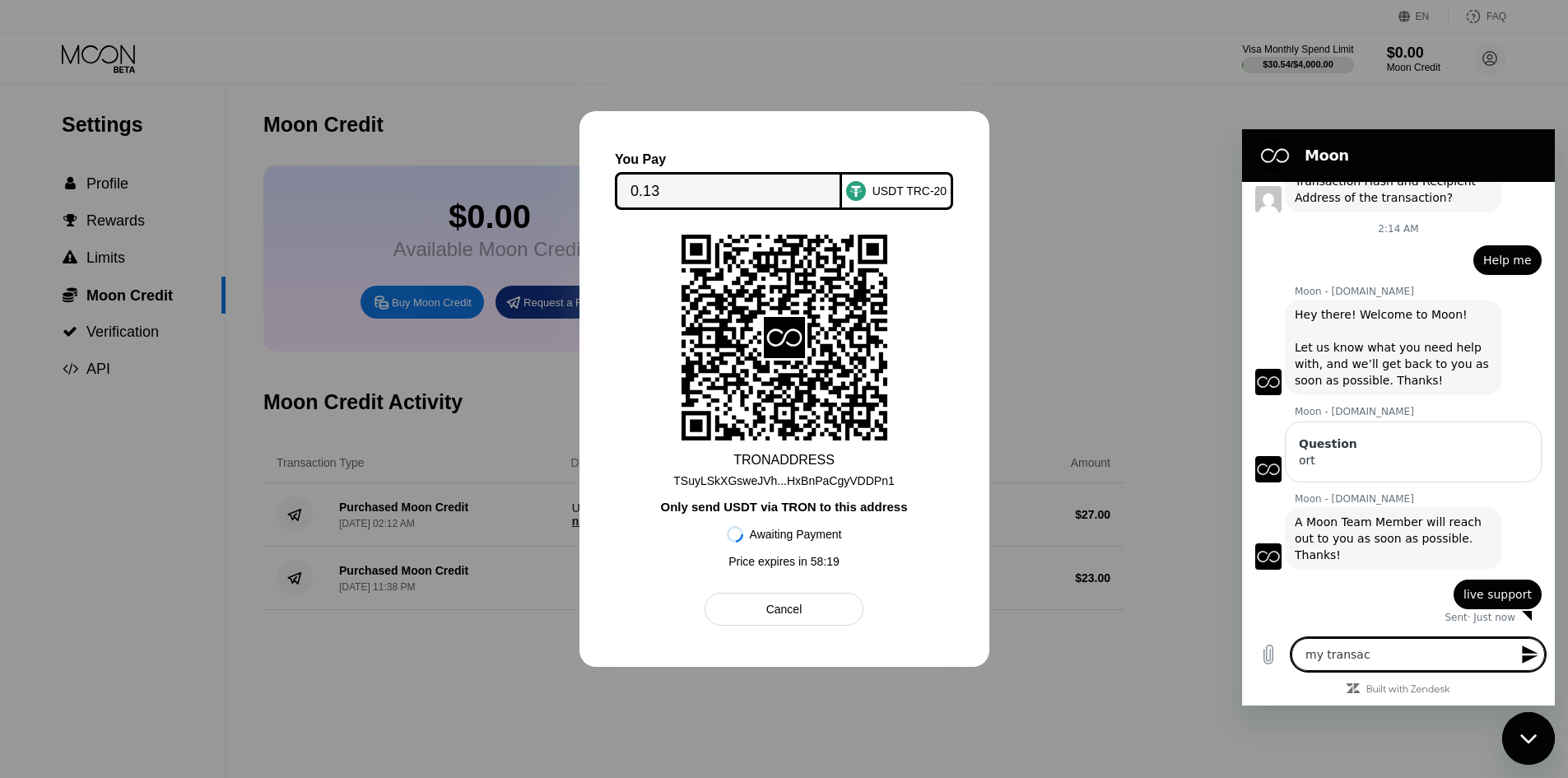
type textarea "my transact"
type textarea "x"
type textarea "my transacti"
type textarea "x"
type textarea "my transactio"
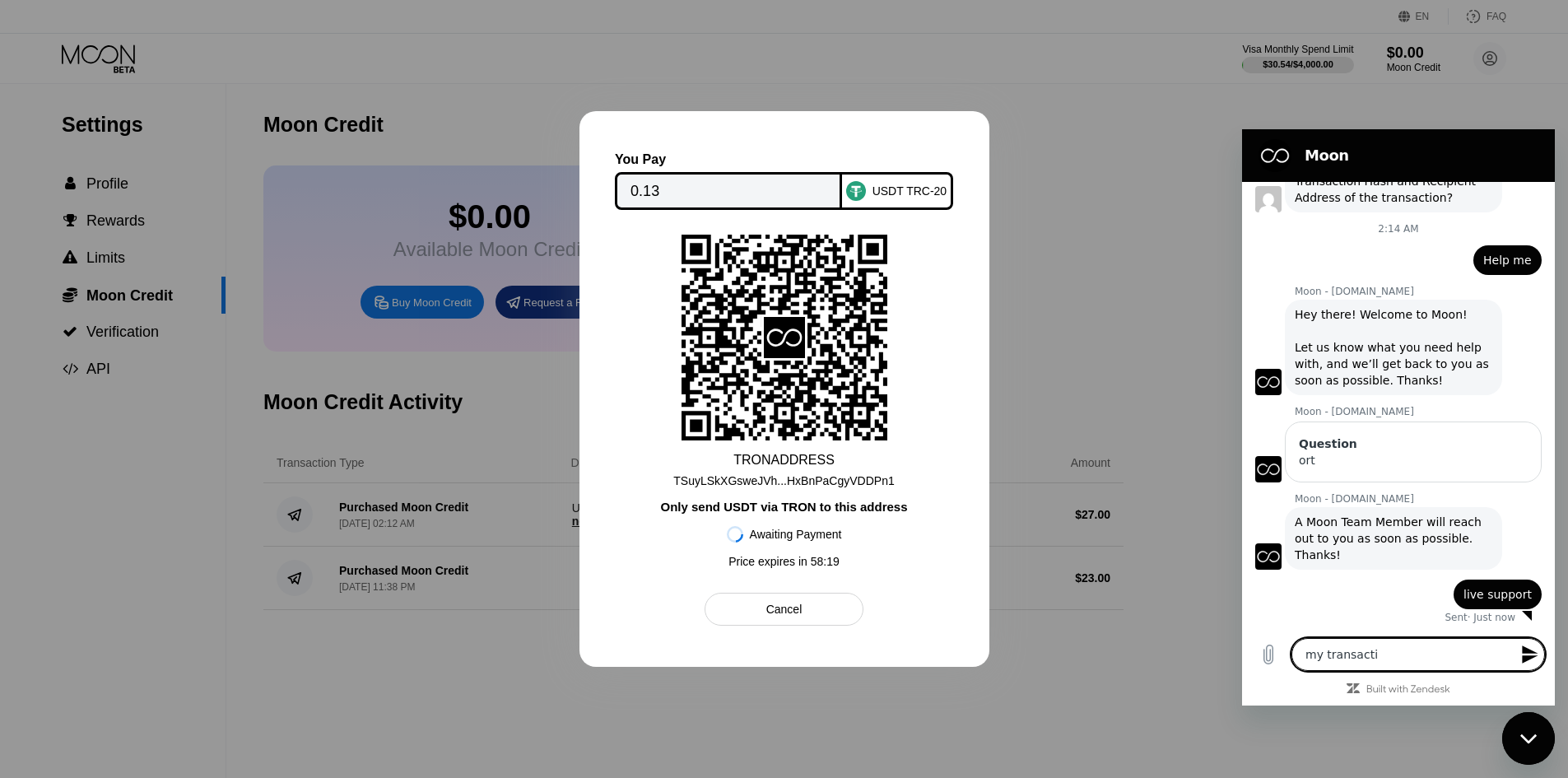
type textarea "x"
type textarea "my transaction"
type textarea "x"
type textarea "my transaction"
type textarea "x"
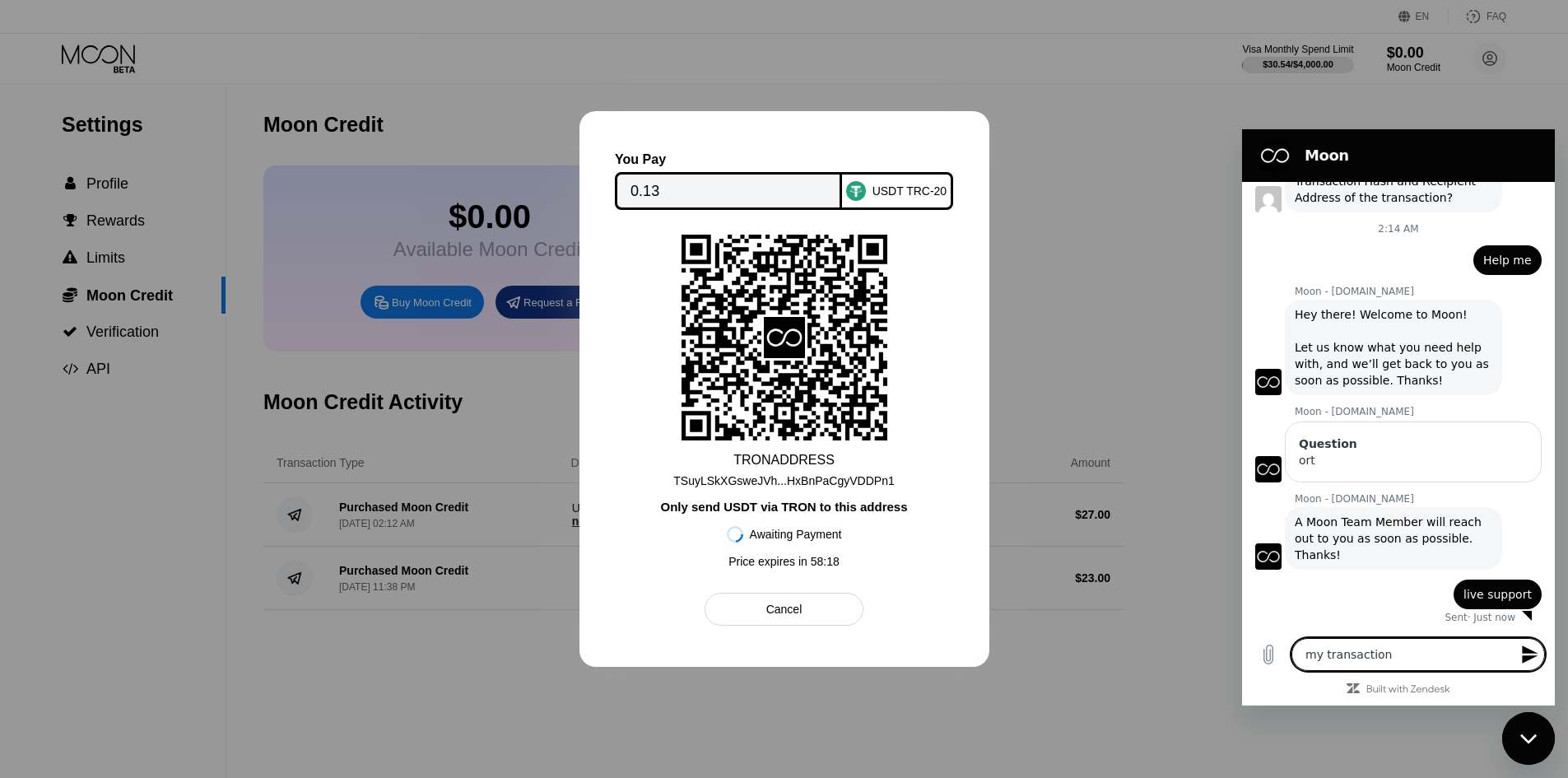
type textarea "my transaction i"
type textarea "x"
type textarea "my transaction is"
type textarea "x"
type textarea "my transaction is"
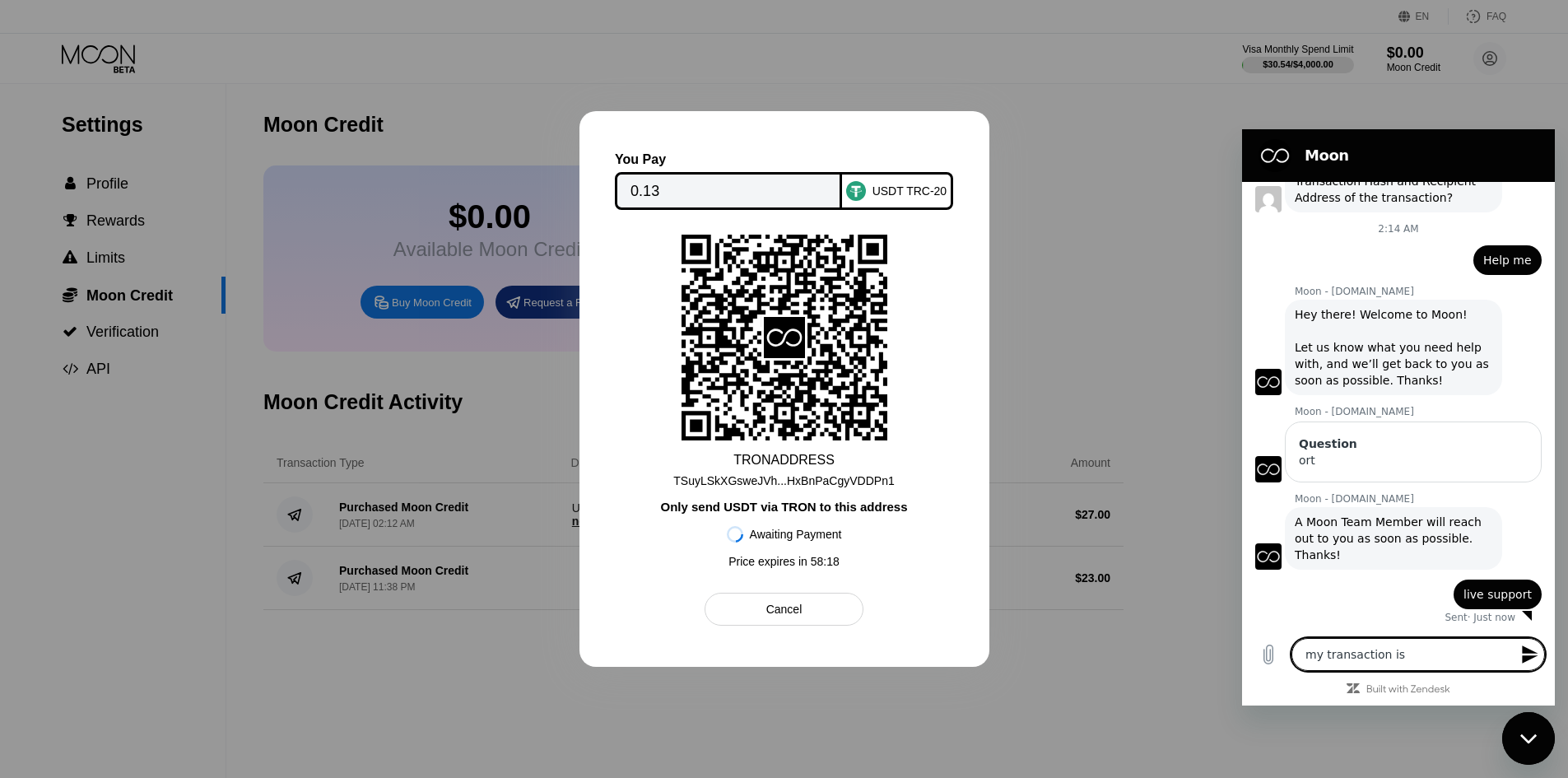
type textarea "x"
type textarea "my transaction is $"
type textarea "x"
type textarea "my transaction is $0"
type textarea "x"
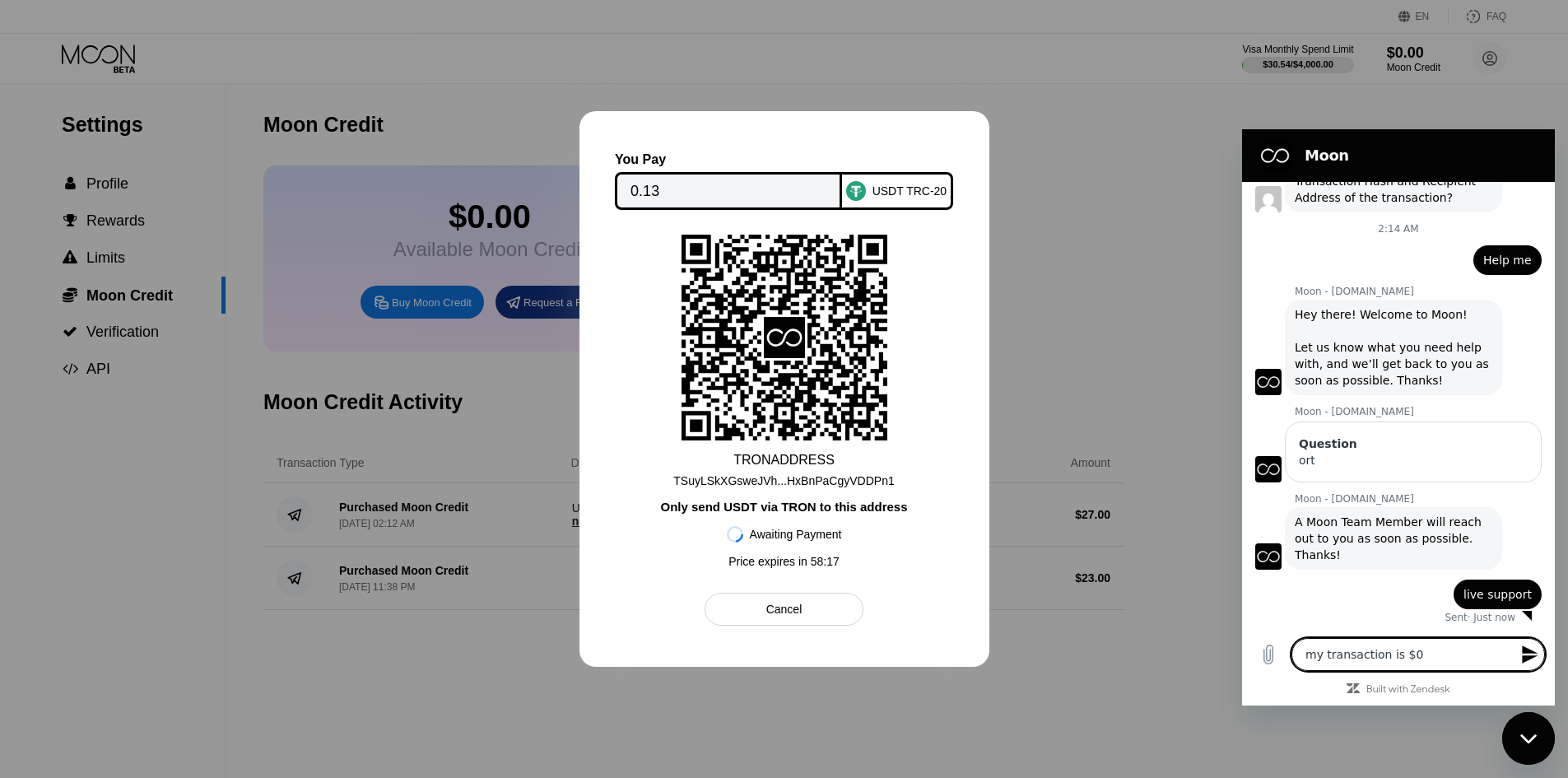
type textarea "my transaction is $0."
type textarea "x"
type textarea "my transaction is $0.1"
type textarea "x"
type textarea "my transaction is $0.14"
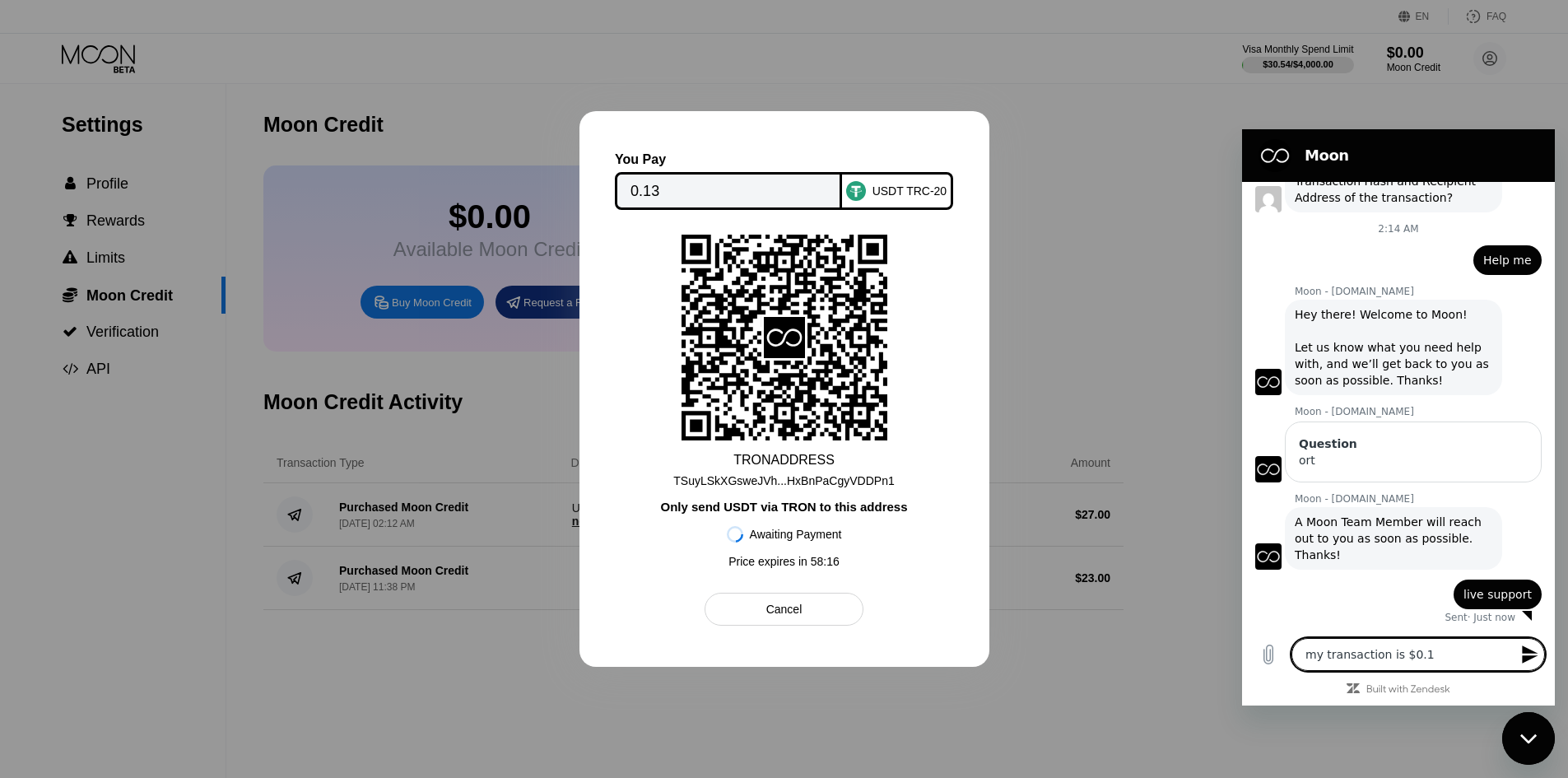
type textarea "x"
type textarea "my transaction is $0.14"
type textarea "x"
type textarea "my transaction is $0.14"
type textarea "x"
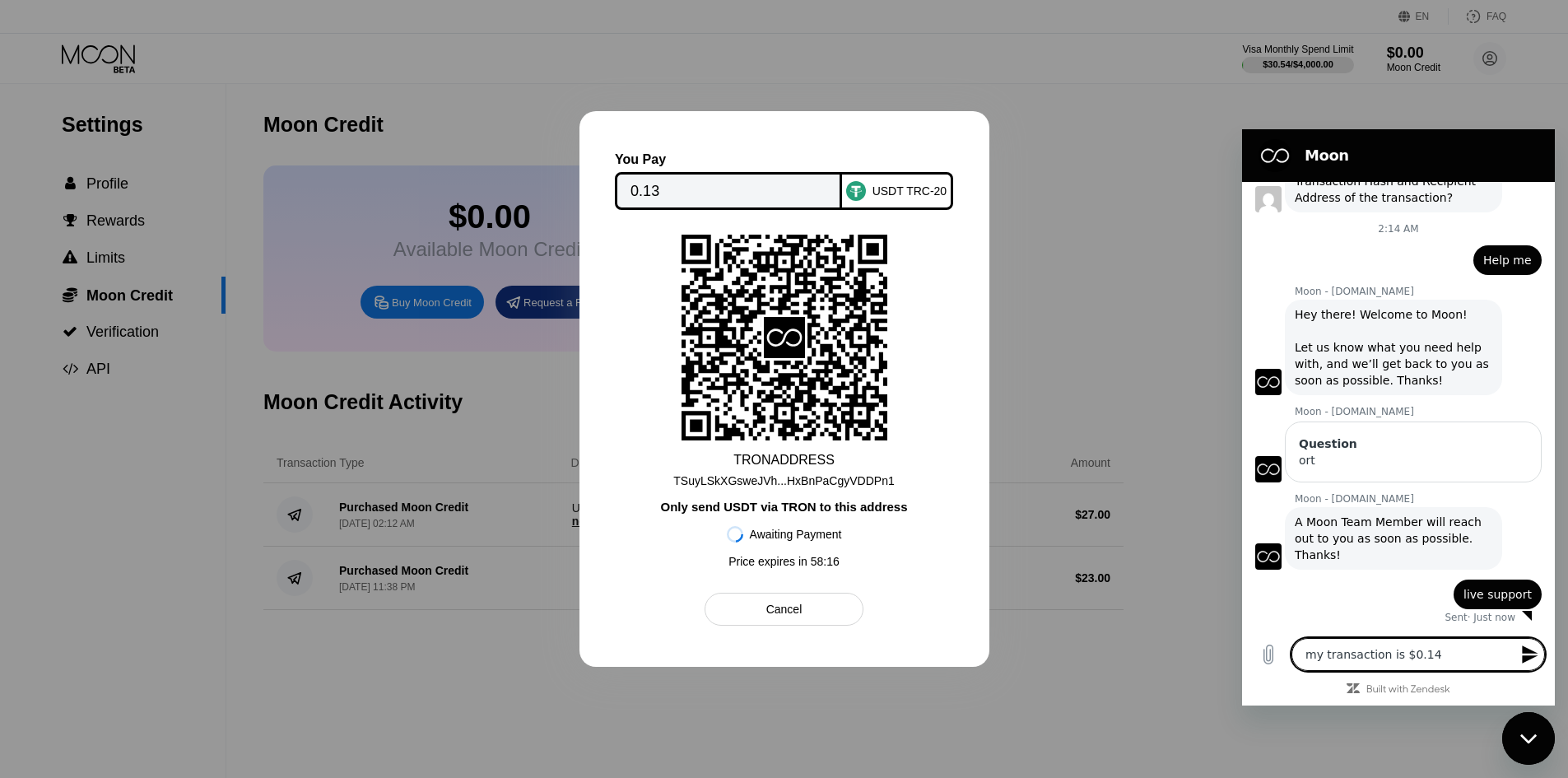
type textarea "my transaction is $0.1"
type textarea "x"
type textarea "my transaction is $0.13"
type textarea "x"
type textarea "my transaction is $0.13"
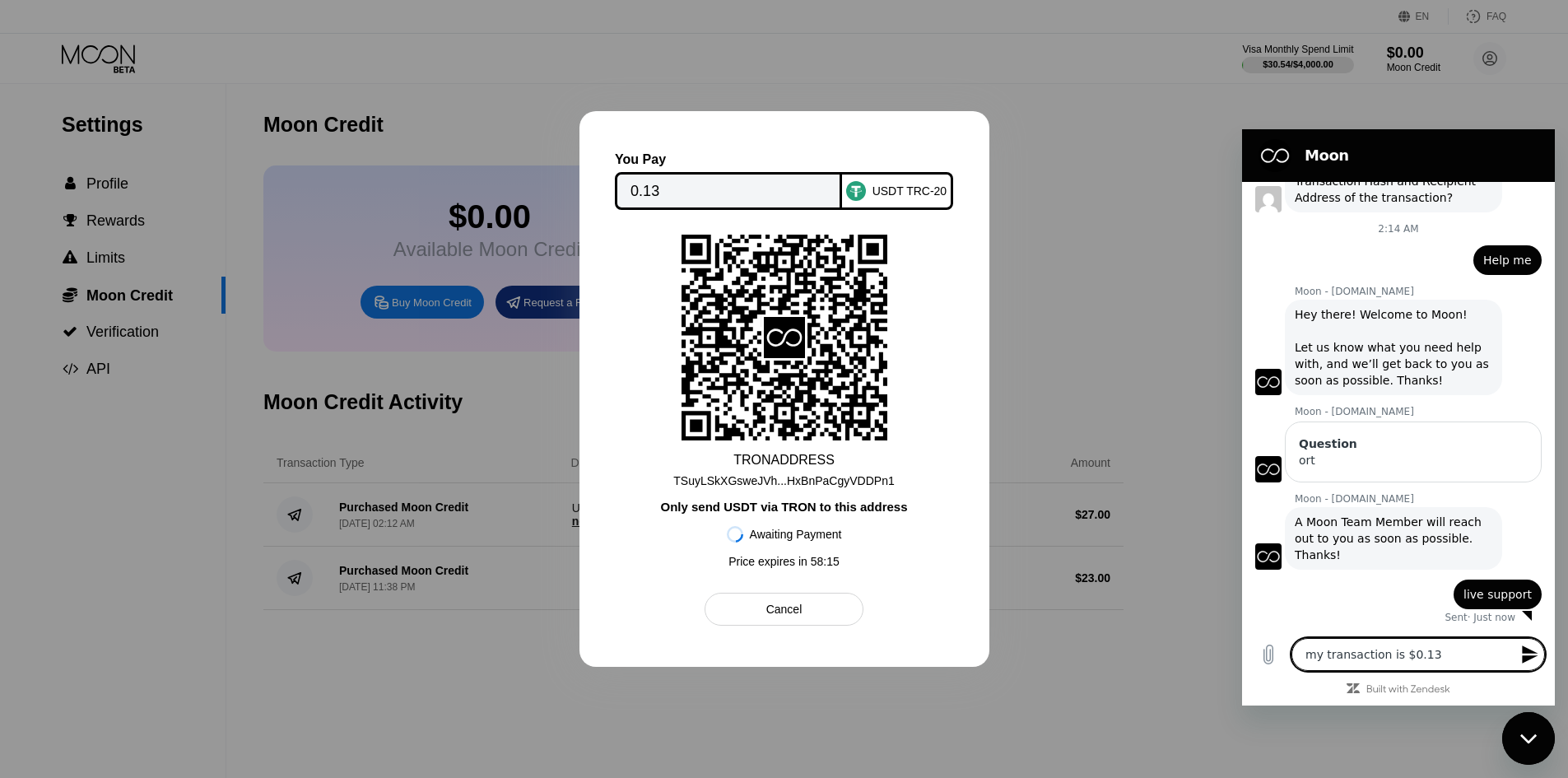
type textarea "x"
type textarea "my transaction is $0.13 s"
type textarea "x"
type textarea "my transaction is $0.13"
type textarea "x"
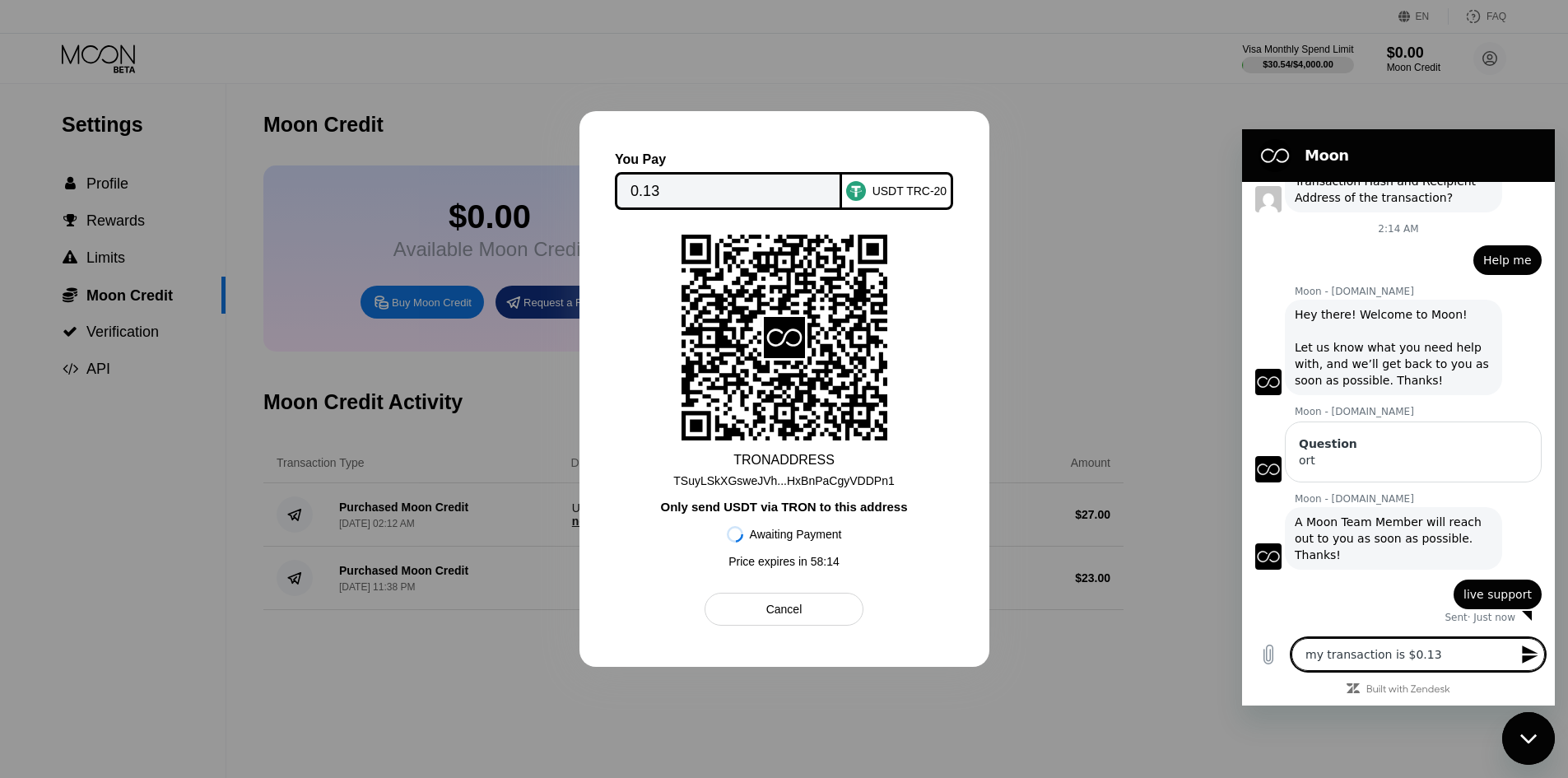
type textarea "my transaction is $0.13"
type textarea "x"
type textarea "my transaction is $0.13"
type textarea "x"
type textarea "my transaction is $0.13 o"
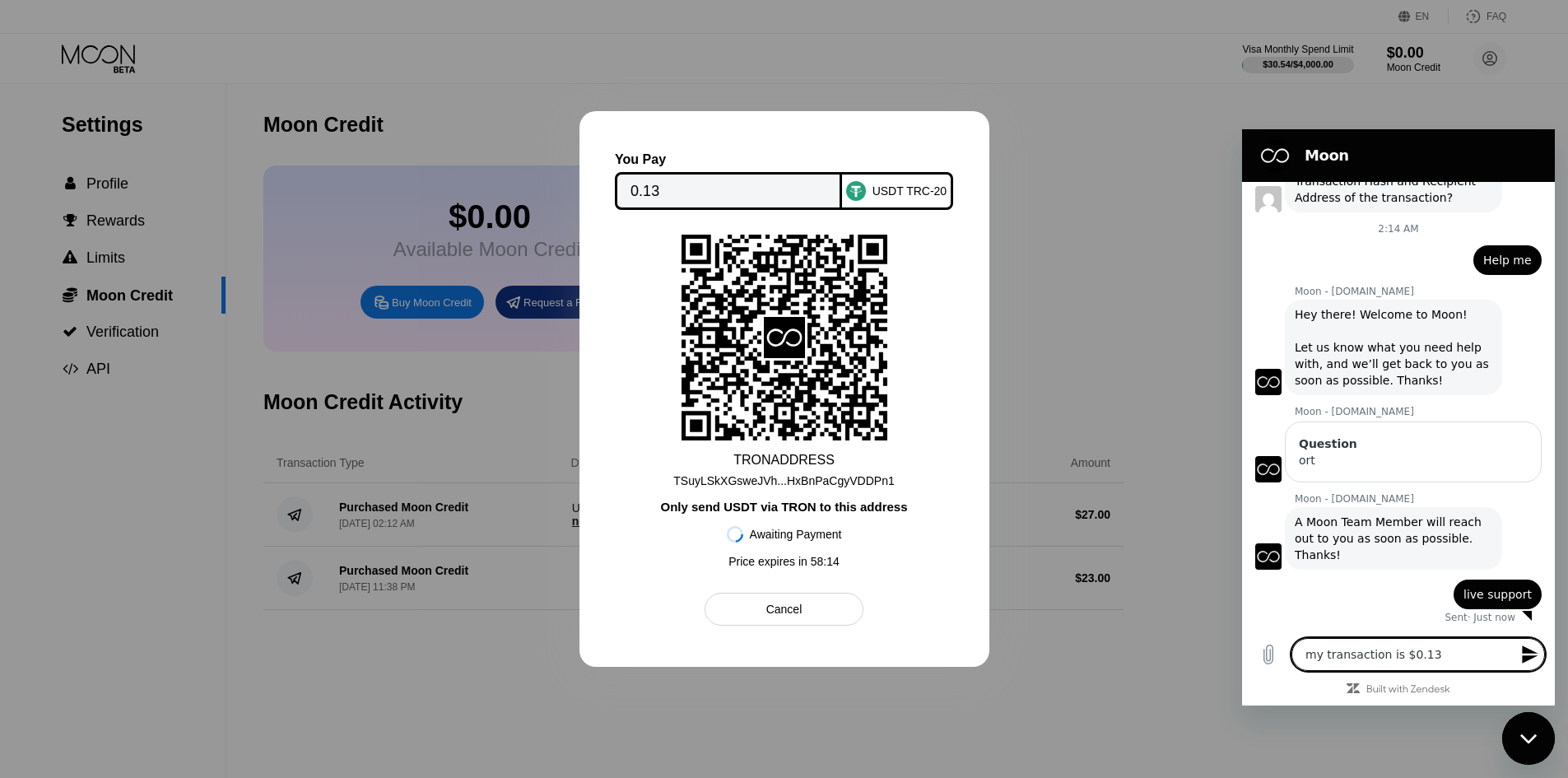
type textarea "x"
type textarea "my transaction is $0.13 of"
type textarea "x"
type textarea "my transaction is $0.13 off"
type textarea "x"
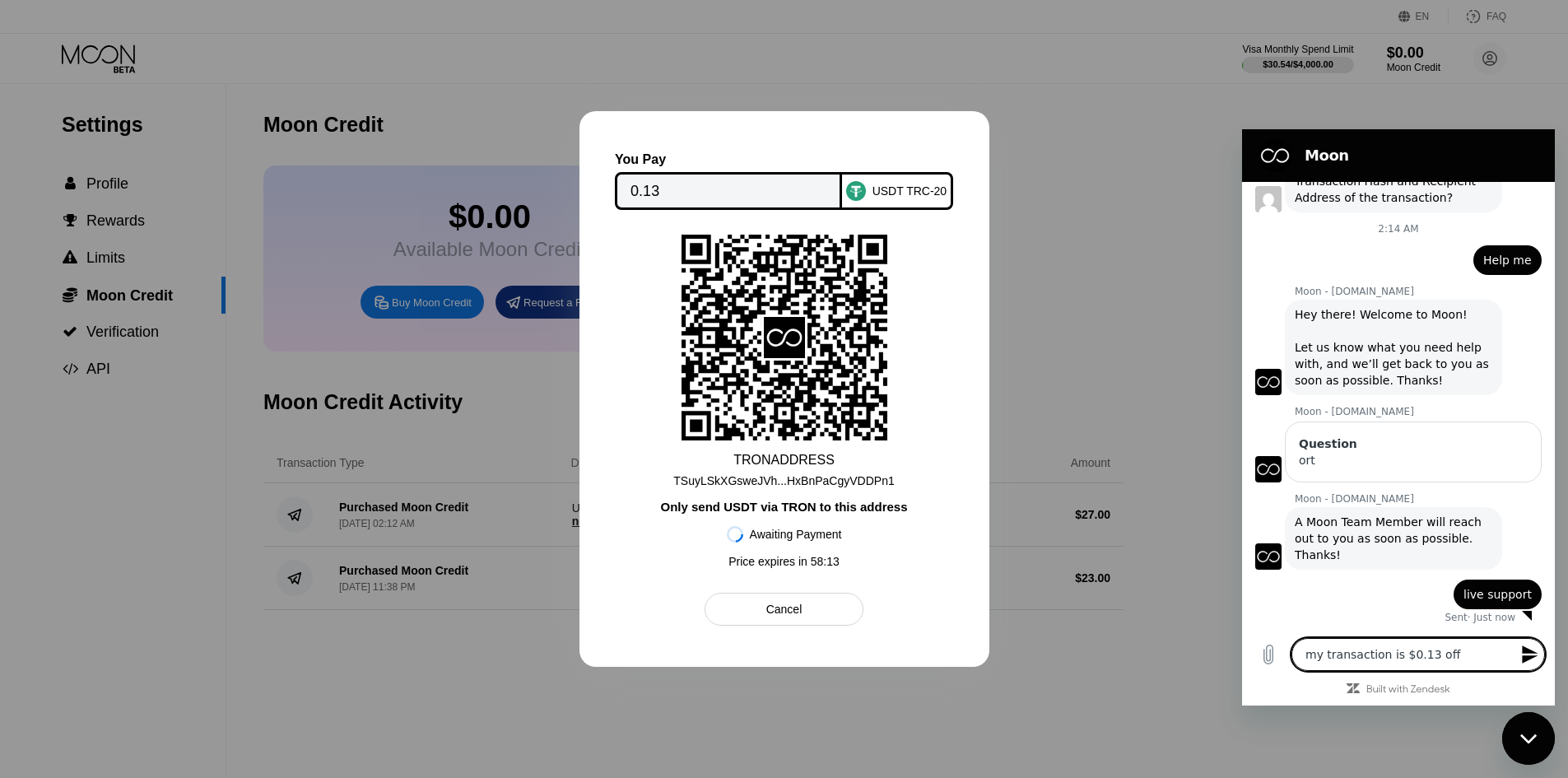
type textarea "my transaction is $0.13 off"
type textarea "x"
type textarea "my transaction is $0.13 off c"
type textarea "x"
type textarea "my transaction is $0.13 off ca"
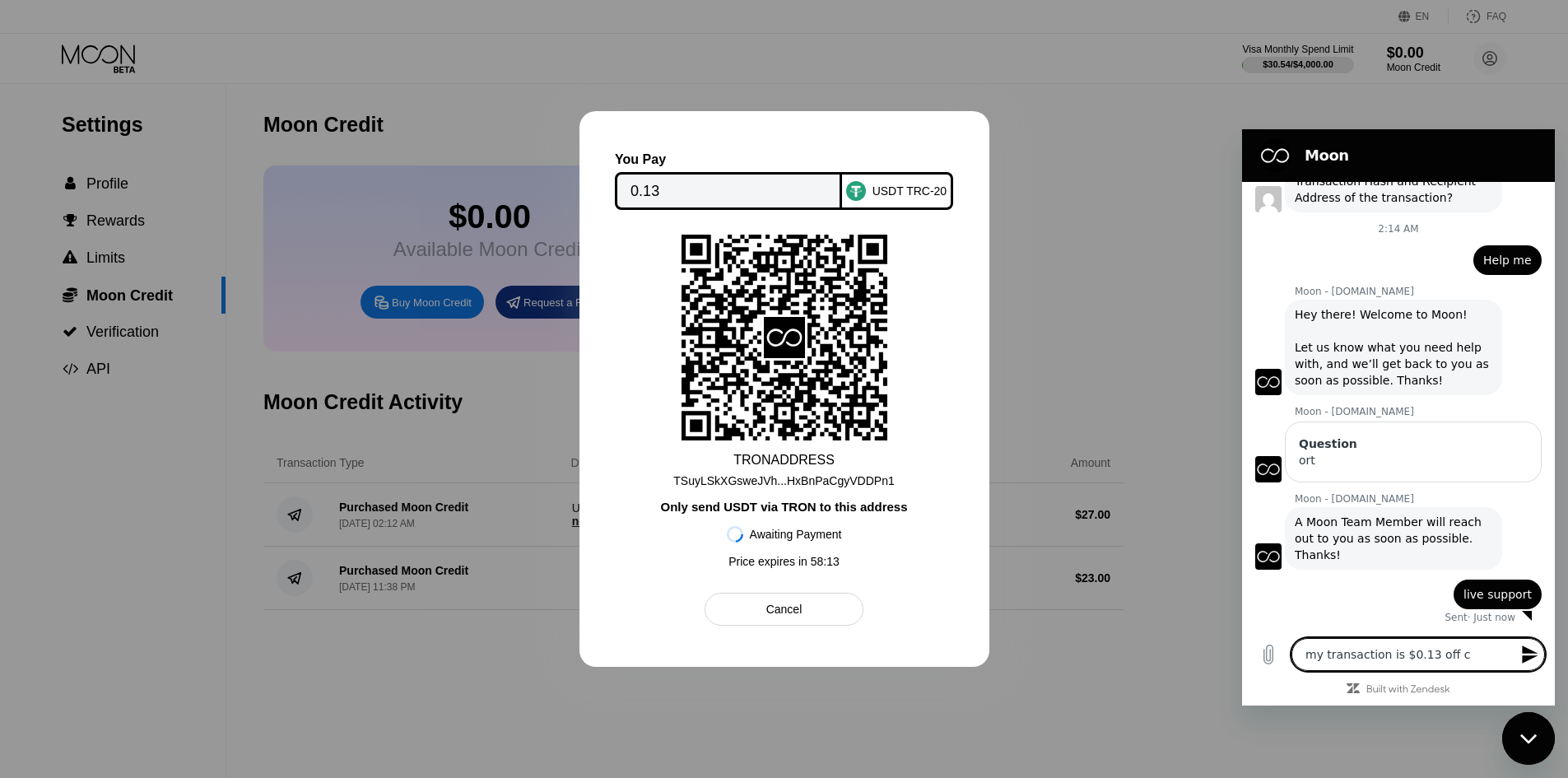
type textarea "x"
type textarea "my transaction is $0.13 off can"
type textarea "x"
type textarea "my transaction is $0.13 off can"
type textarea "x"
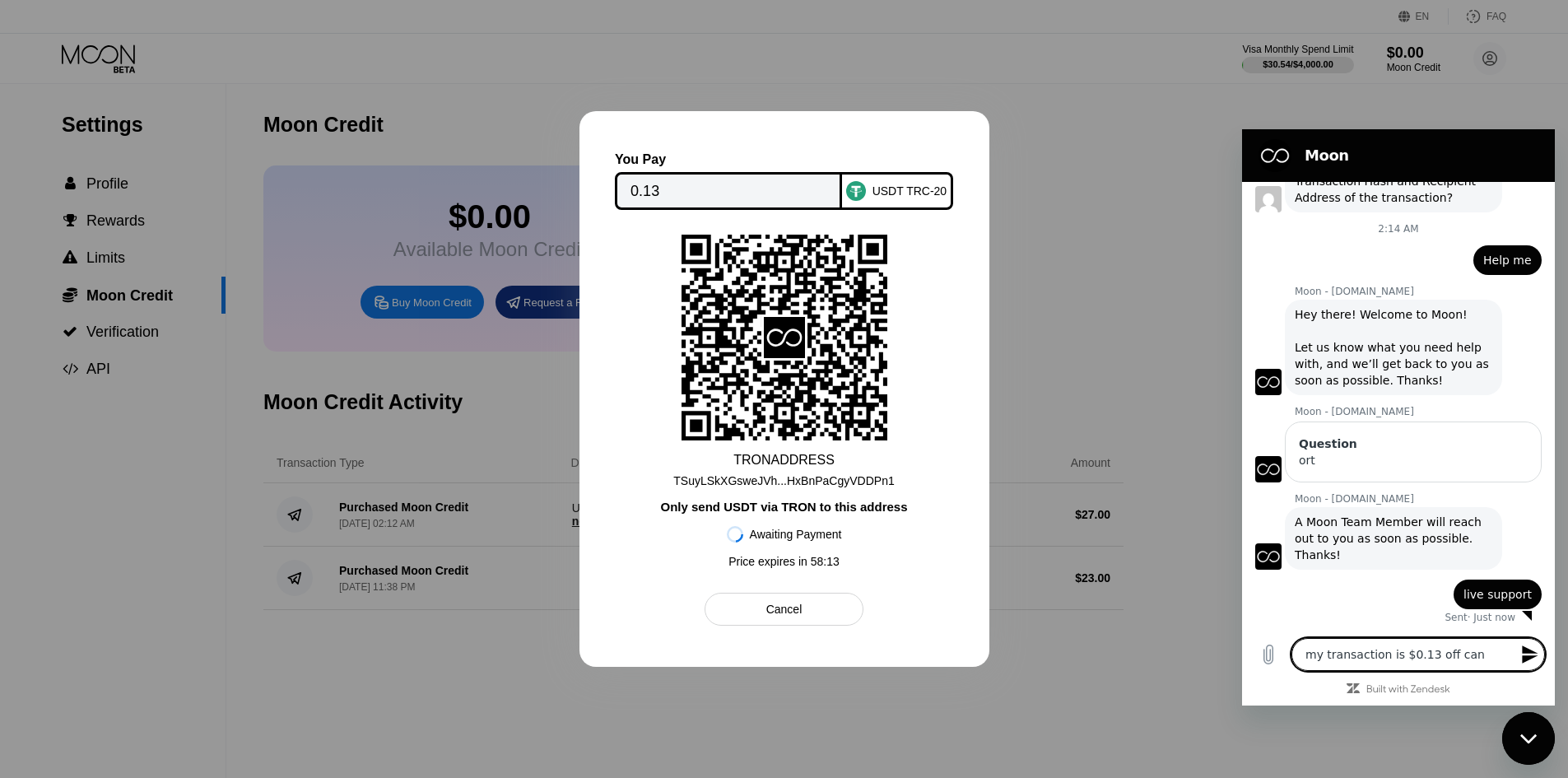
type textarea "my transaction is $0.13 off can y"
type textarea "x"
type textarea "my transaction is $0.13 off can yo"
type textarea "x"
type textarea "my transaction is $0.13 off can you"
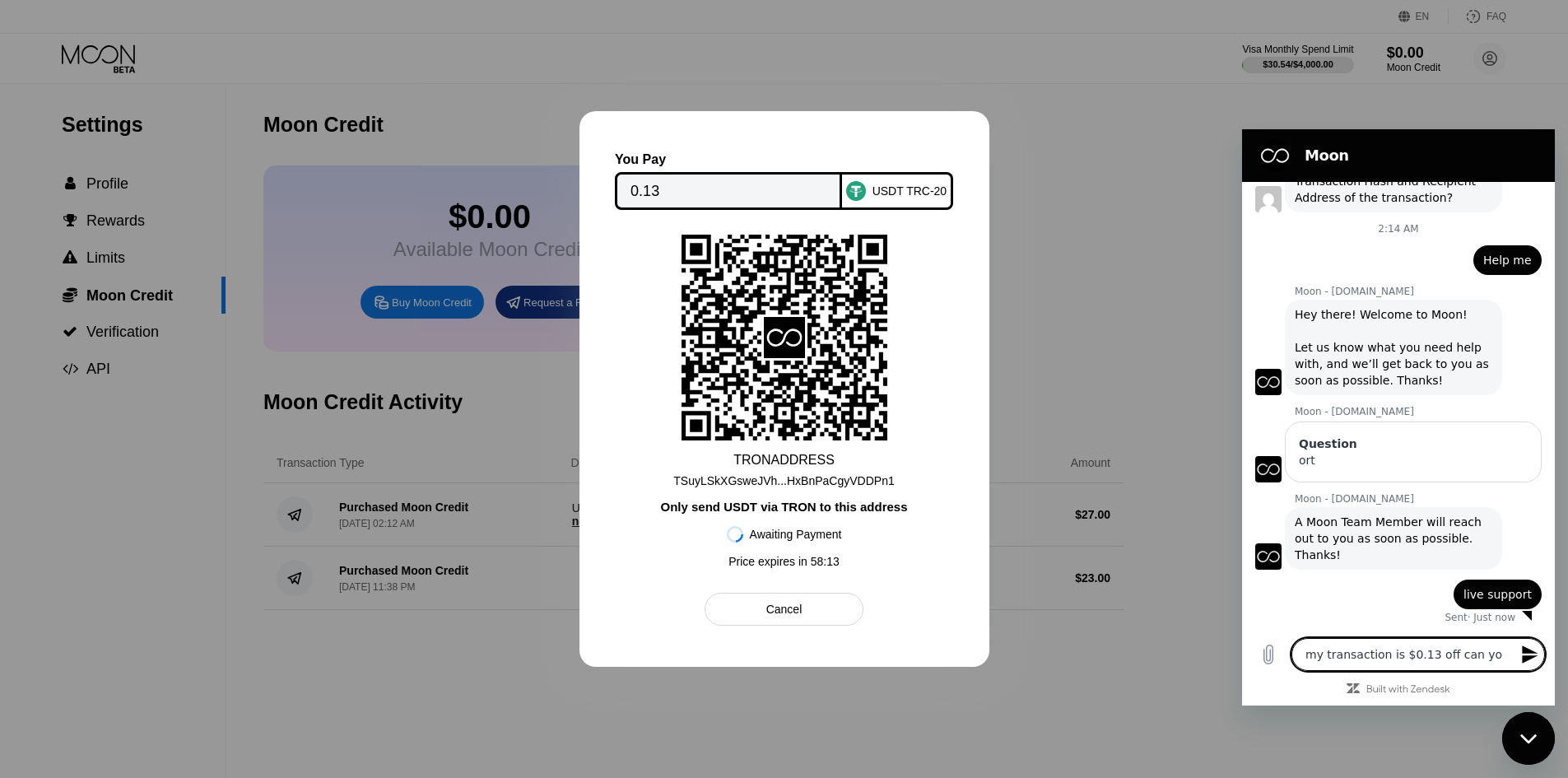
type textarea "x"
type textarea "my transaction is $0.13 off can you"
type textarea "x"
type textarea "my transaction is $0.13 off can you j"
type textarea "x"
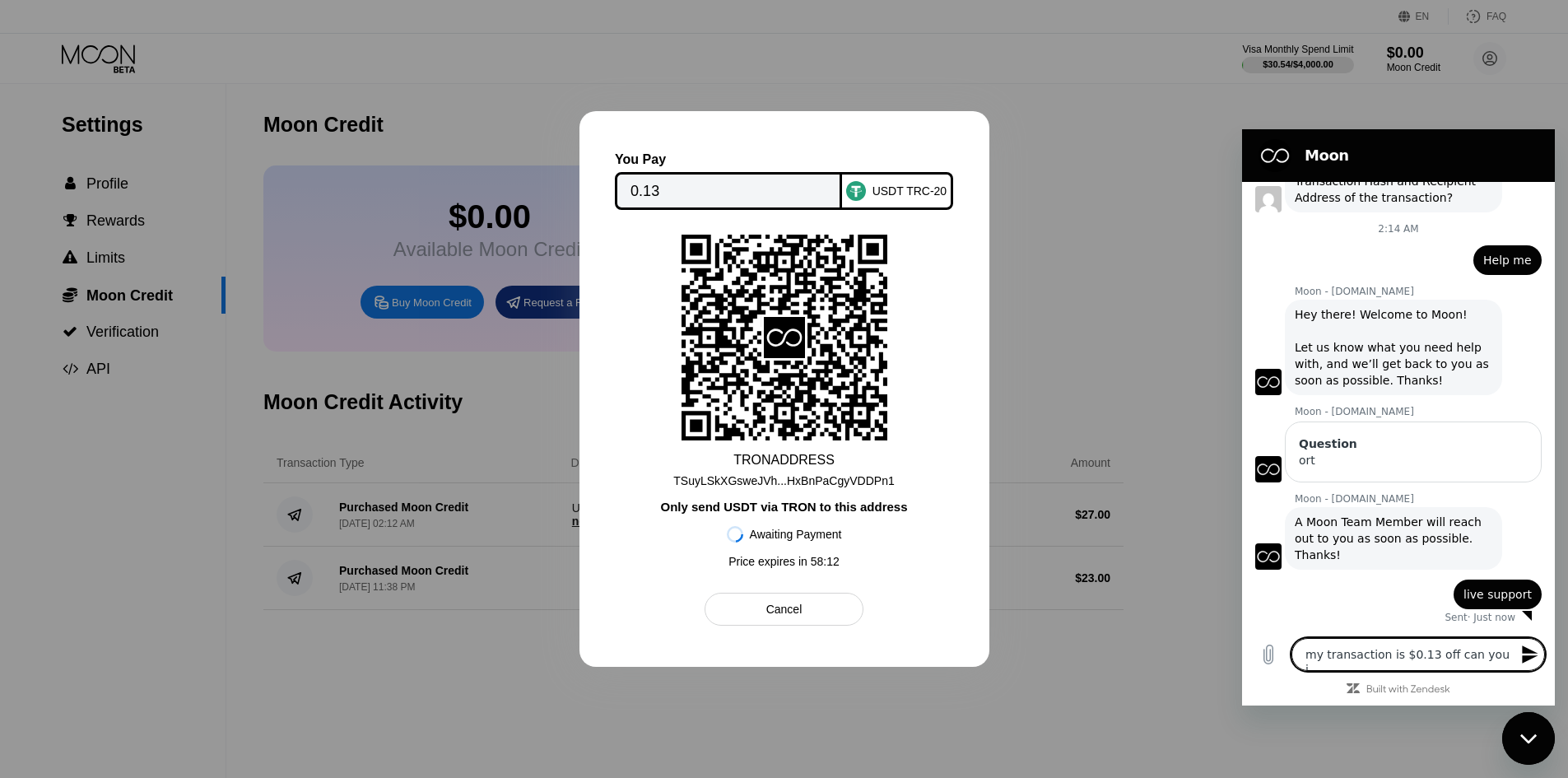
type textarea "my transaction is $0.13 off can you ju"
type textarea "x"
type textarea "my transaction is $0.13 off can you jus"
type textarea "x"
type textarea "my transaction is $0.13 off can you just"
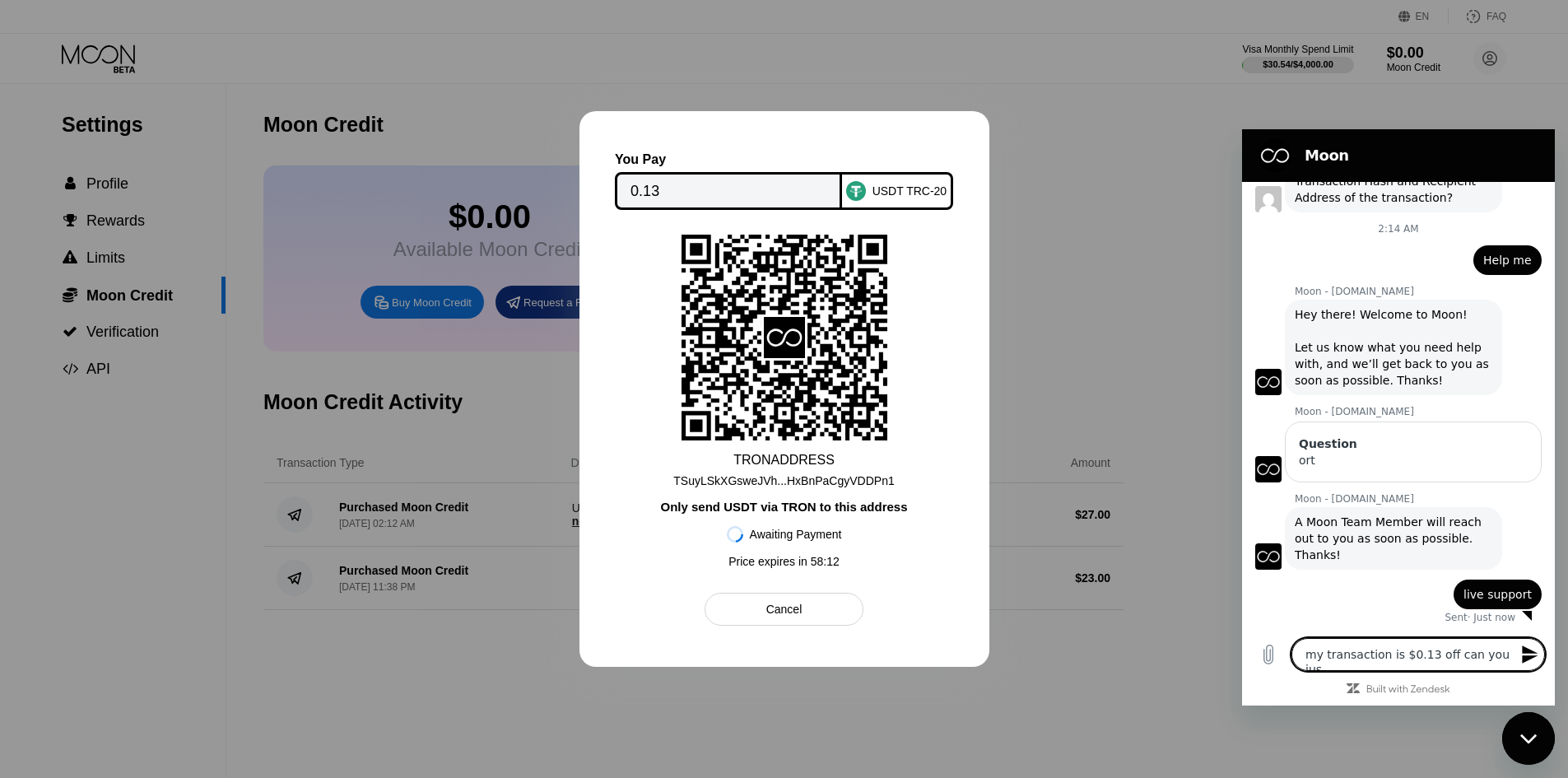
type textarea "x"
type textarea "my transaction is $0.13 off can you just"
type textarea "x"
type textarea "my transaction is $0.13 off can you just g"
type textarea "x"
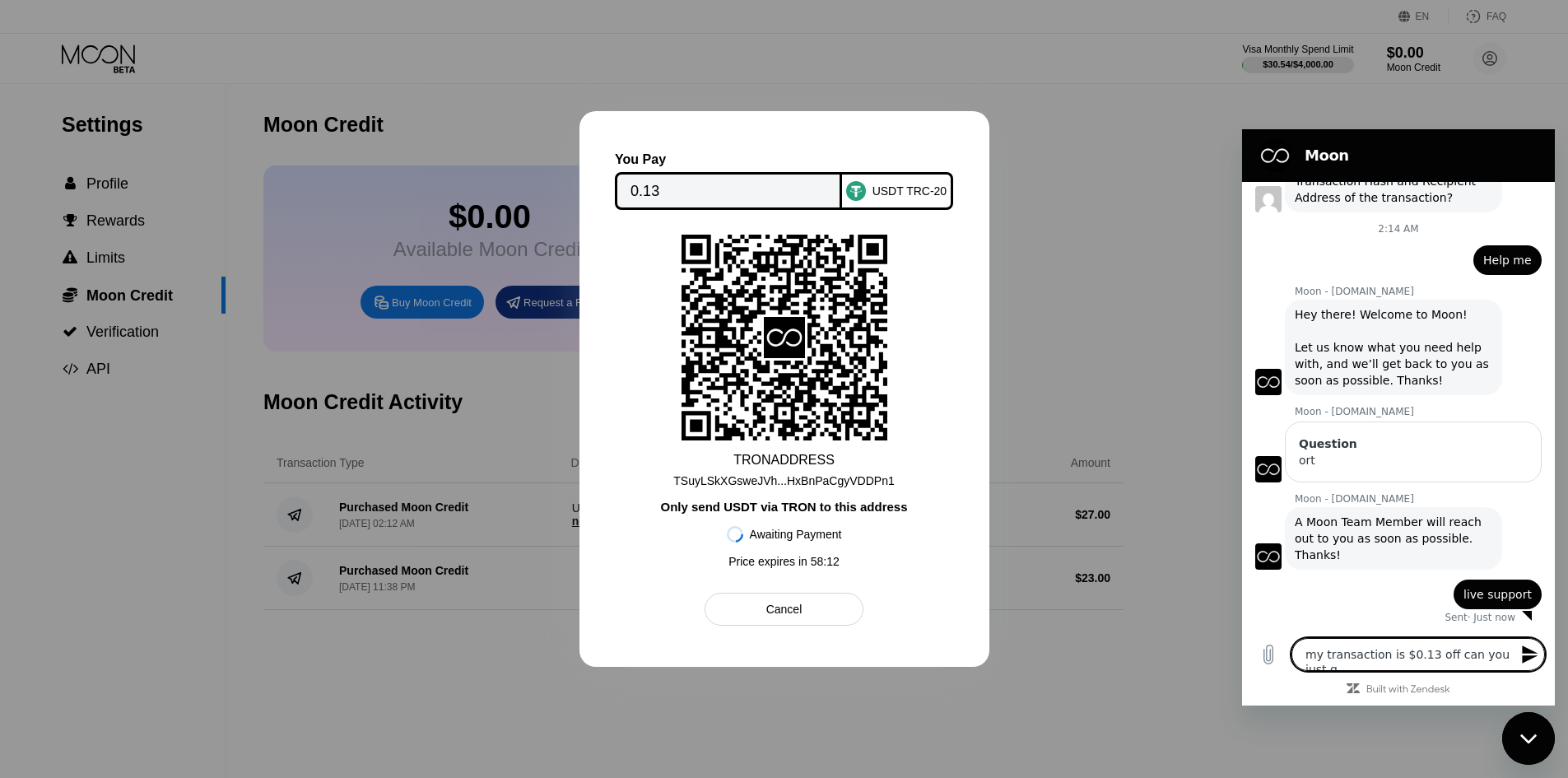
type textarea "my transaction is $0.13 off can you just gi"
type textarea "x"
type textarea "my transaction is $0.13 off can you just giv"
type textarea "x"
type textarea "my transaction is $0.13 off can you just give"
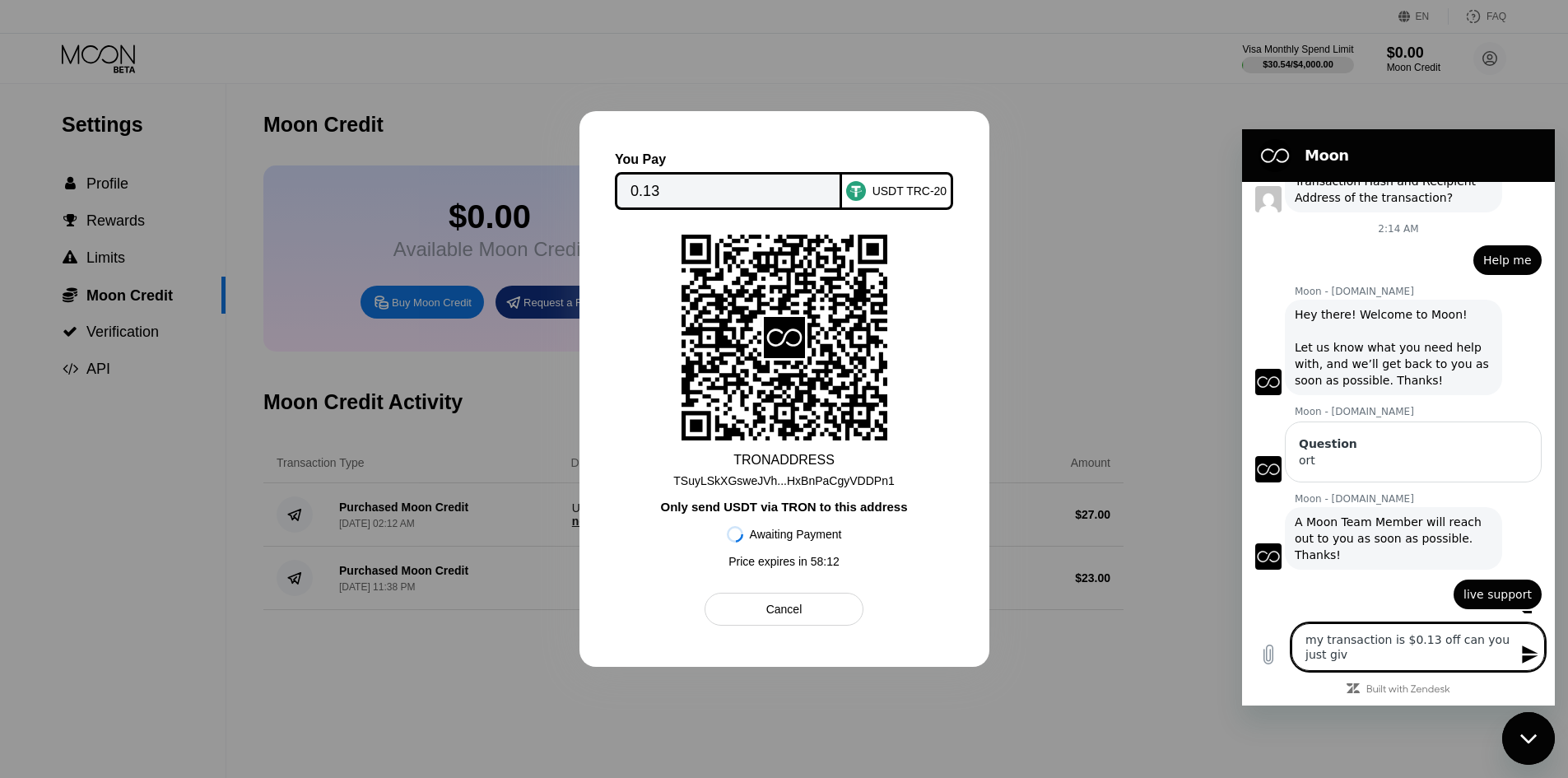
type textarea "x"
type textarea "my transaction is $0.13 off can you just give"
type textarea "x"
type textarea "my transaction is $0.13 off can you just give m"
type textarea "x"
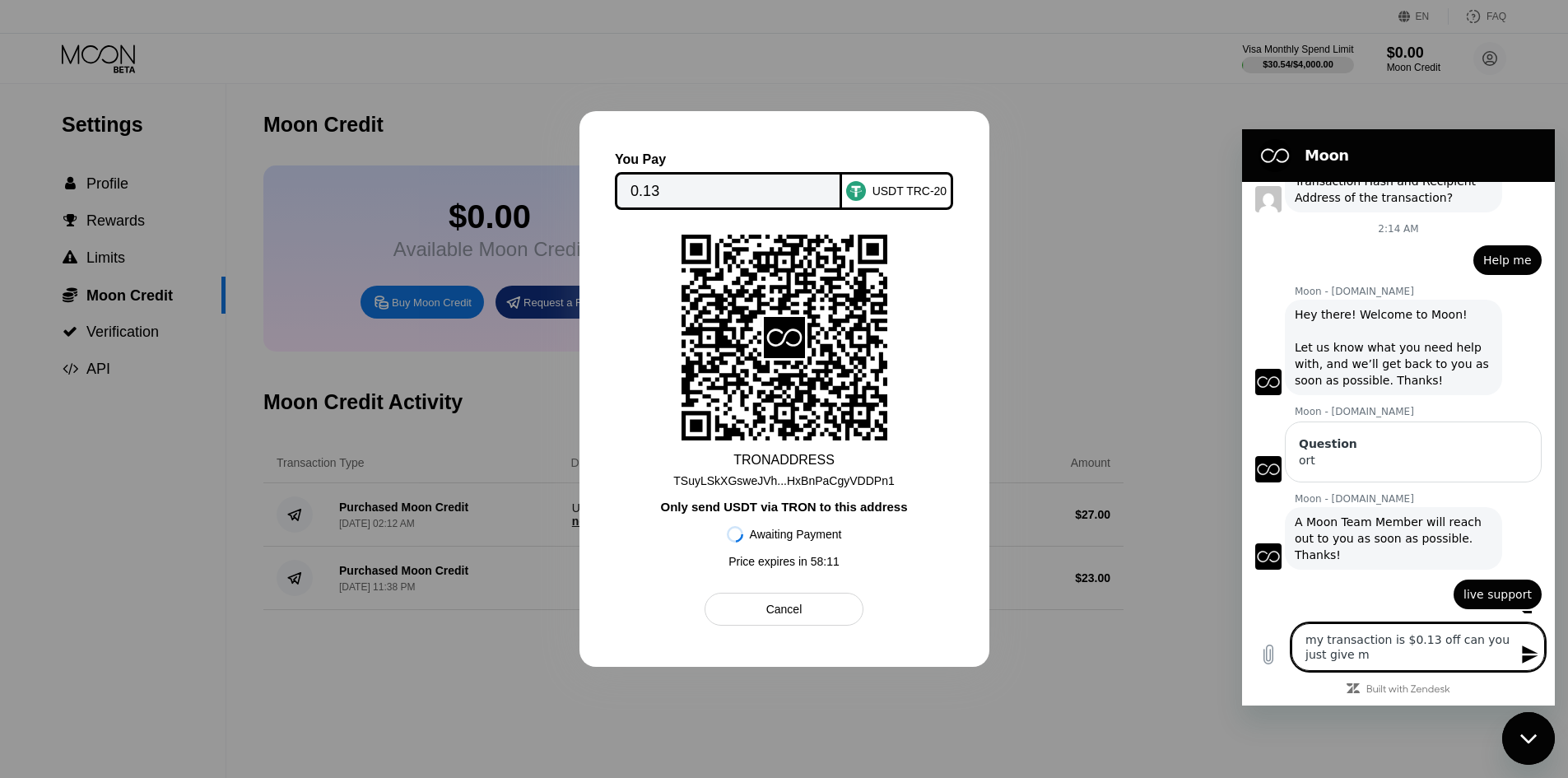
type textarea "my transaction is $0.13 off can you just give me"
type textarea "x"
type textarea "my transaction is $0.13 off can you just give me"
type textarea "x"
type textarea "my transaction is $0.13 off can you just give me t"
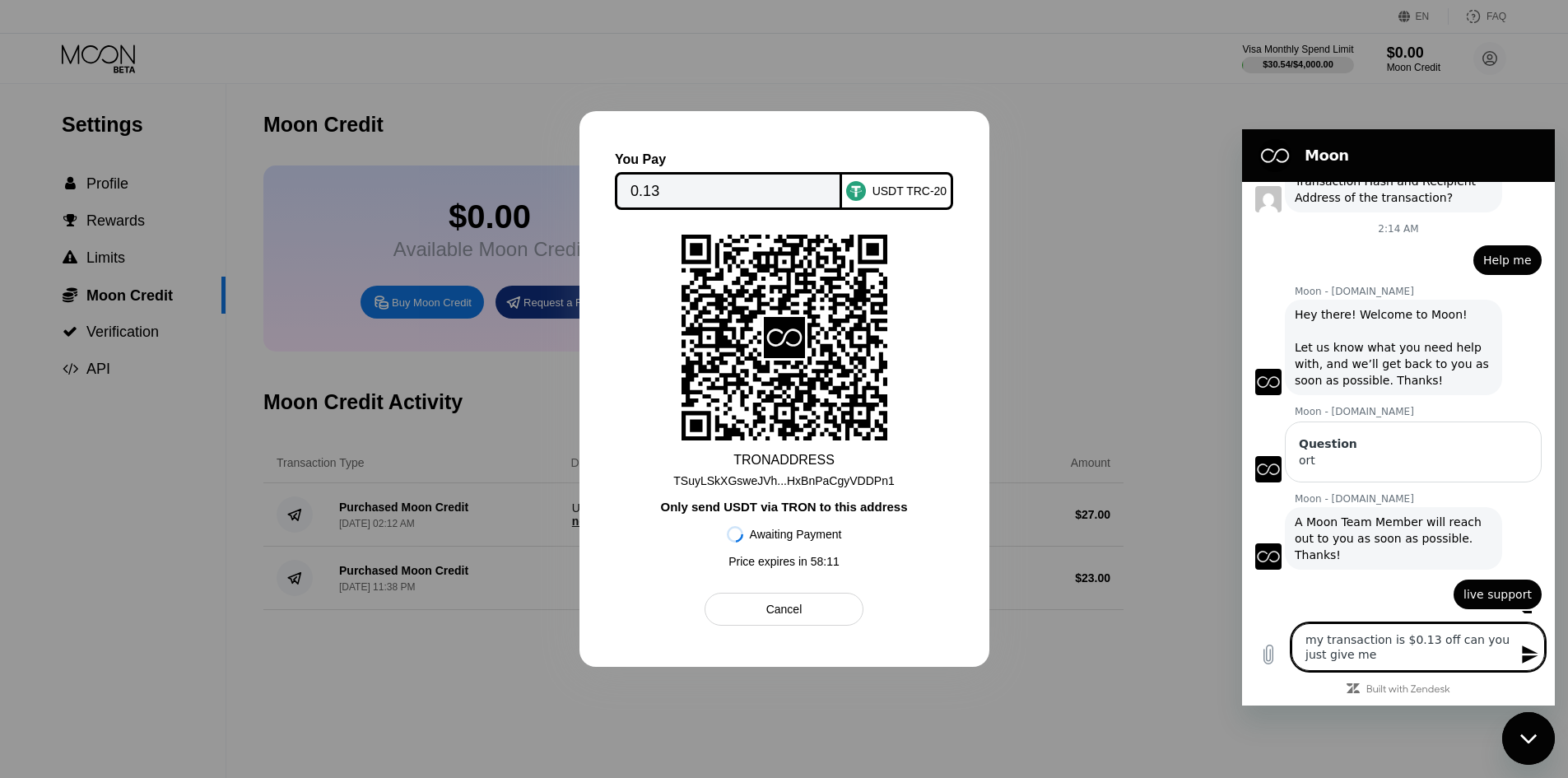
type textarea "x"
type textarea "my transaction is $0.13 off can you just give me th"
type textarea "x"
type textarea "my transaction is $0.13 off can you just give me the"
type textarea "x"
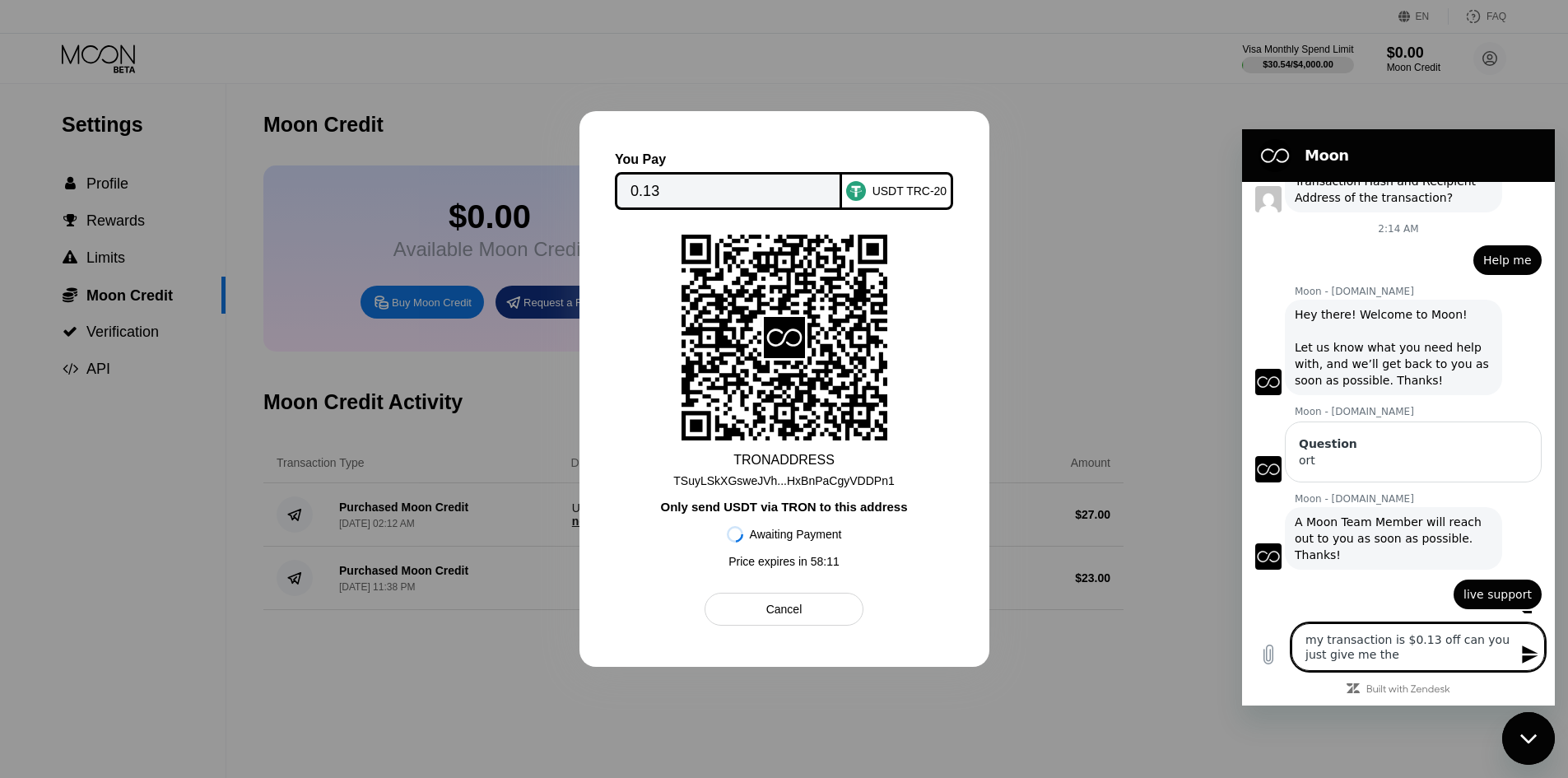
type textarea "my transaction is $0.13 off can you just give me the"
type textarea "x"
type textarea "my transaction is $0.13 off can you just give me the c"
type textarea "x"
type textarea "my transaction is $0.13 off can you just give me the cr"
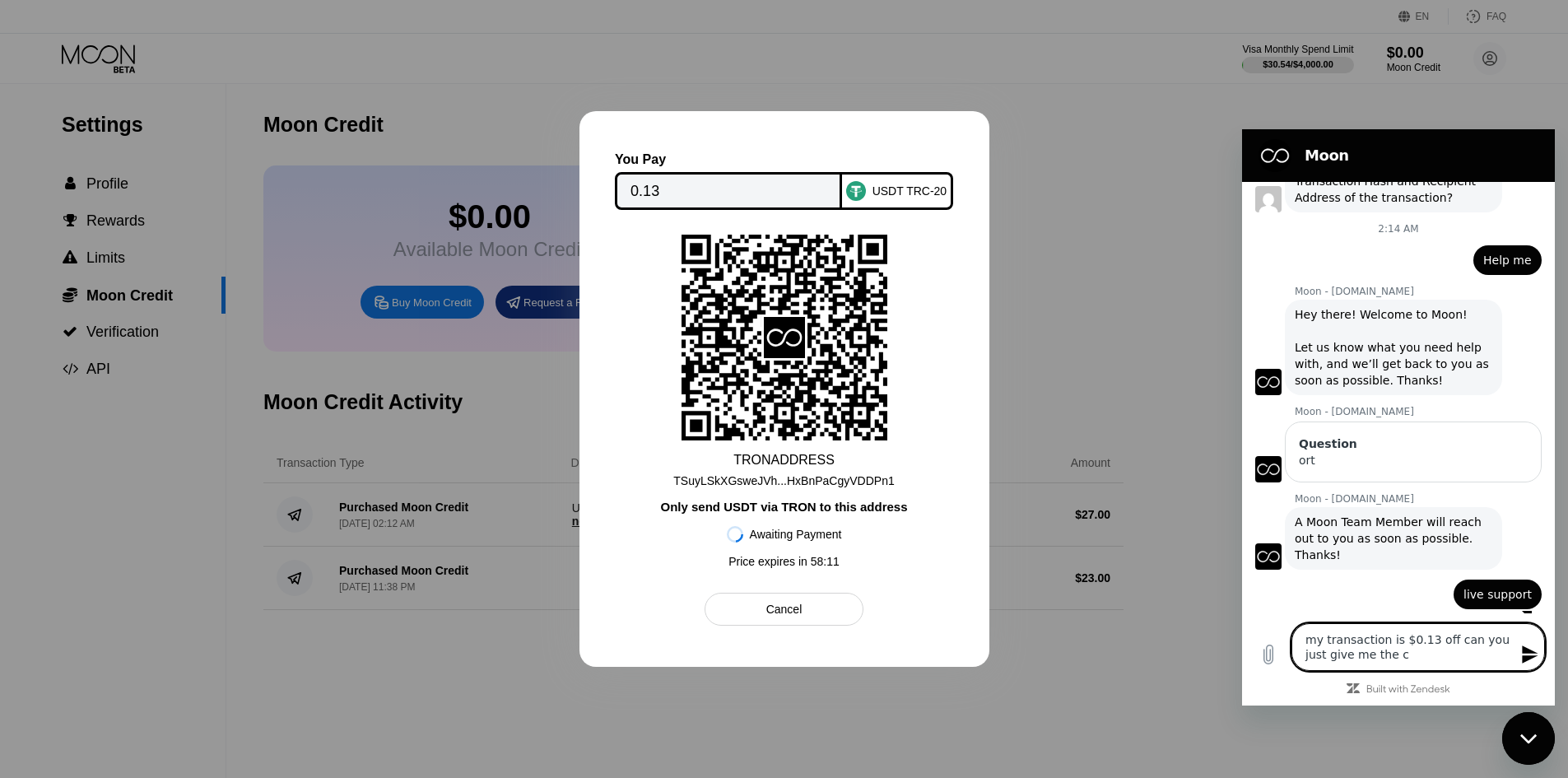
type textarea "x"
type textarea "my transaction is $0.13 off can you just give me the cre"
type textarea "x"
type textarea "my transaction is $0.13 off can you just give me the cred"
type textarea "x"
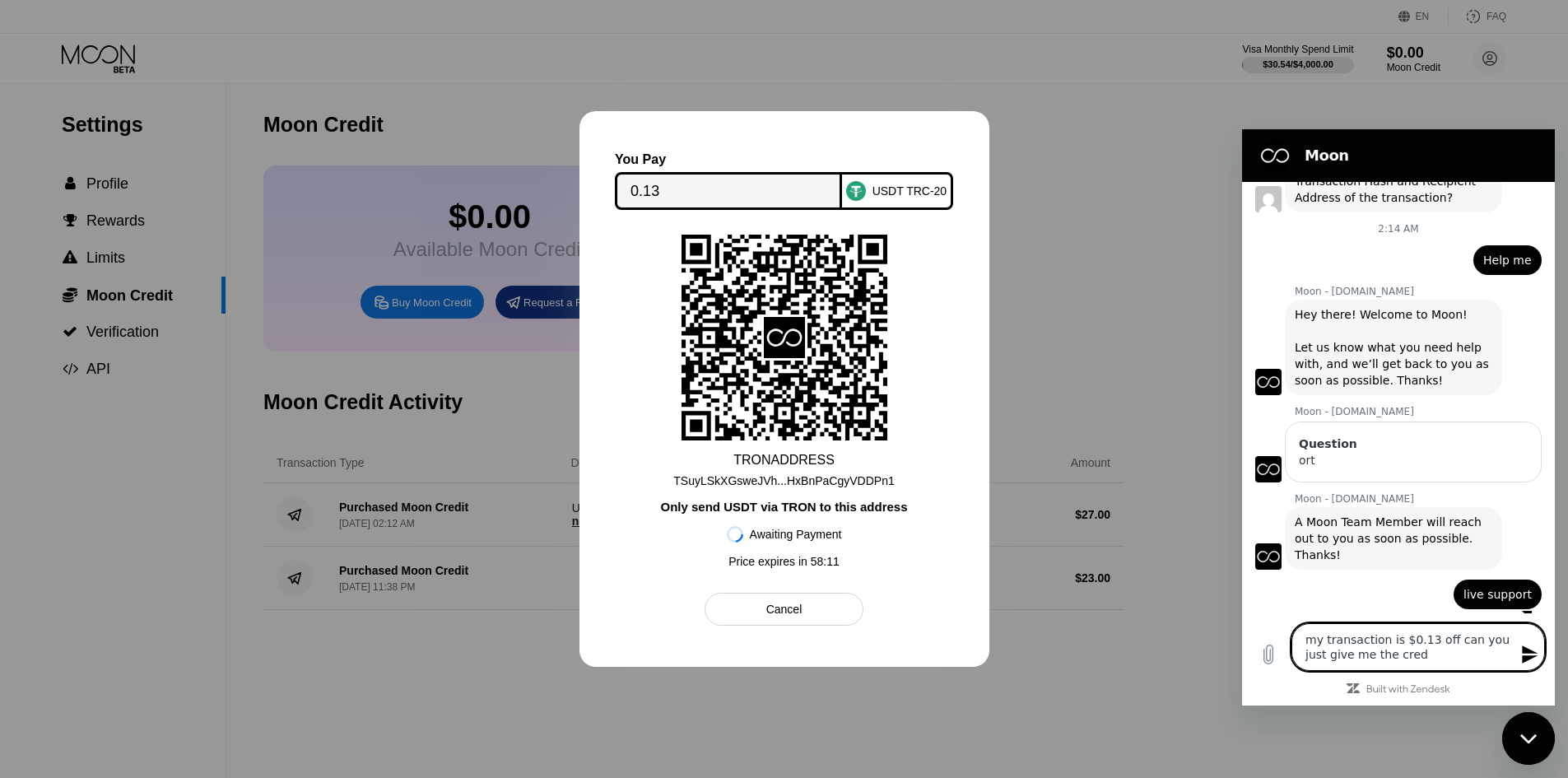
type textarea "my transaction is $0.13 off can you just give me the credi"
type textarea "x"
type textarea "my transaction is $0.13 off can you just give me the credit"
type textarea "x"
type textarea "my transaction is $0.13 off can you just give me the credit"
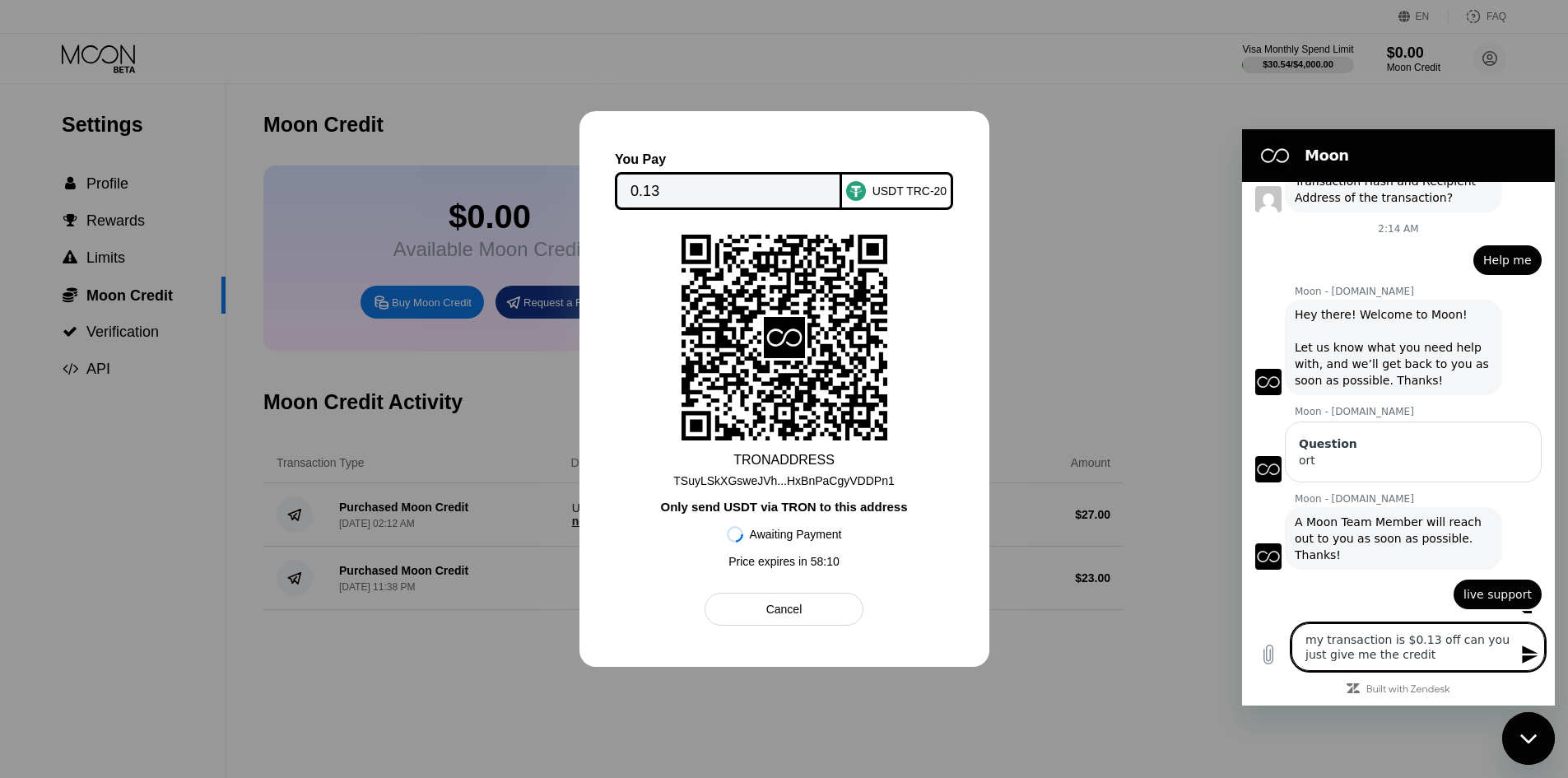
type textarea "x"
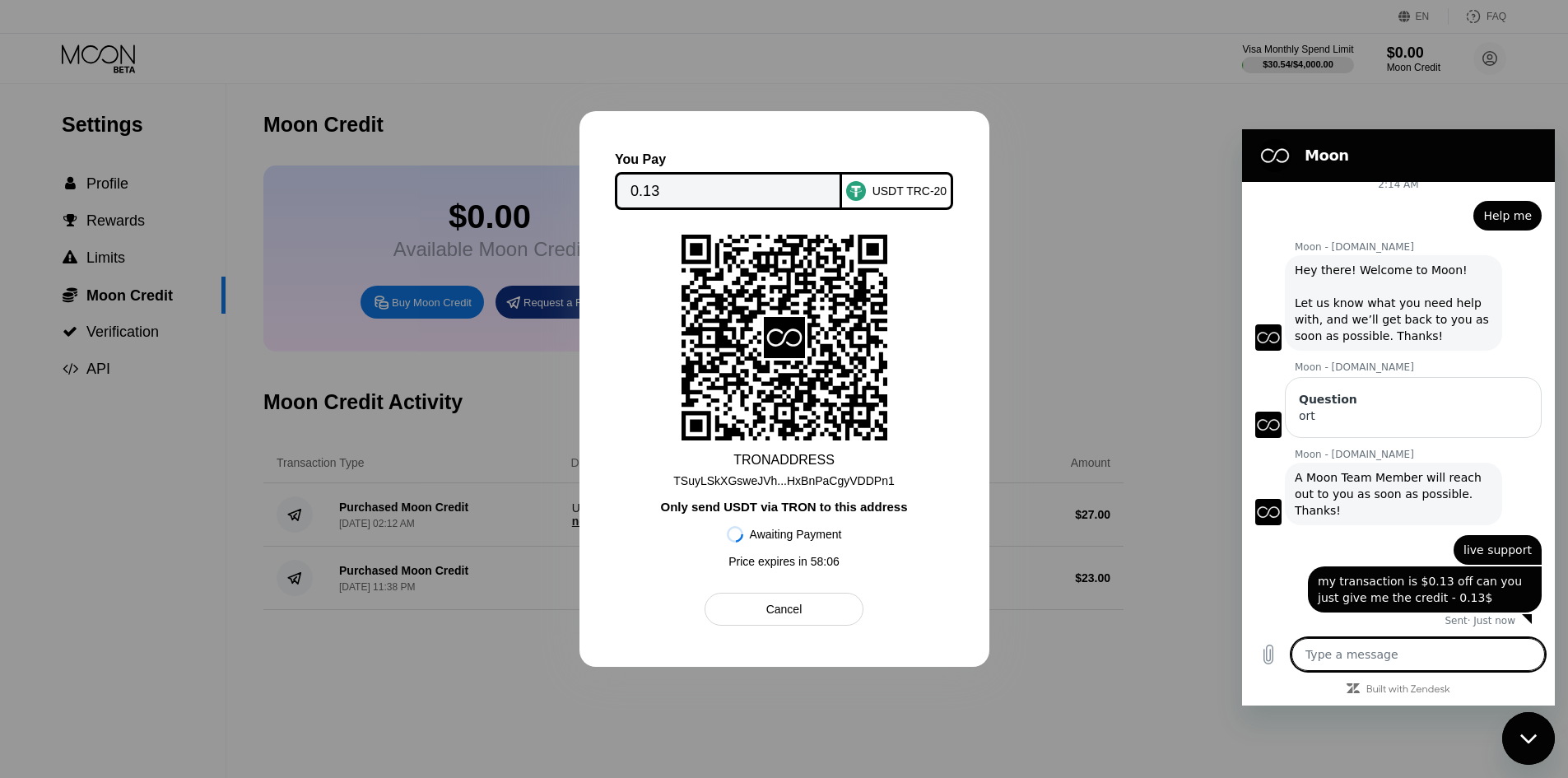
scroll to position [560, 0]
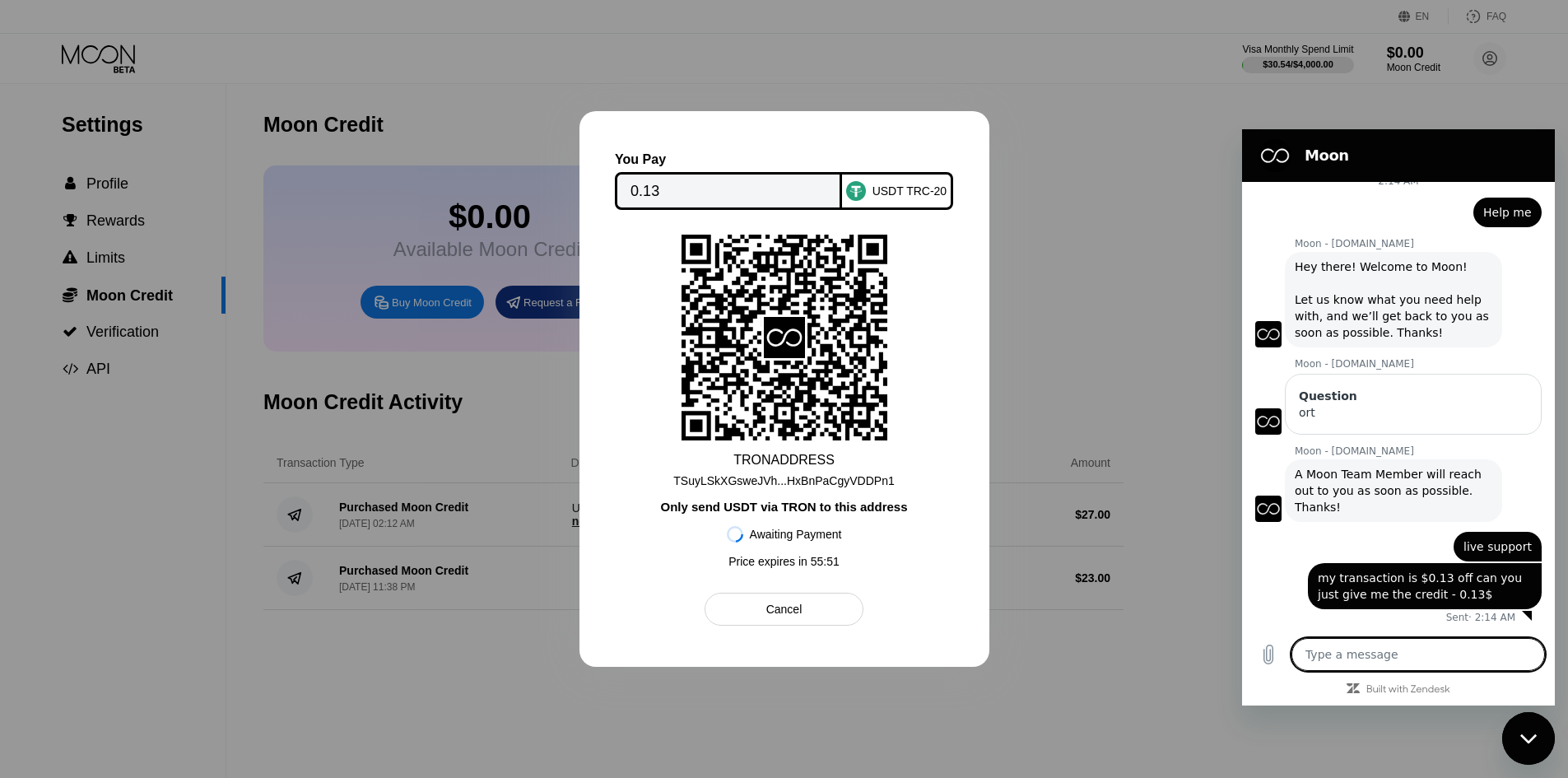
click at [1368, 657] on textarea at bounding box center [1418, 653] width 253 height 33
click at [1371, 652] on textarea at bounding box center [1418, 653] width 253 height 33
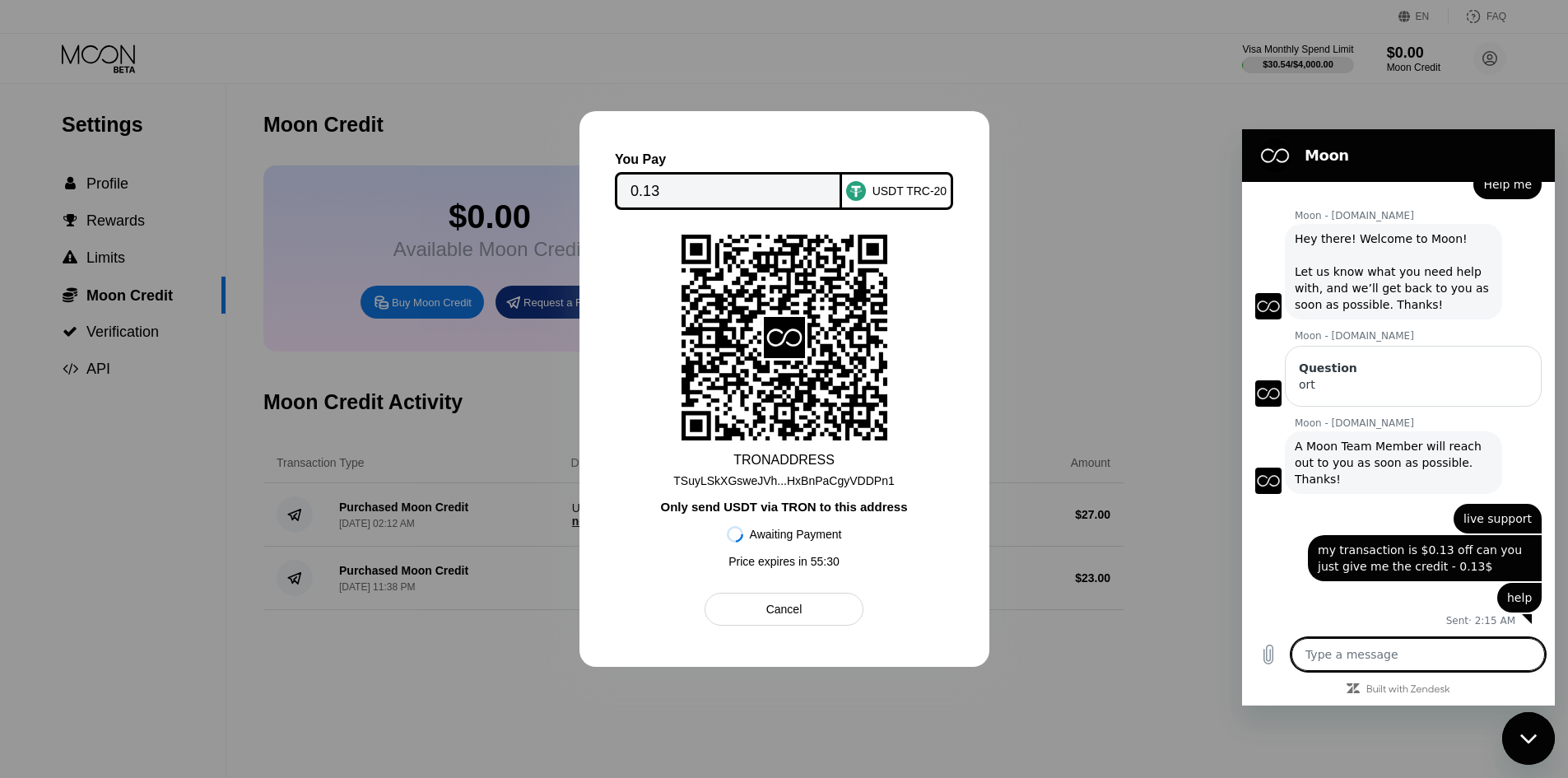
scroll to position [592, 0]
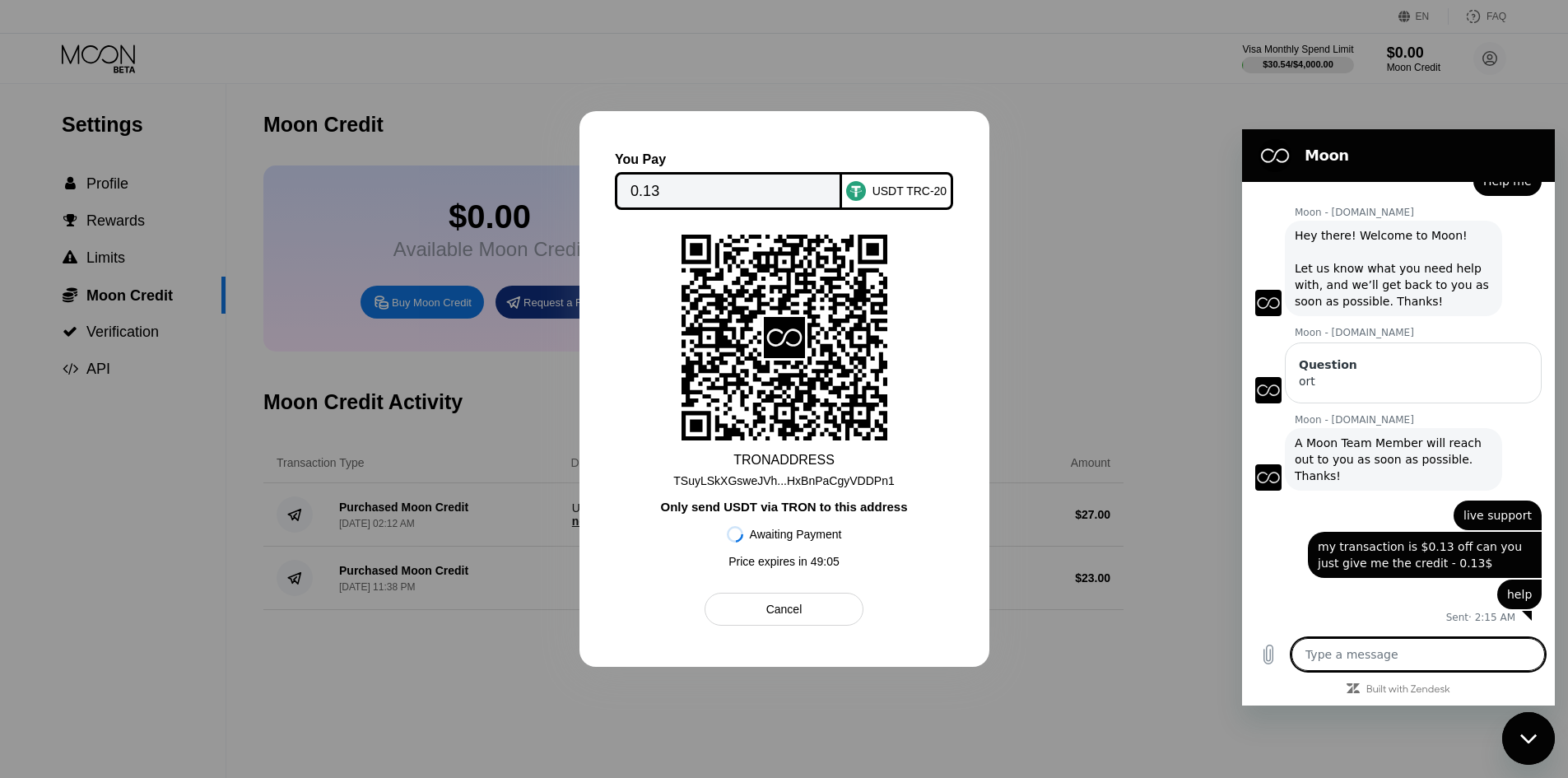
click at [1348, 646] on textarea at bounding box center [1418, 653] width 253 height 33
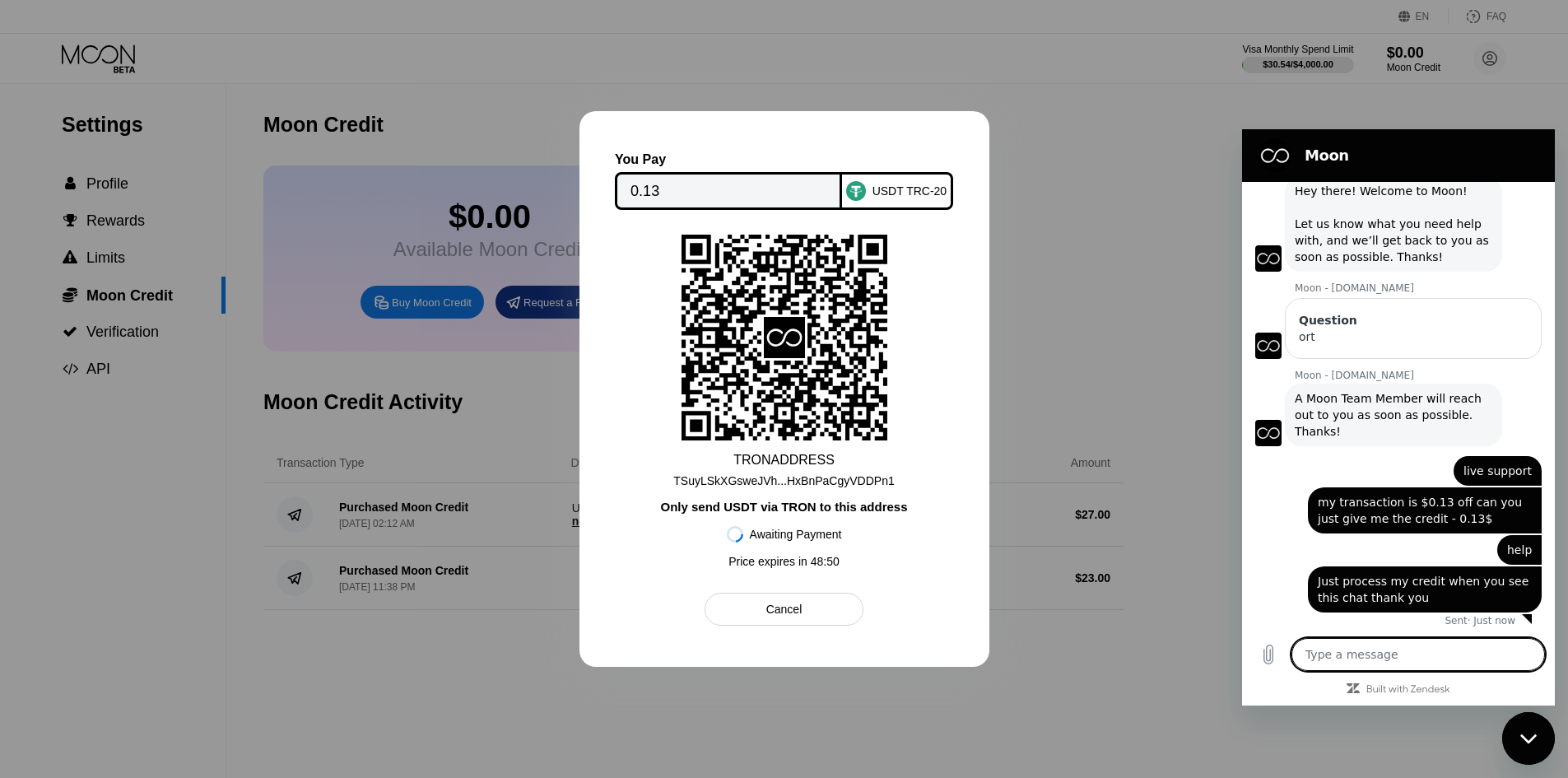
scroll to position [639, 0]
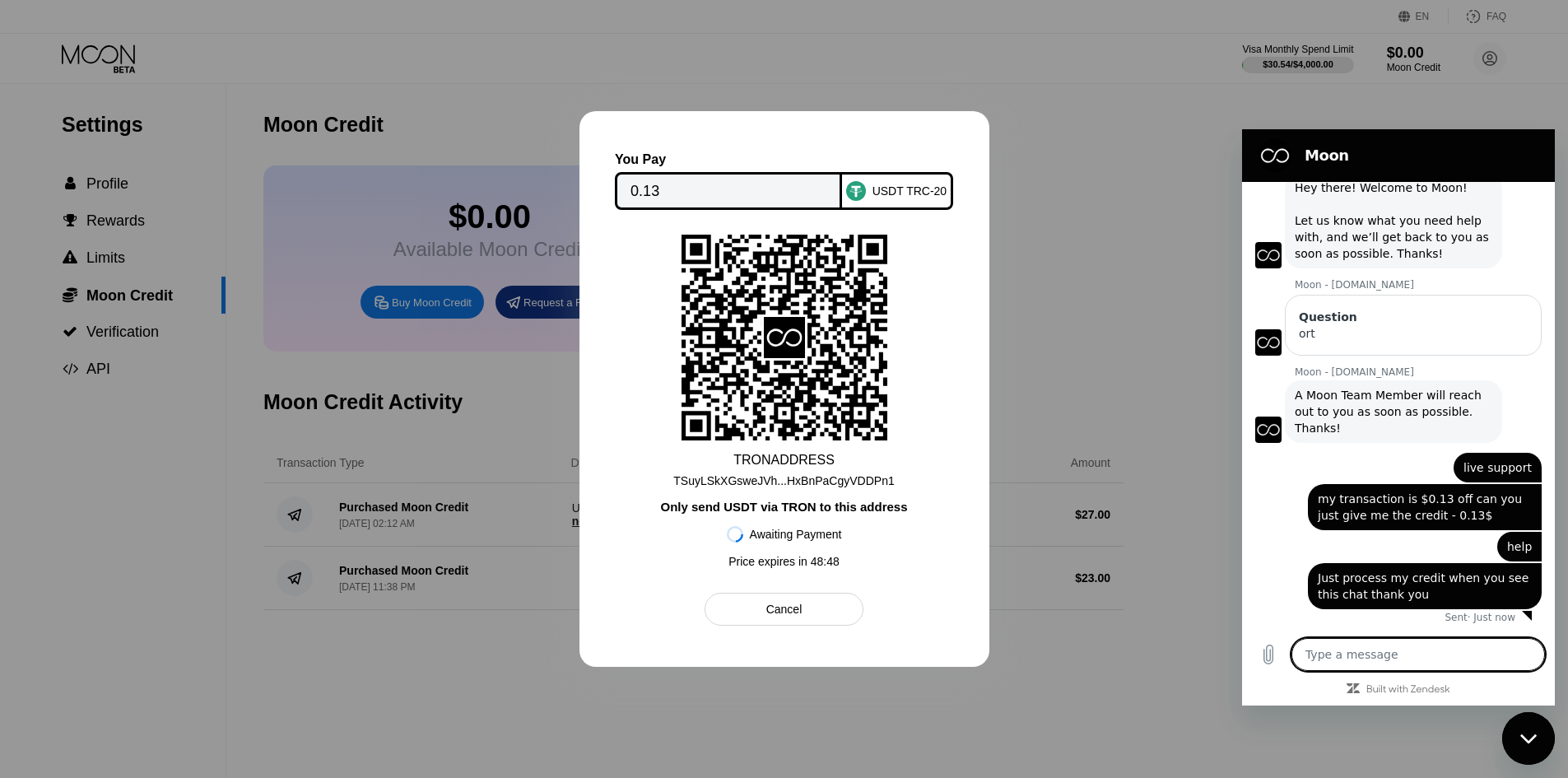
click at [1124, 415] on div at bounding box center [784, 389] width 1568 height 778
click at [1066, 397] on div at bounding box center [784, 389] width 1568 height 778
click at [1360, 638] on textarea at bounding box center [1418, 653] width 253 height 33
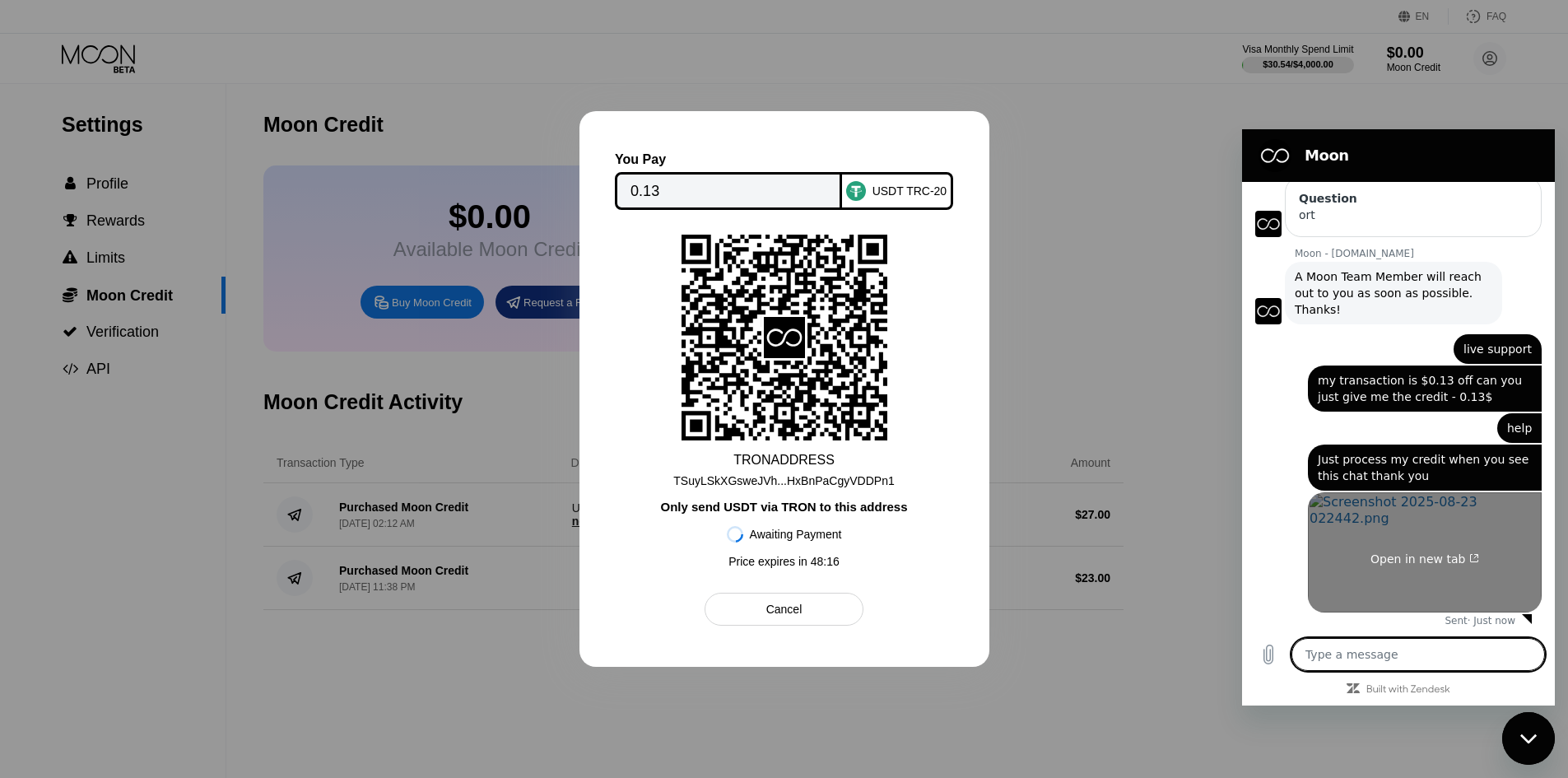
scroll to position [761, 0]
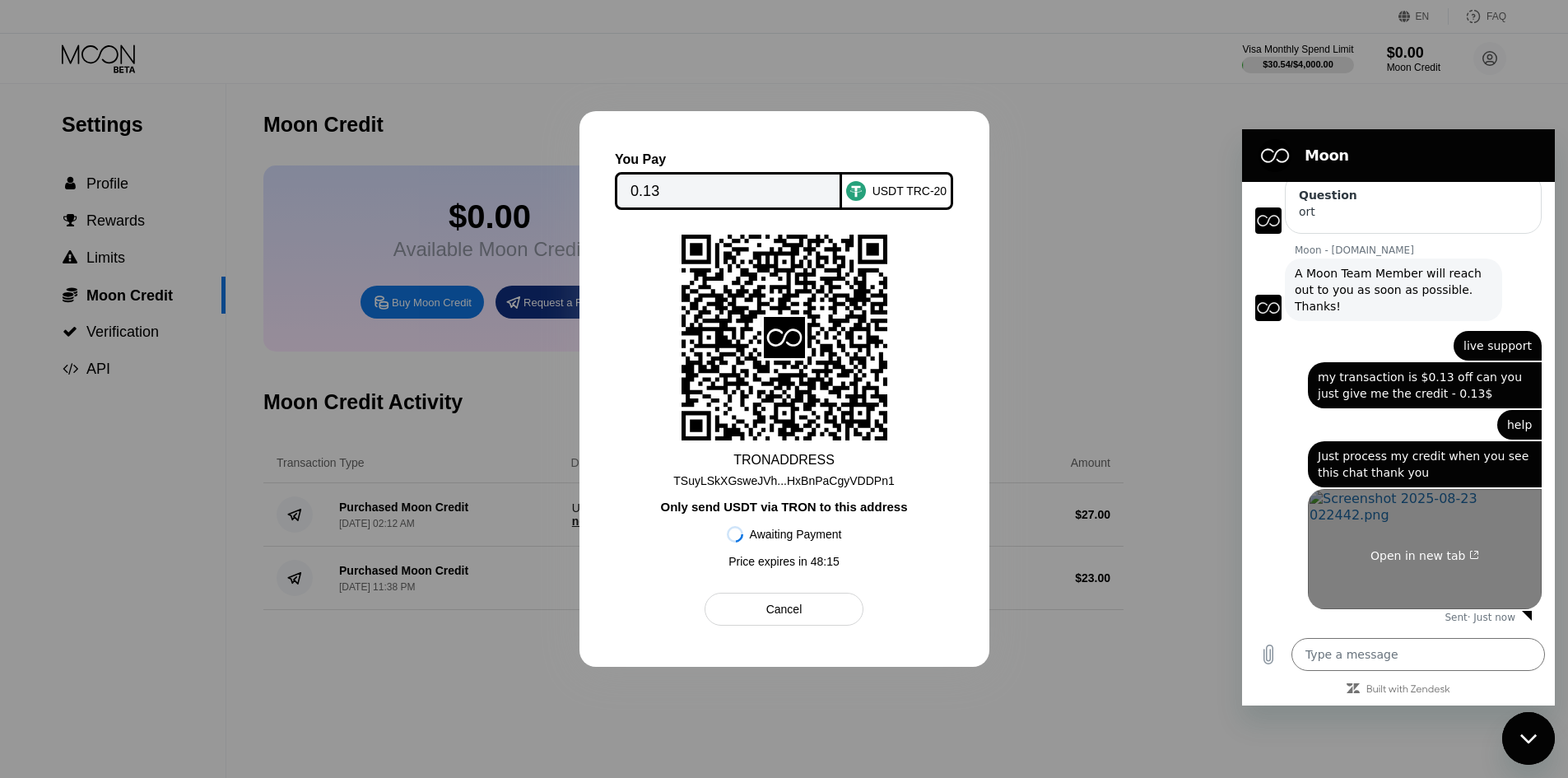
click at [1377, 548] on span "Open in new tab" at bounding box center [1424, 554] width 109 height 13
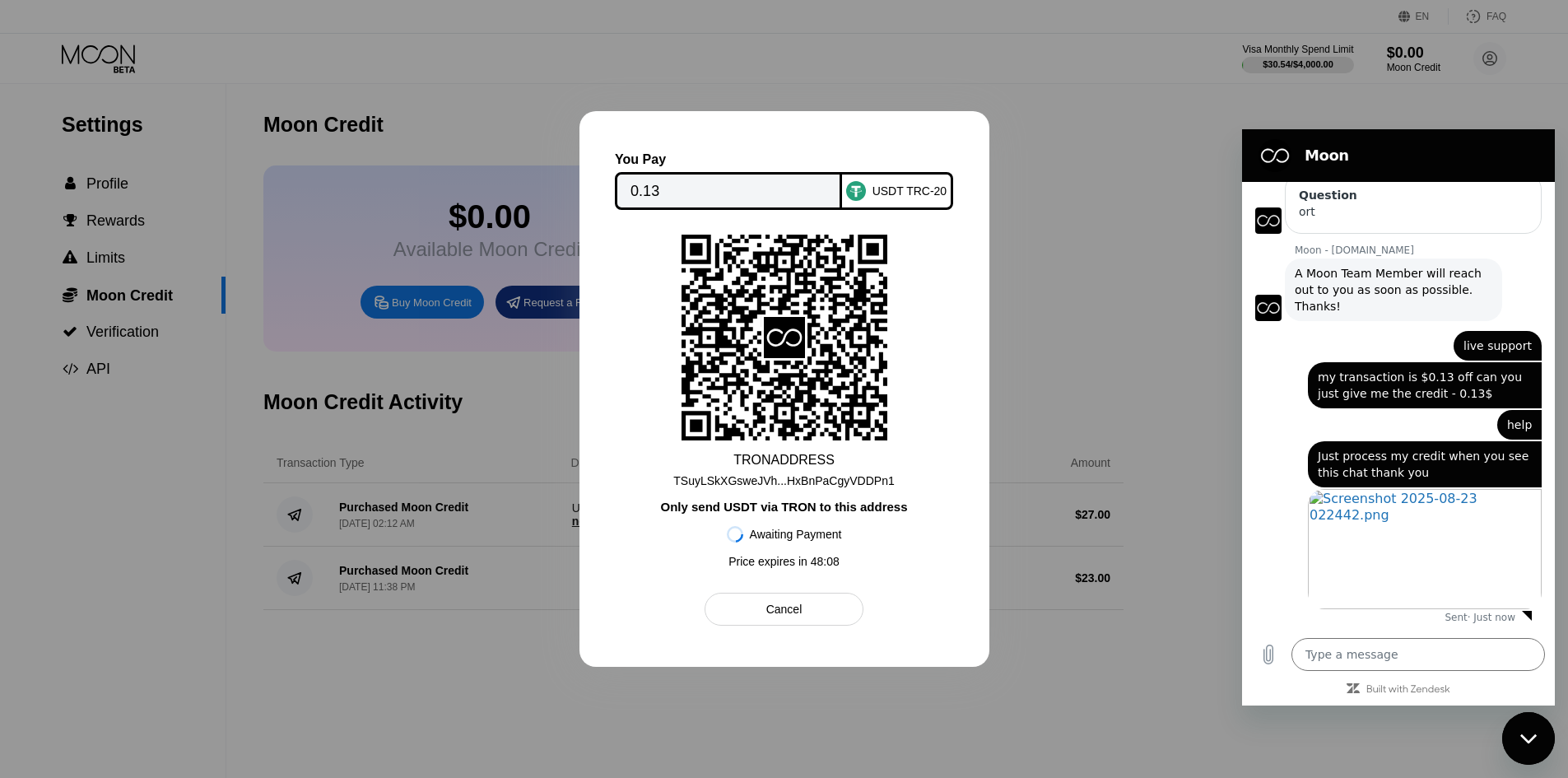
click at [1049, 316] on div at bounding box center [784, 389] width 1568 height 778
click at [1338, 649] on textarea at bounding box center [1418, 653] width 253 height 33
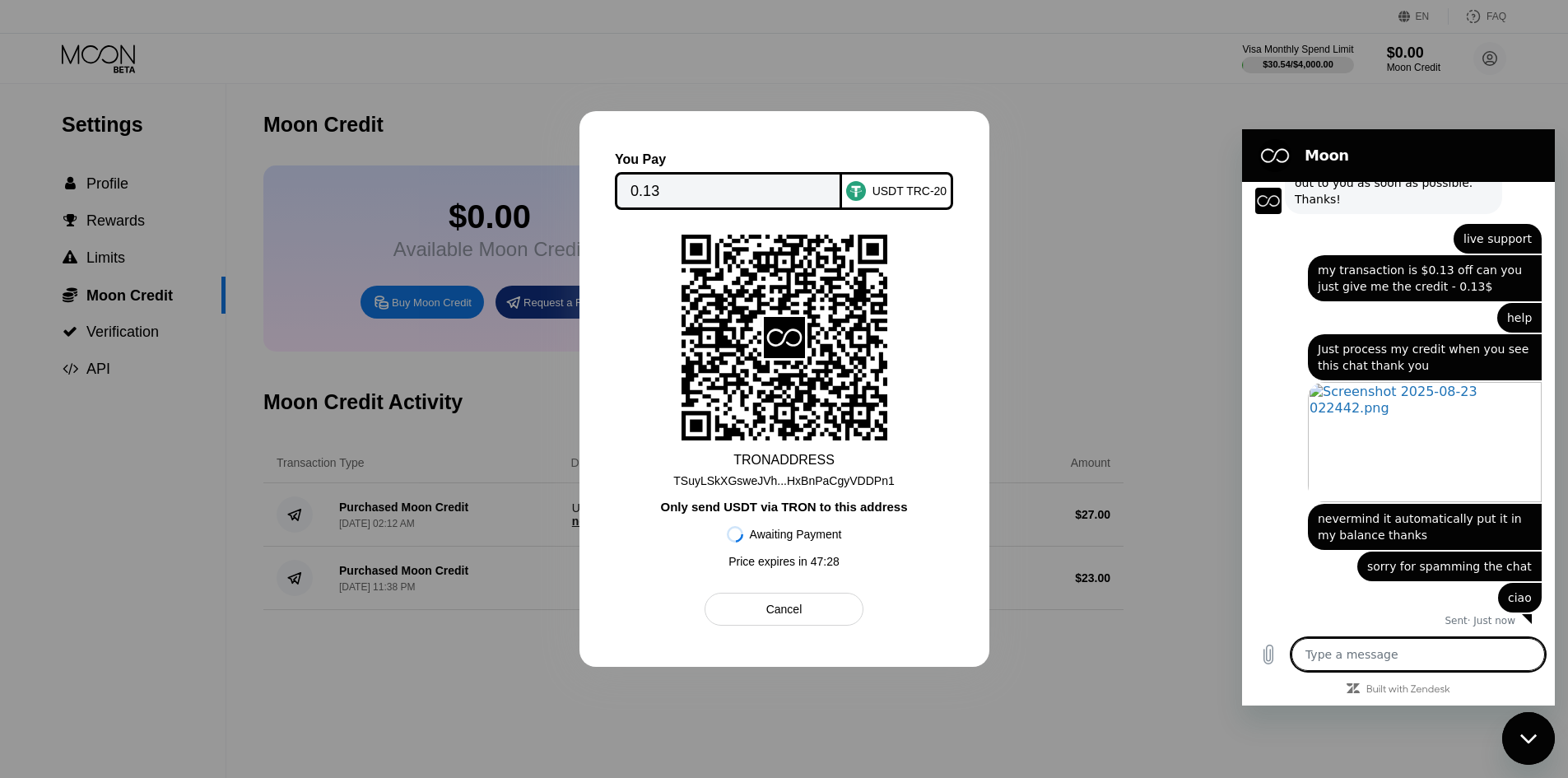
scroll to position [871, 0]
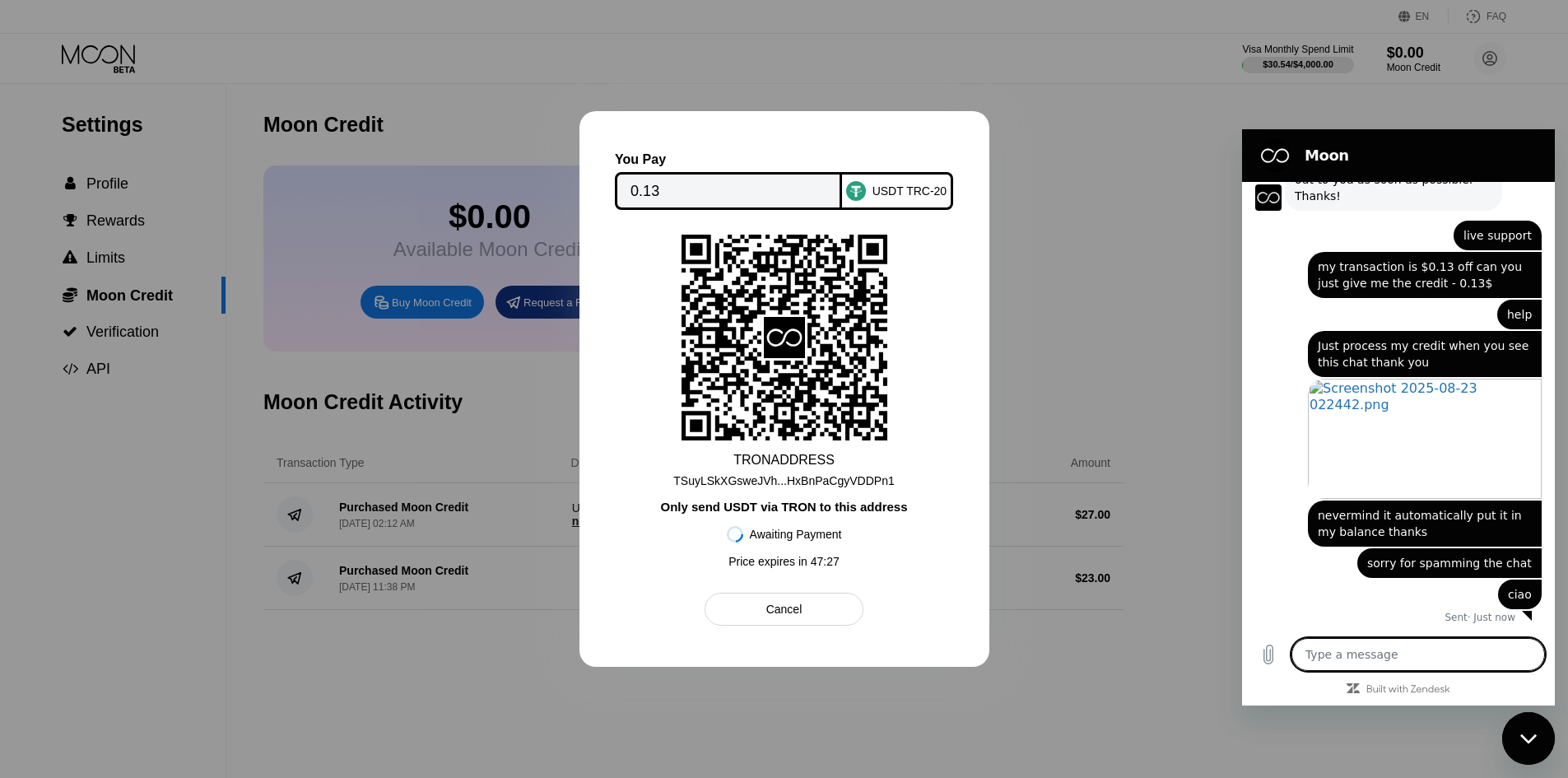
click at [1040, 335] on div at bounding box center [784, 389] width 1568 height 778
click at [418, 119] on div at bounding box center [784, 389] width 1568 height 778
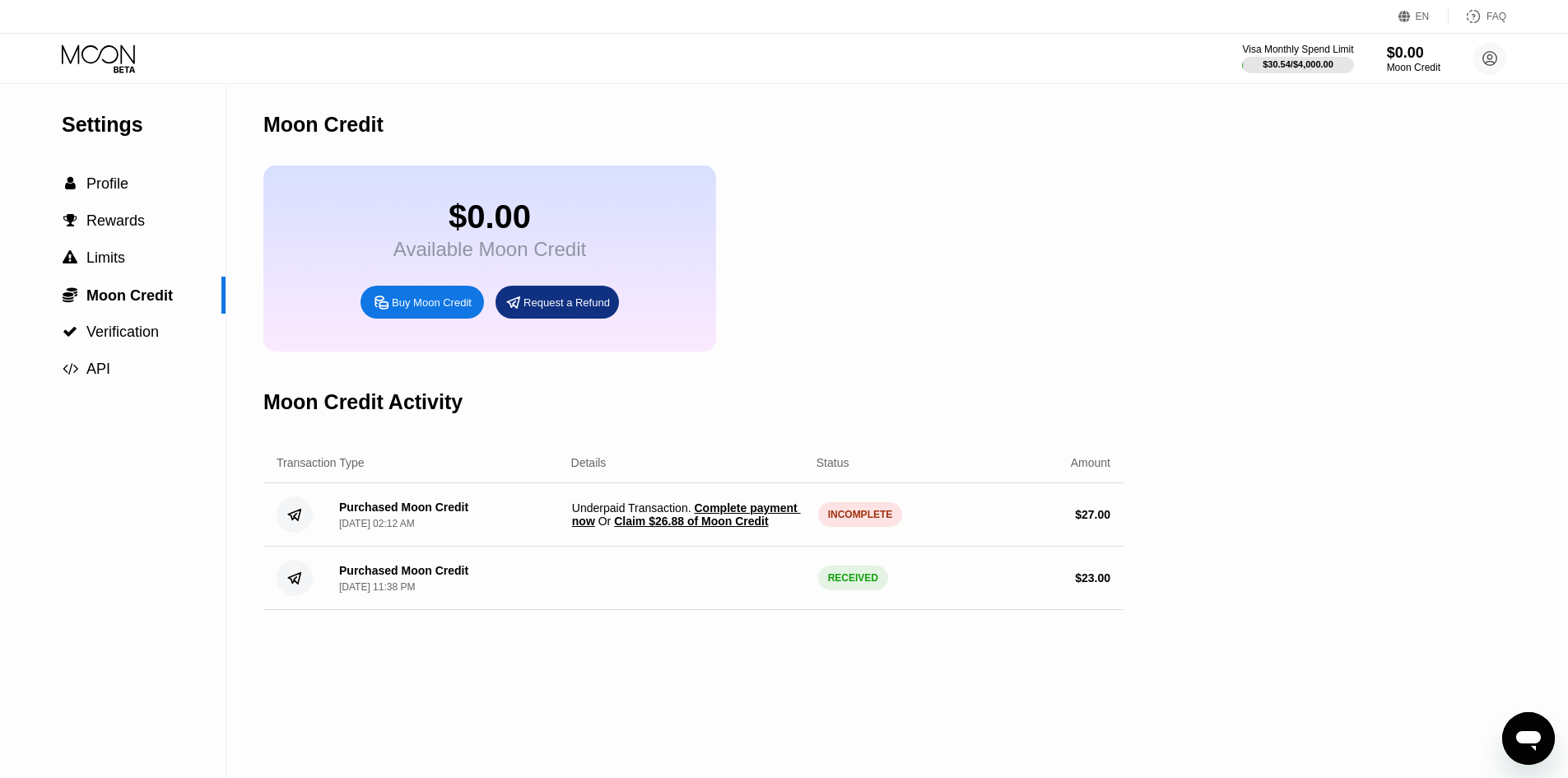
click at [688, 528] on span "Claim $26.88 of Moon Credit" at bounding box center [690, 521] width 153 height 13
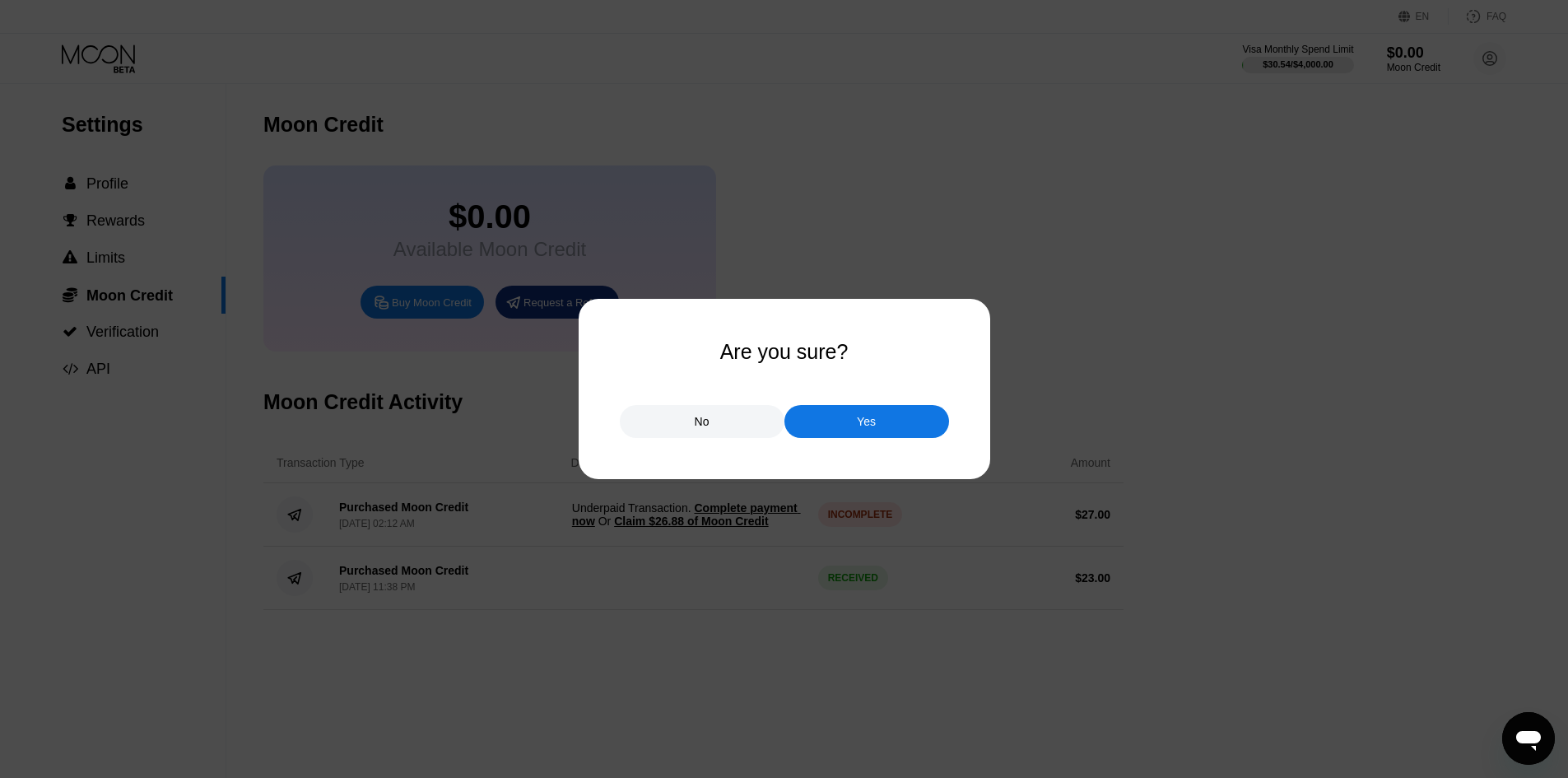
click at [849, 422] on div "Yes" at bounding box center [866, 421] width 164 height 33
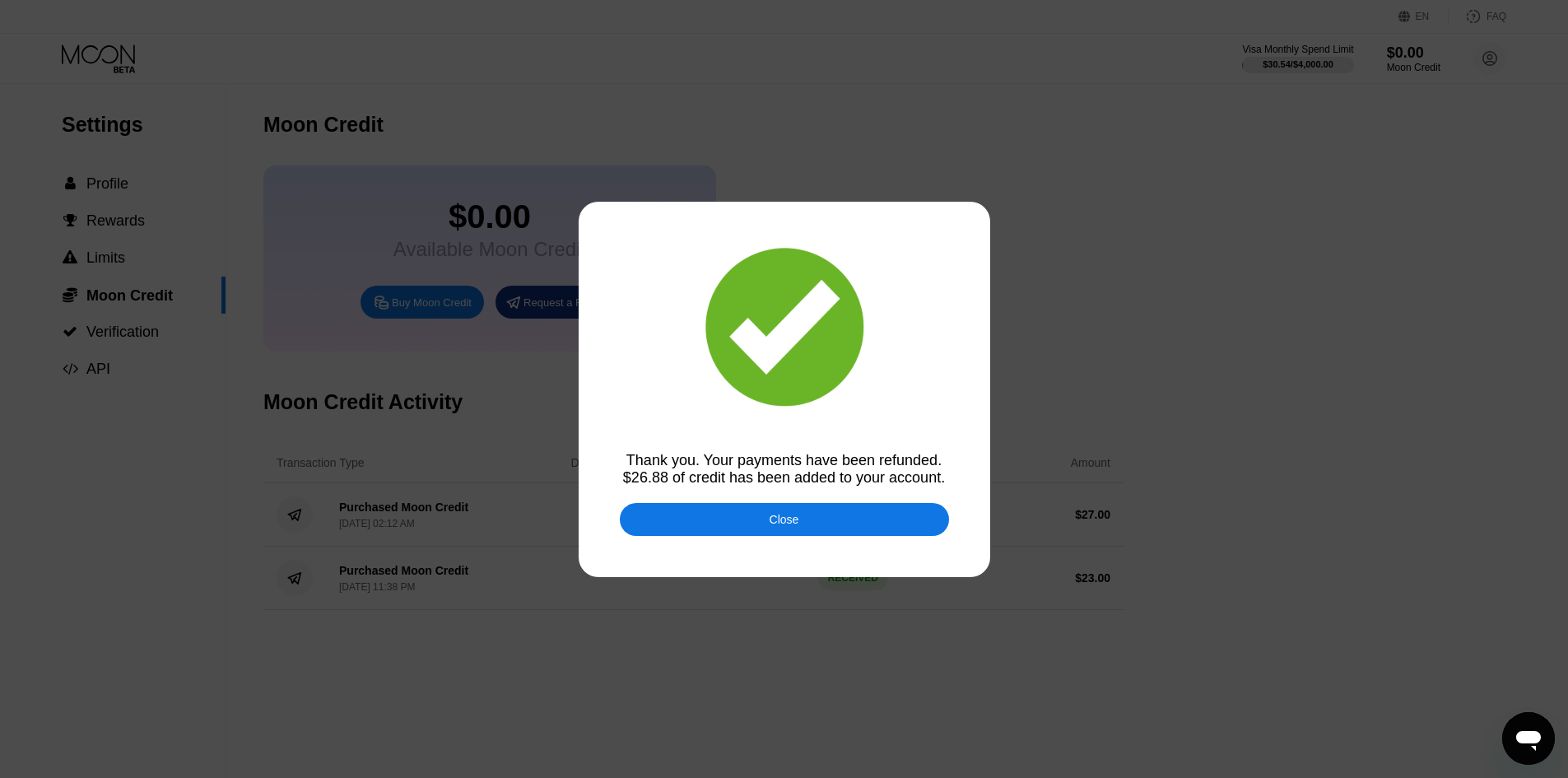
click at [807, 522] on div "Close" at bounding box center [784, 519] width 329 height 33
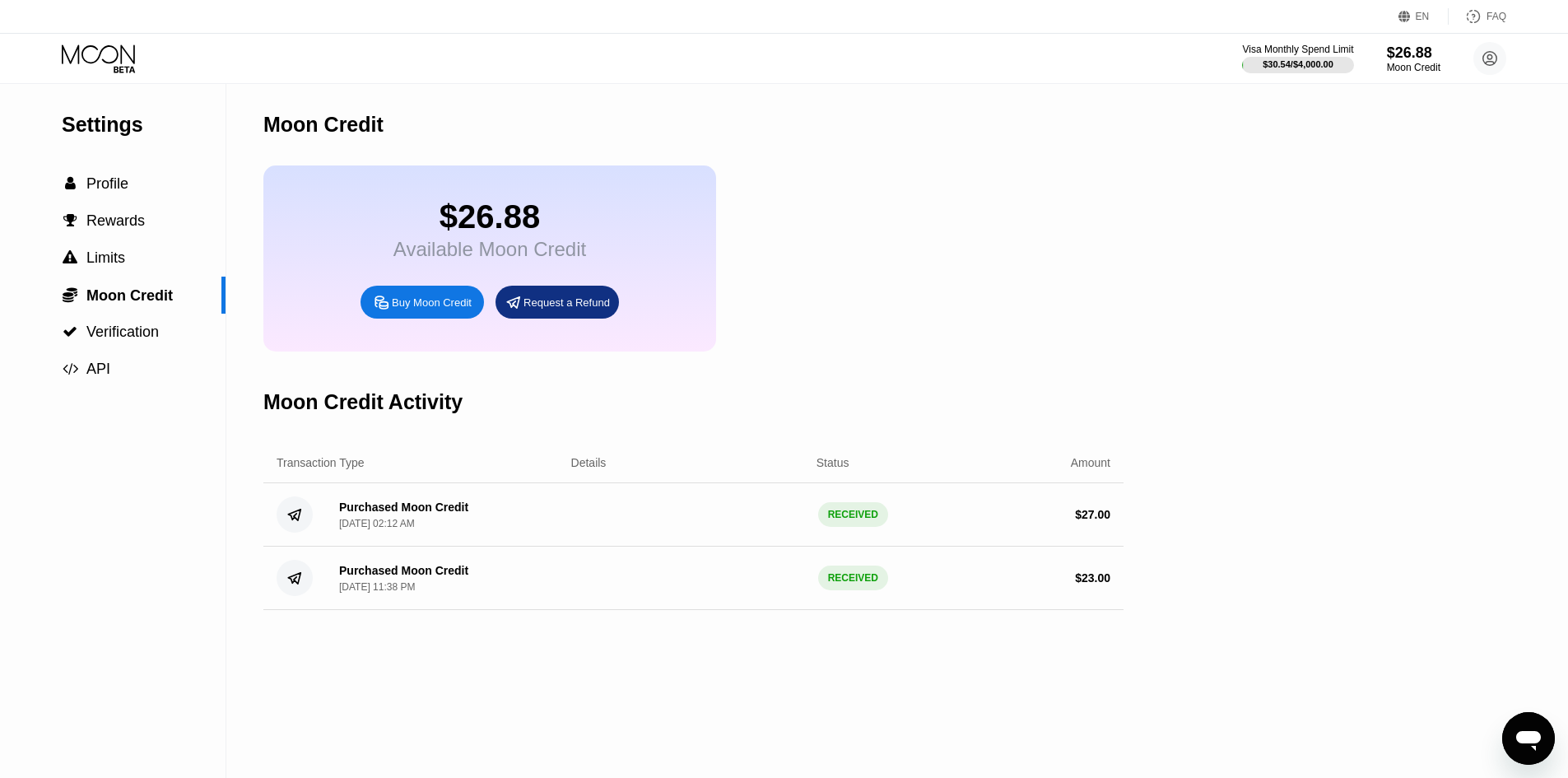
click at [106, 65] on icon at bounding box center [99, 58] width 76 height 29
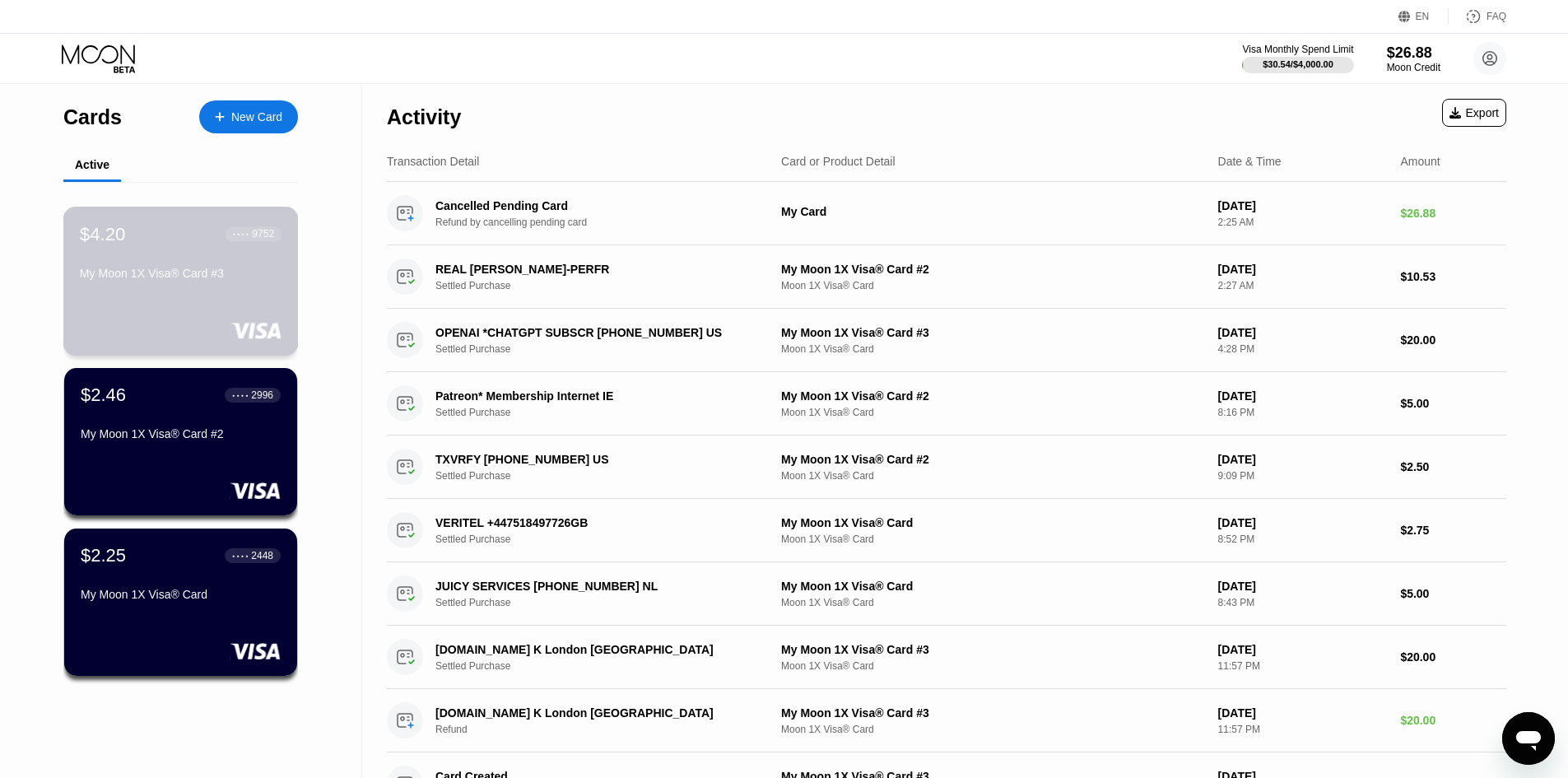
click at [201, 297] on div "$4.20 ● ● ● ● 9752 My Moon 1X Visa® Card #3" at bounding box center [181, 281] width 236 height 148
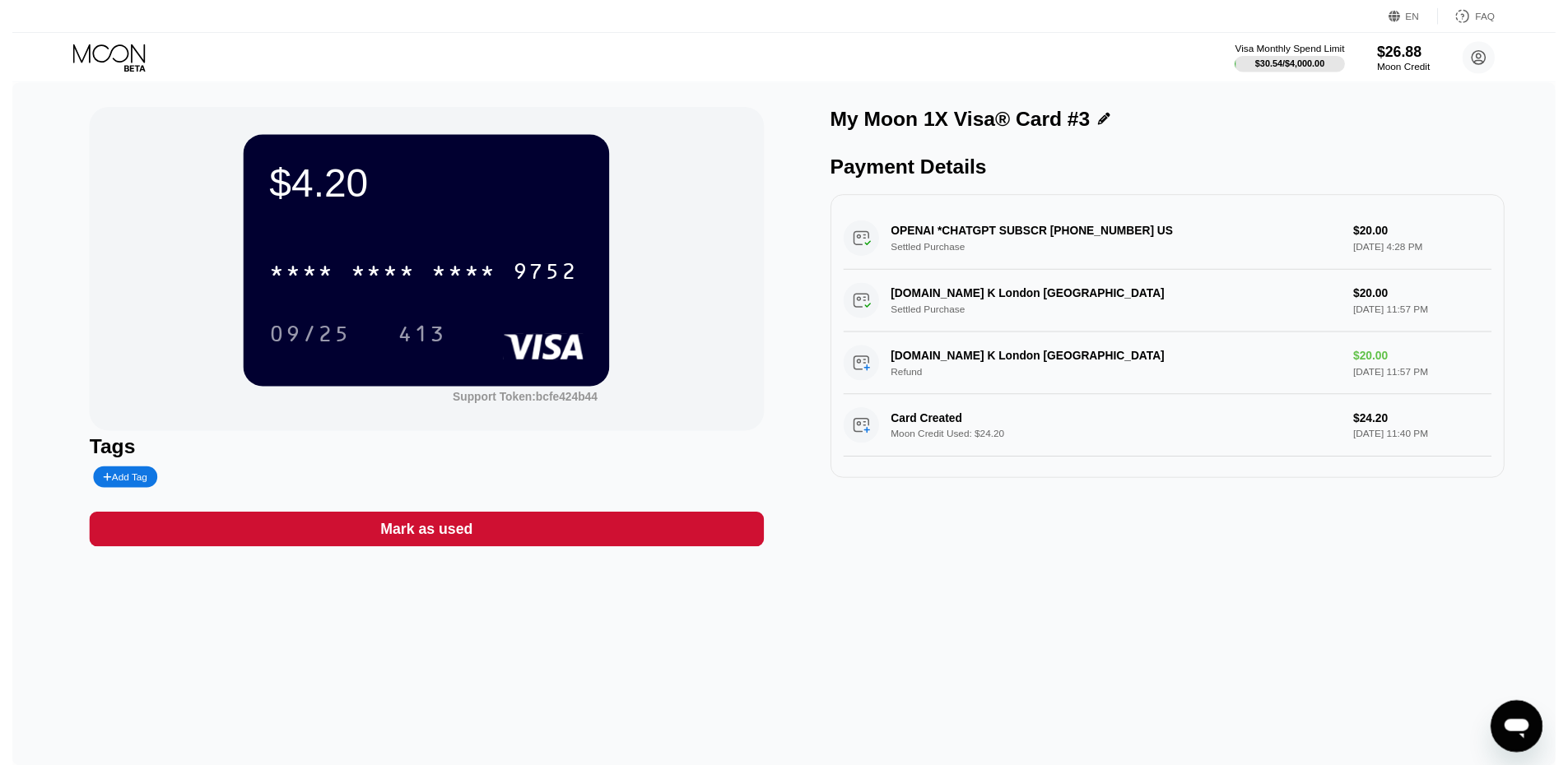
scroll to position [4, 0]
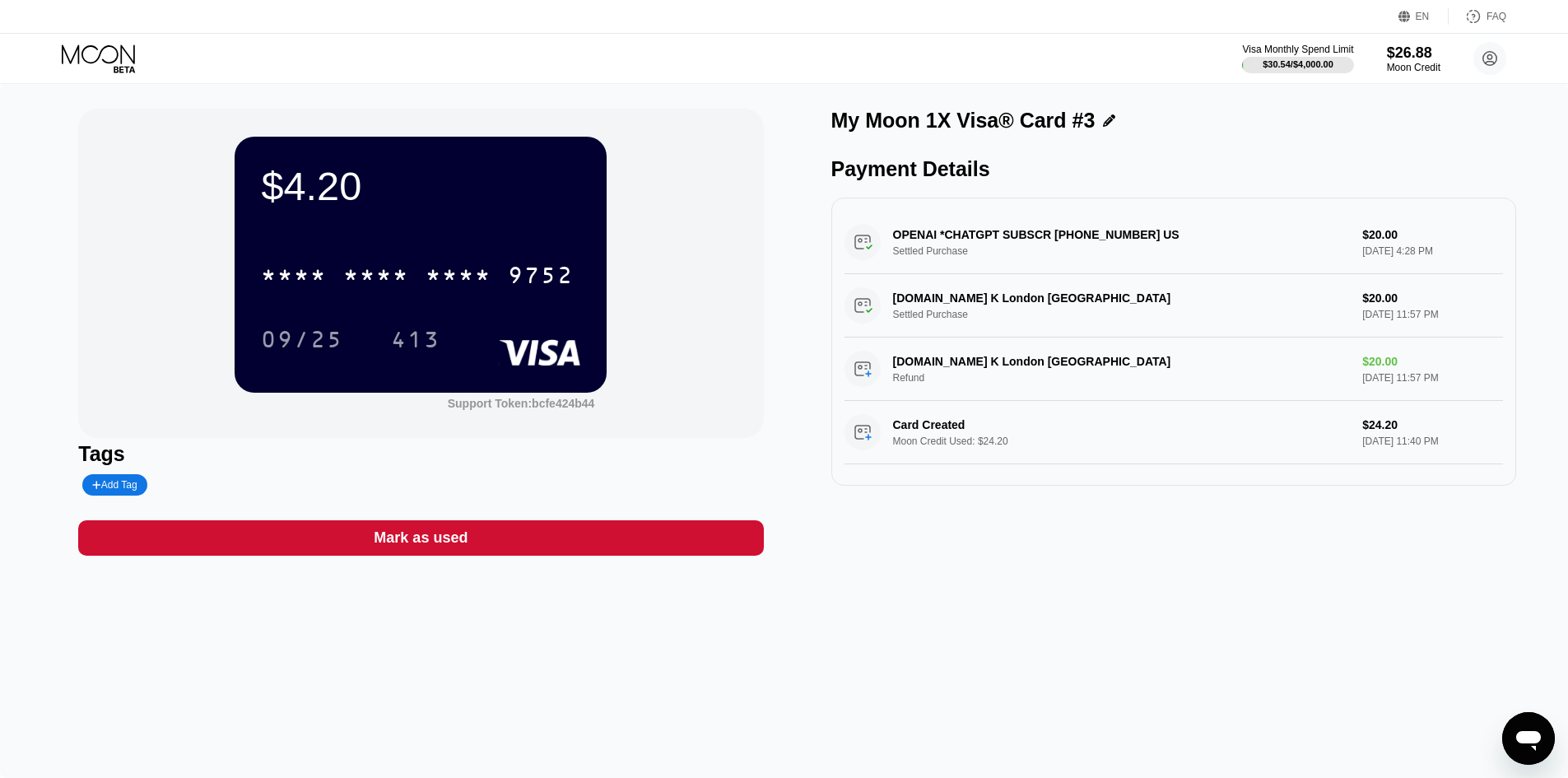
click at [94, 58] on icon at bounding box center [99, 58] width 76 height 29
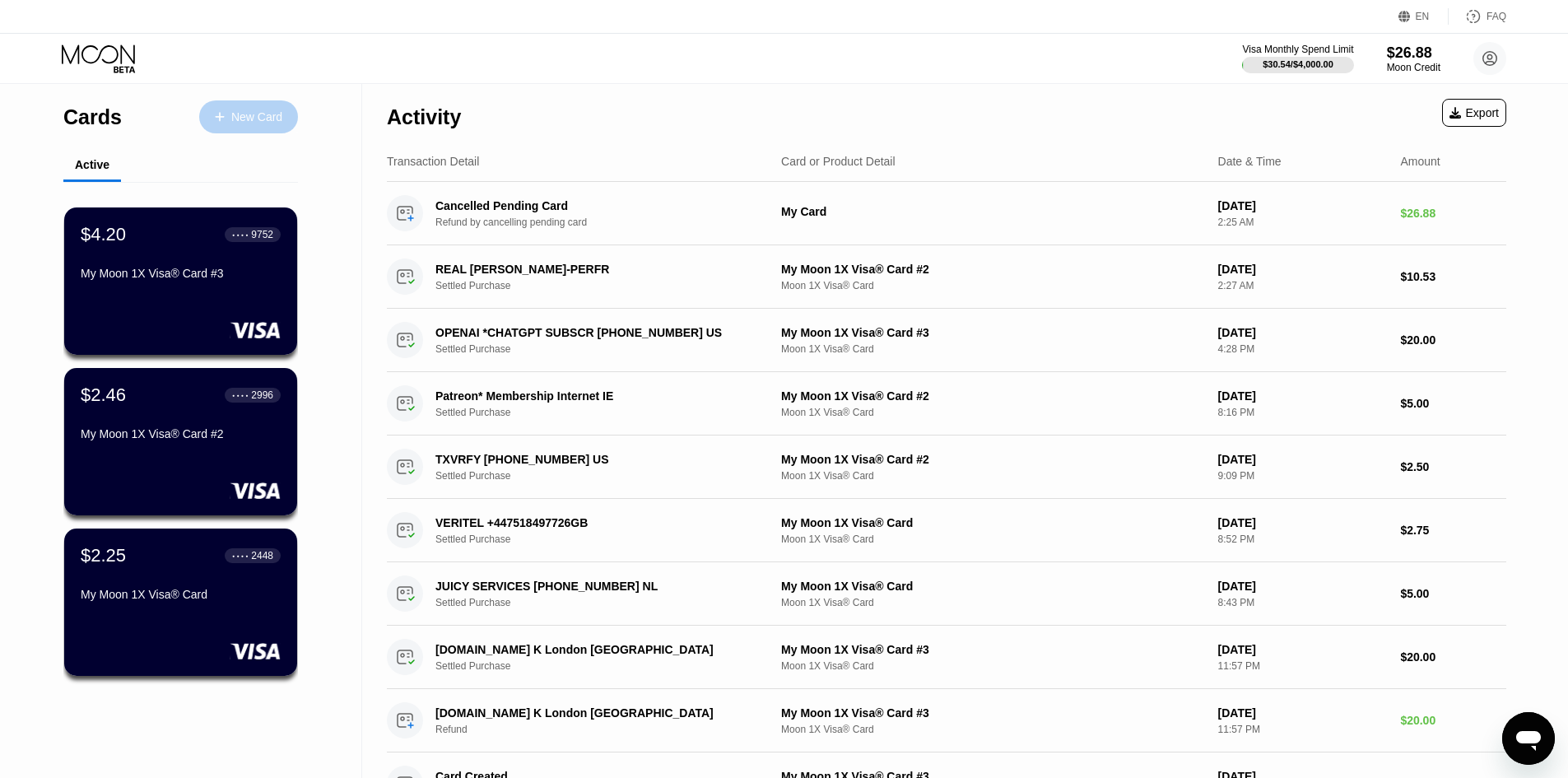
click at [256, 115] on div "New Card" at bounding box center [257, 117] width 51 height 14
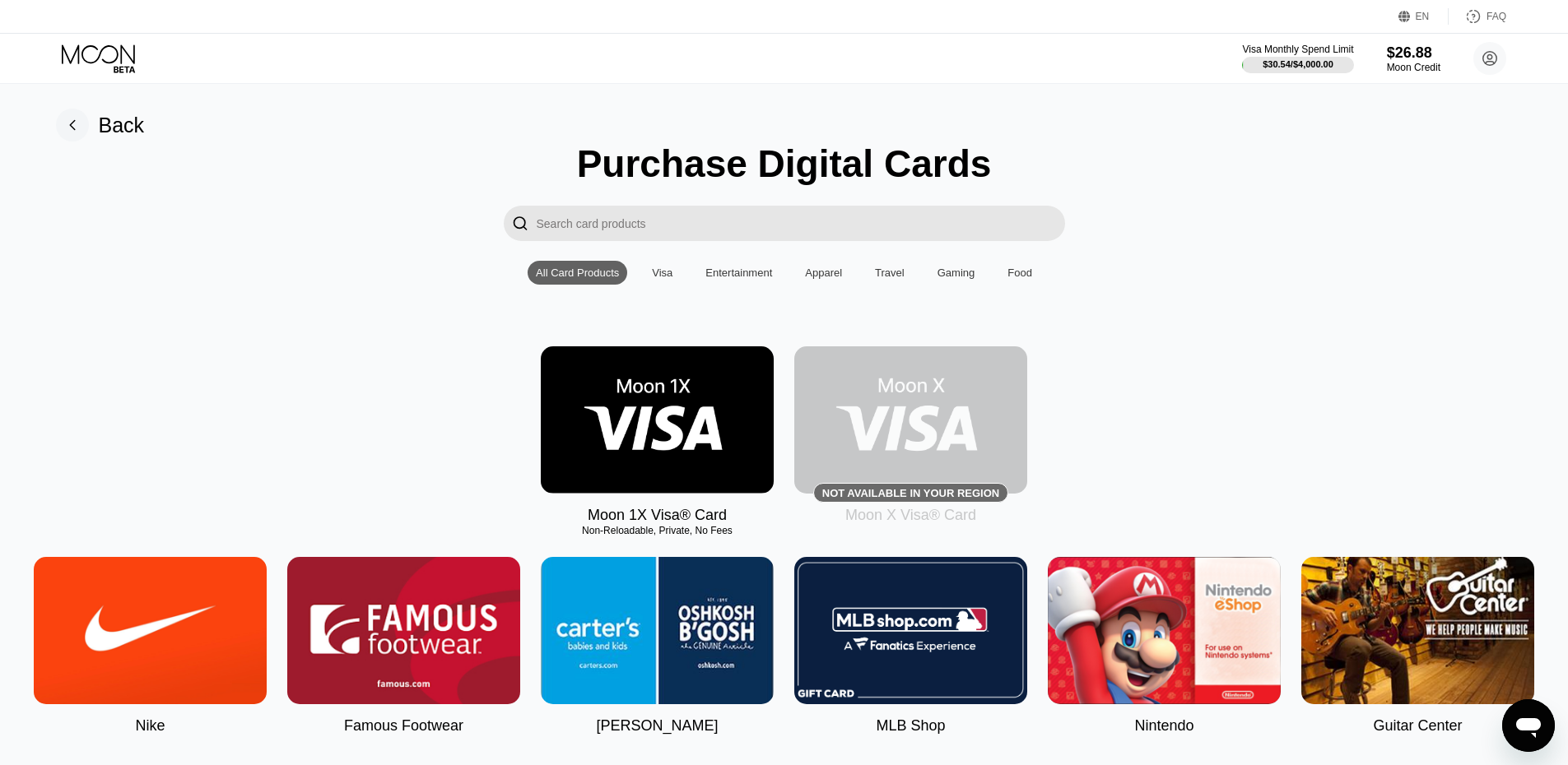
click at [119, 125] on div "Back" at bounding box center [122, 126] width 47 height 24
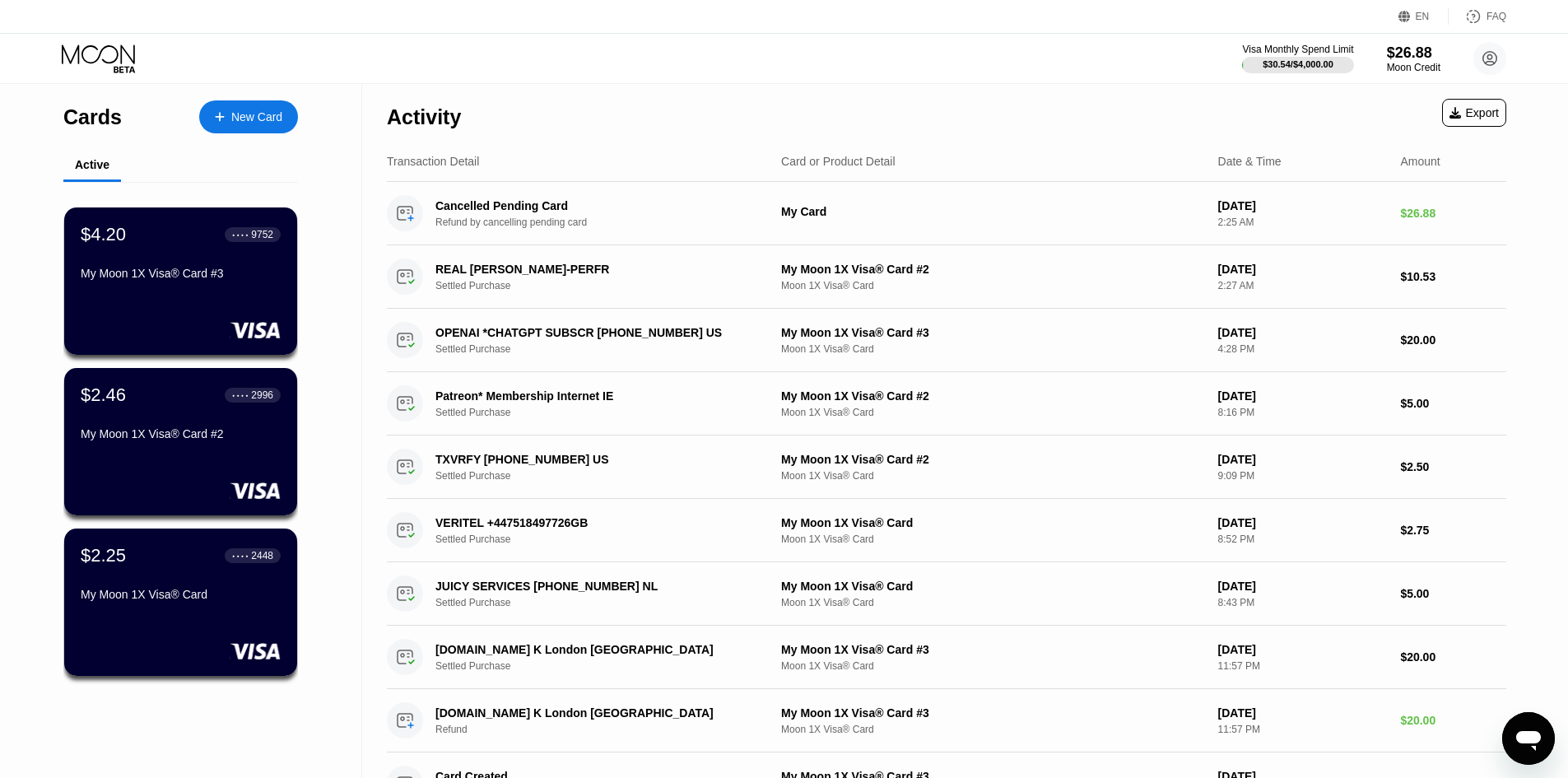
click at [246, 124] on div "New Card" at bounding box center [257, 117] width 51 height 14
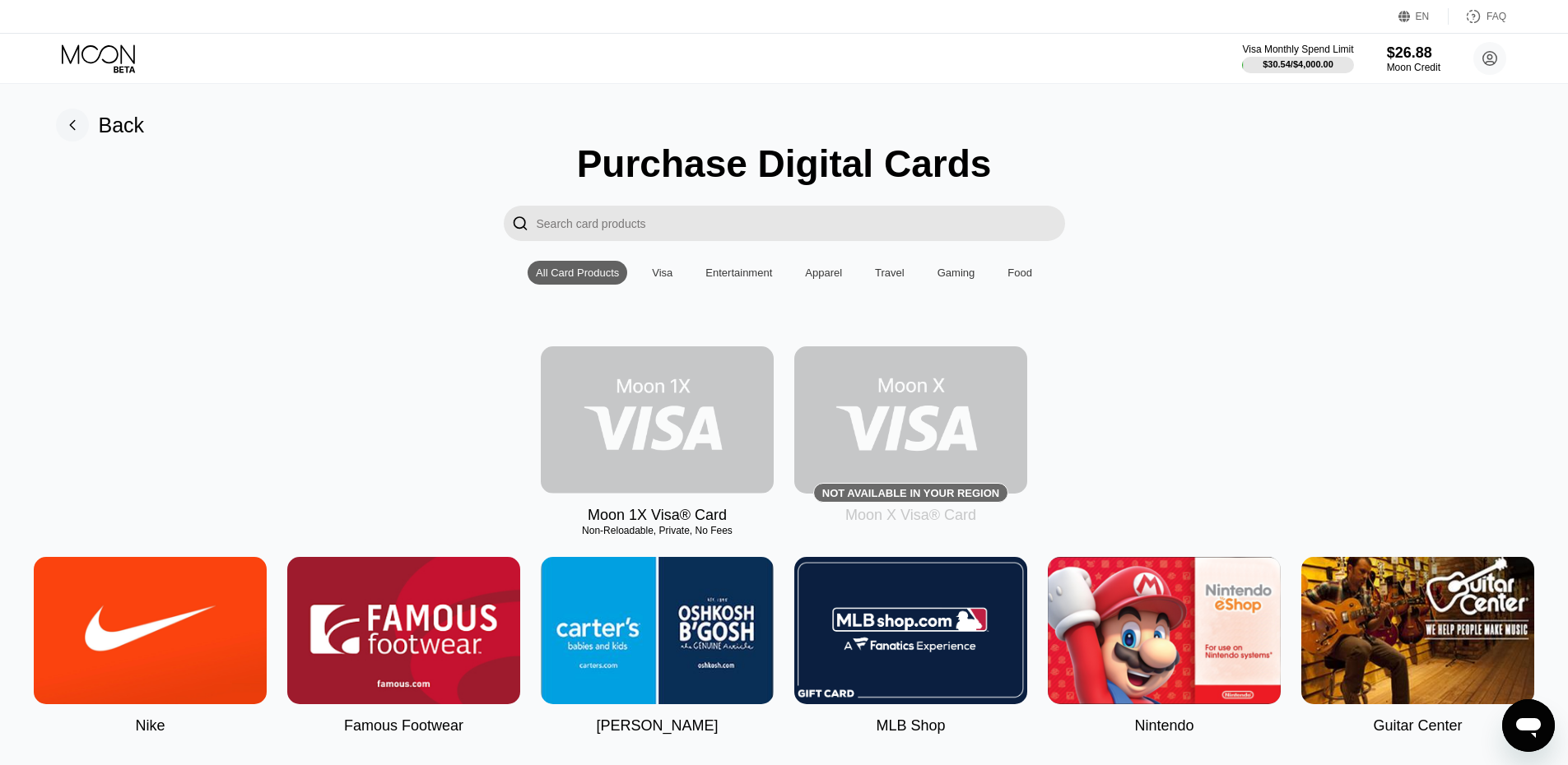
click at [622, 421] on img at bounding box center [656, 420] width 233 height 147
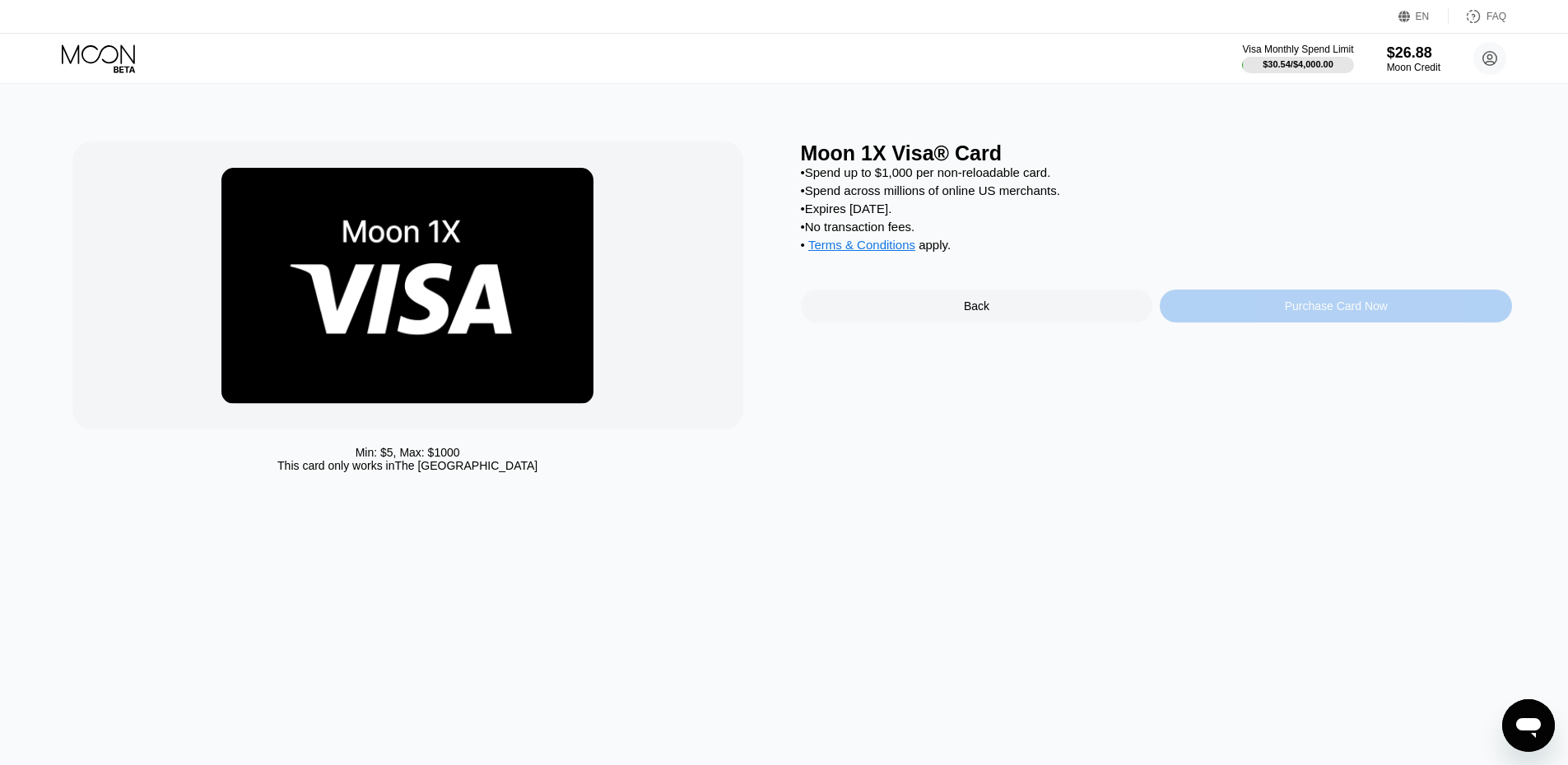
click at [1303, 313] on div "Purchase Card Now" at bounding box center [1336, 306] width 103 height 13
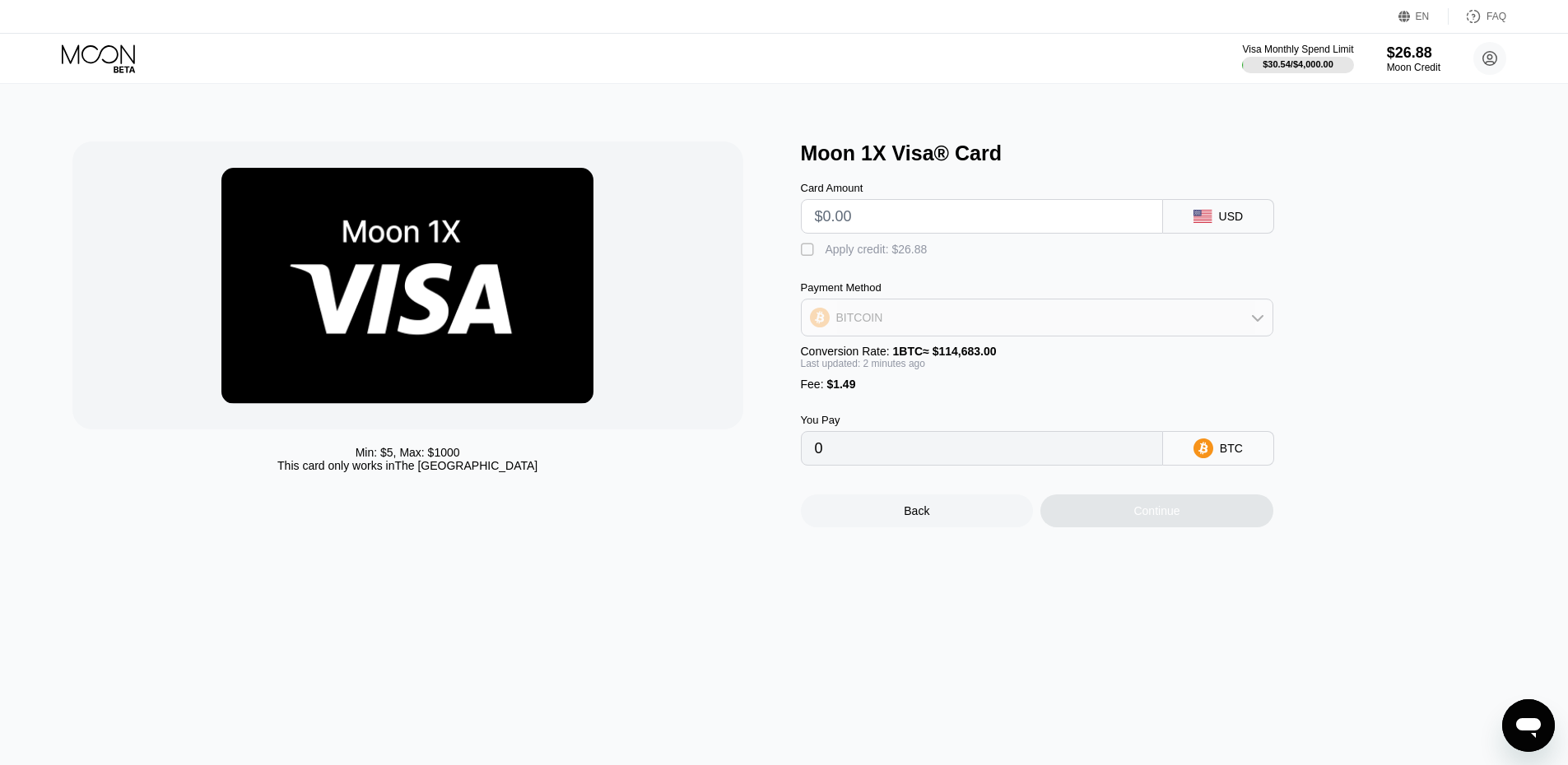
click at [905, 327] on div "BITCOIN" at bounding box center [1036, 317] width 470 height 33
click at [913, 325] on div "BITCOIN" at bounding box center [1036, 317] width 470 height 33
click at [880, 330] on div "BITCOIN" at bounding box center [1036, 317] width 470 height 33
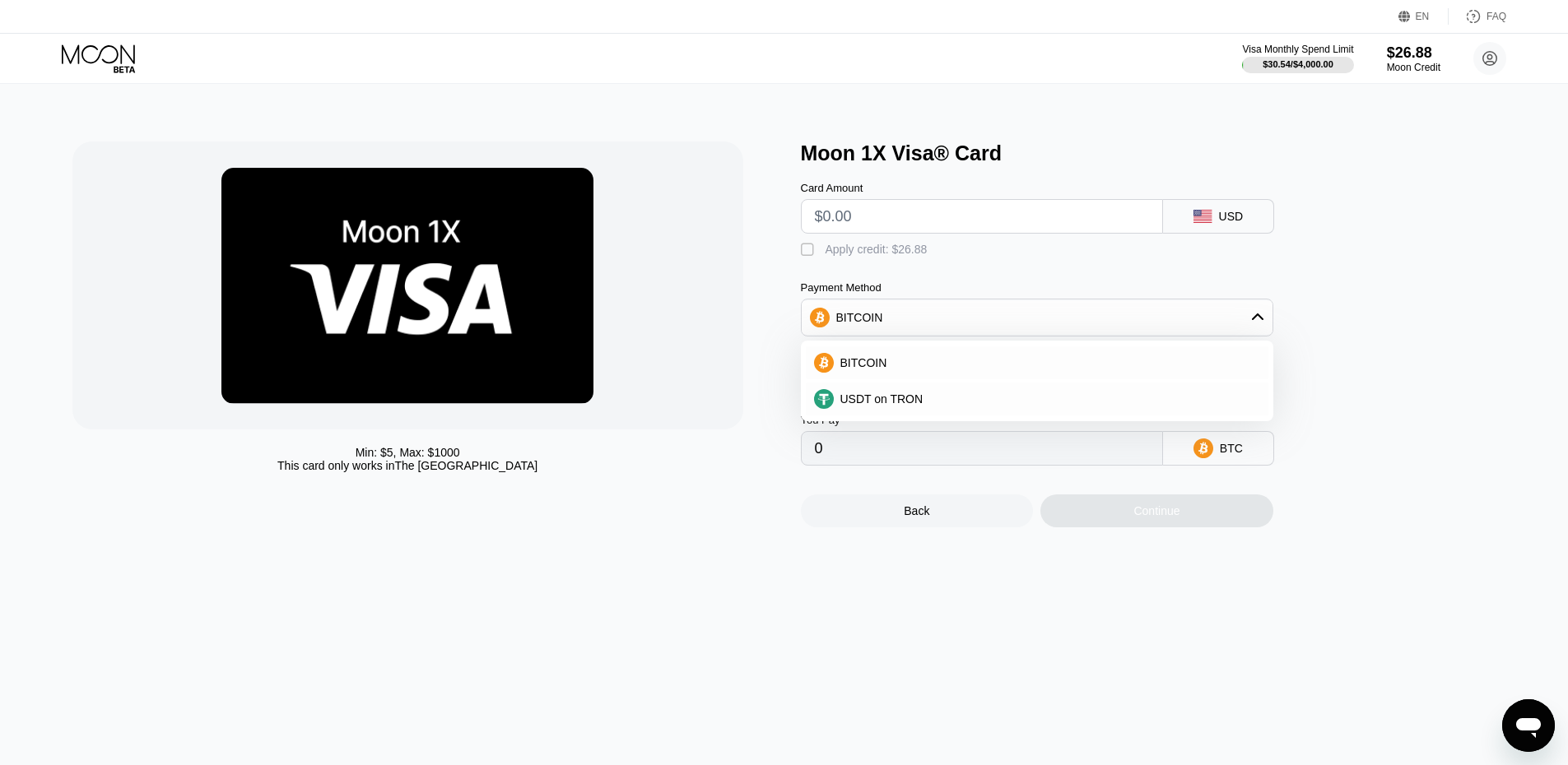
click at [885, 333] on div "BITCOIN" at bounding box center [1036, 317] width 470 height 33
click at [812, 258] on div "" at bounding box center [809, 249] width 17 height 17
click at [883, 231] on input "text" at bounding box center [981, 216] width 334 height 33
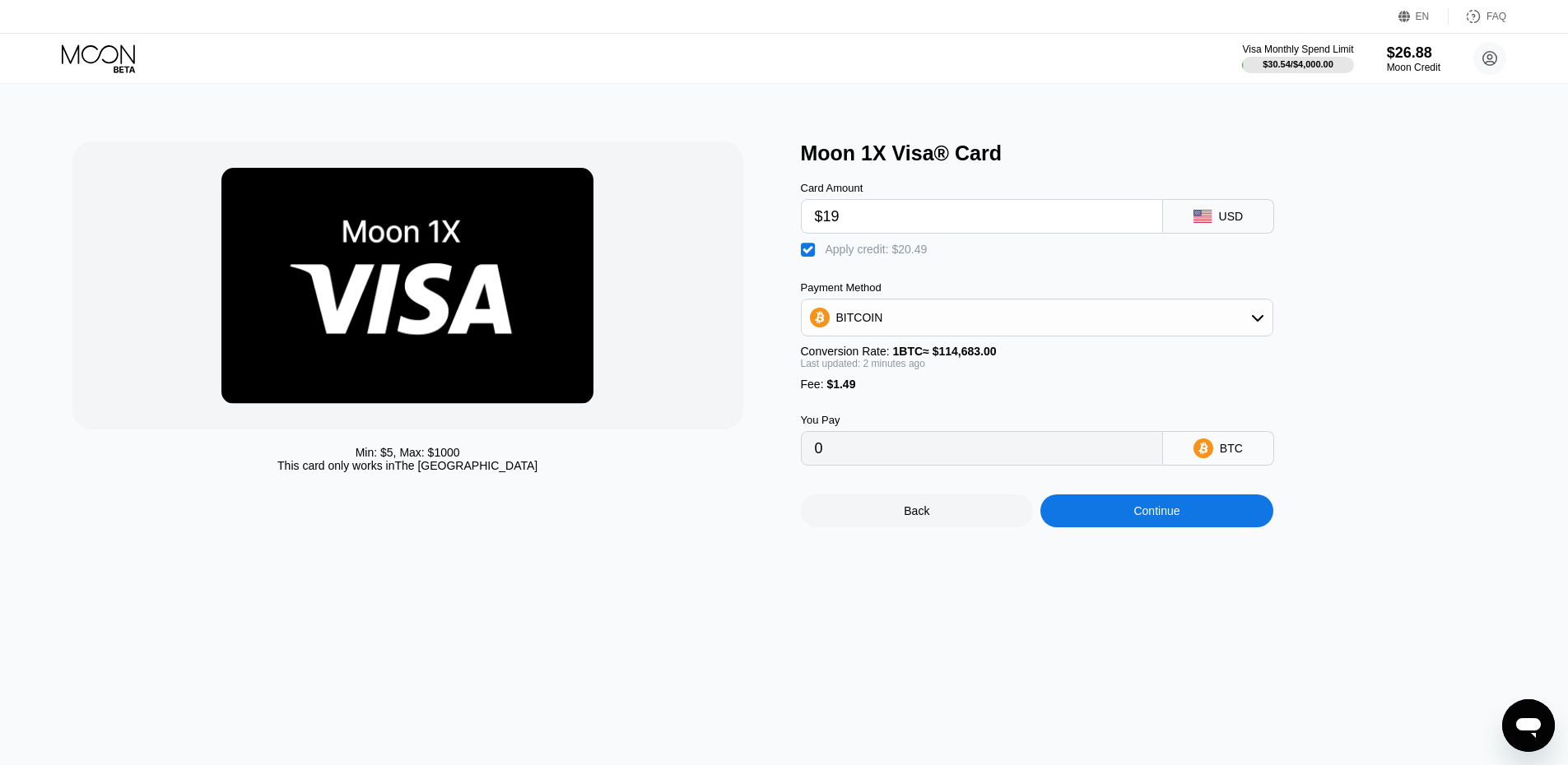
drag, startPoint x: 854, startPoint y: 222, endPoint x: 833, endPoint y: 220, distance: 21.1
click at [833, 220] on input "$19" at bounding box center [981, 216] width 334 height 33
drag, startPoint x: 840, startPoint y: 222, endPoint x: 825, endPoint y: 221, distance: 15.0
click at [825, 221] on input "$18" at bounding box center [981, 216] width 334 height 33
type input "$20"
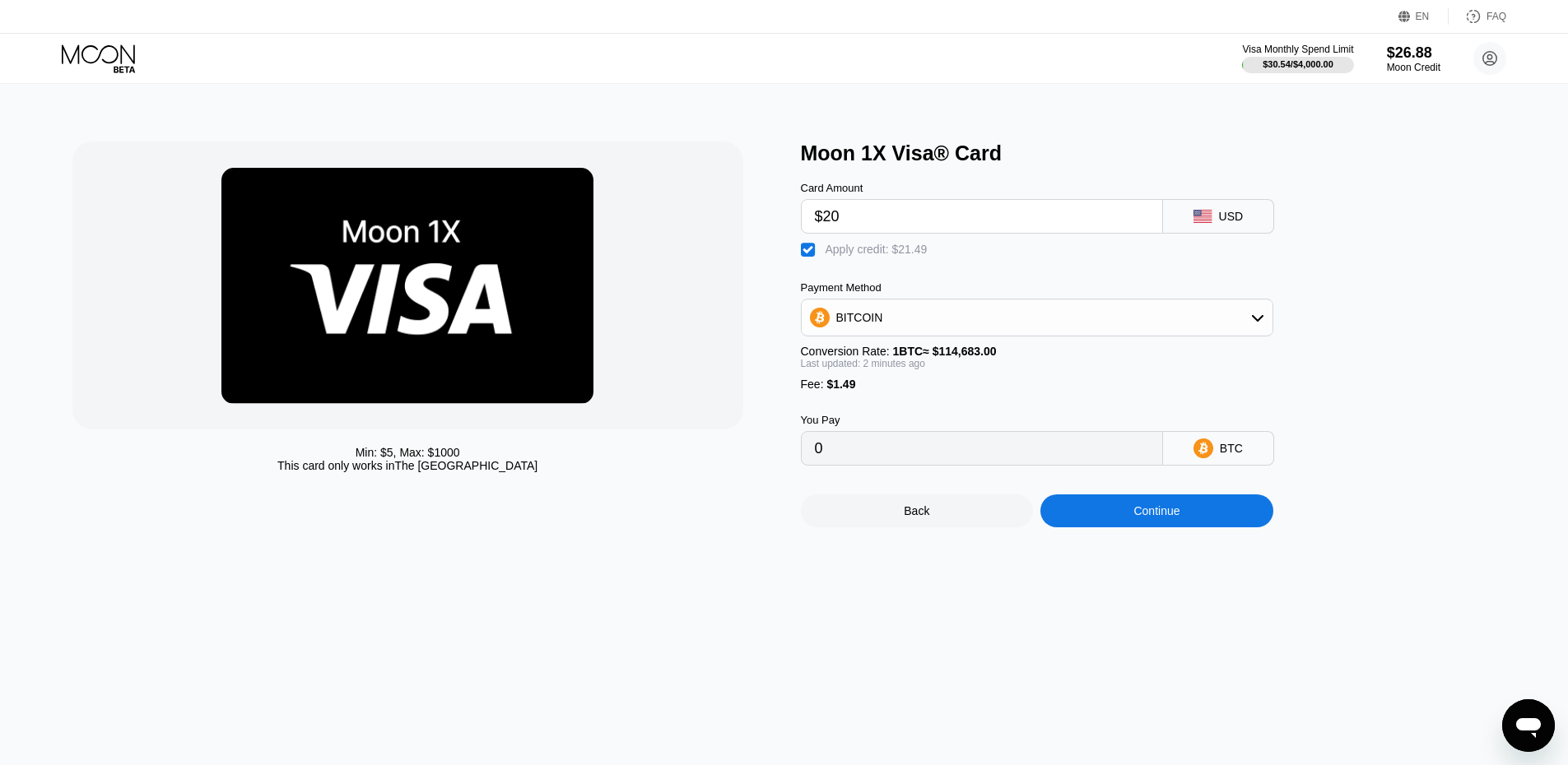
click at [911, 317] on div "BITCOIN" at bounding box center [1036, 317] width 470 height 33
click at [920, 320] on div "BITCOIN" at bounding box center [1036, 317] width 470 height 33
click at [1156, 518] on div "Continue" at bounding box center [1156, 511] width 47 height 13
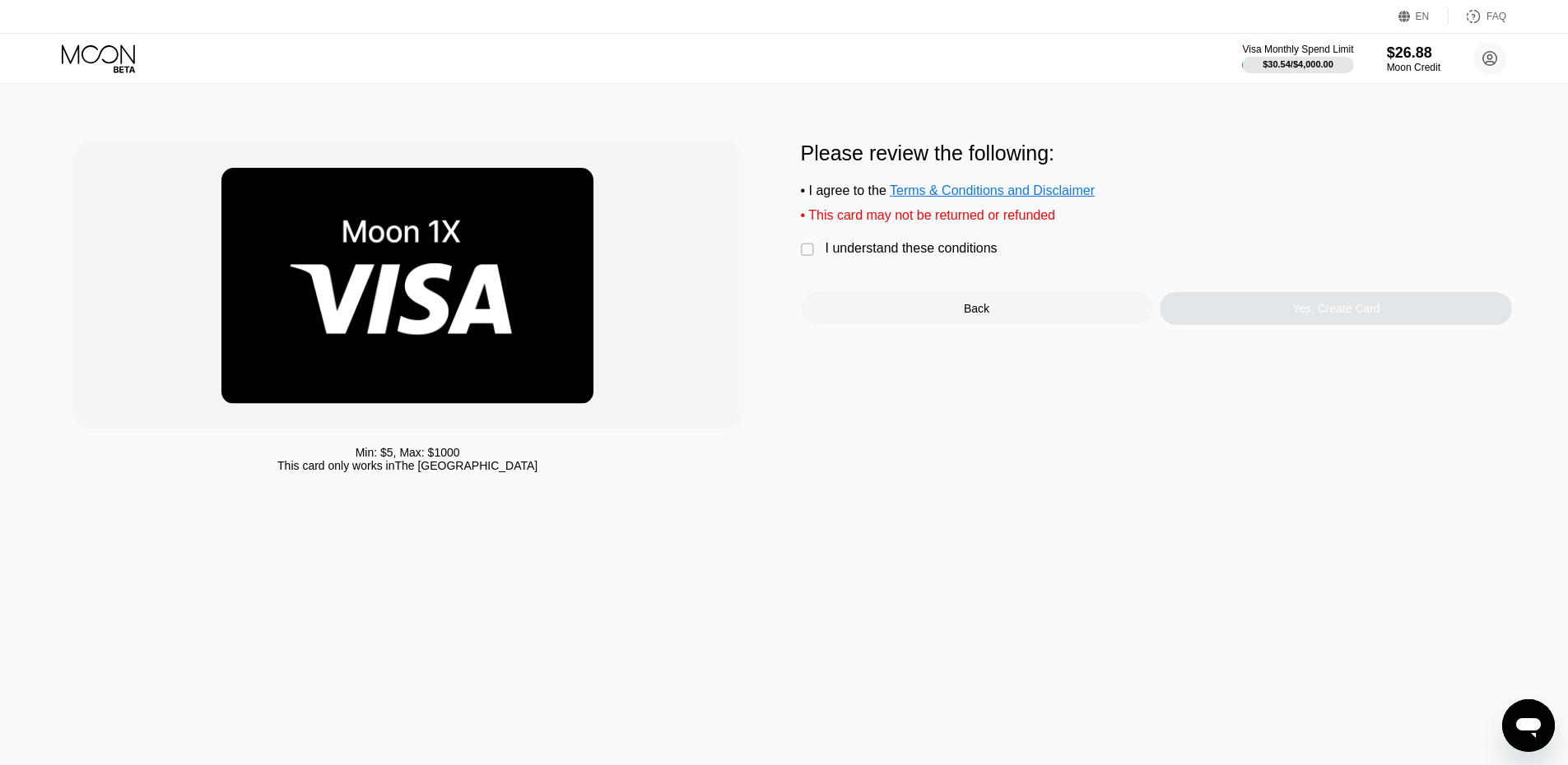
click at [873, 256] on div "I understand these conditions" at bounding box center [912, 248] width 172 height 15
click at [1290, 321] on div "Yes, Create Card" at bounding box center [1335, 308] width 352 height 33
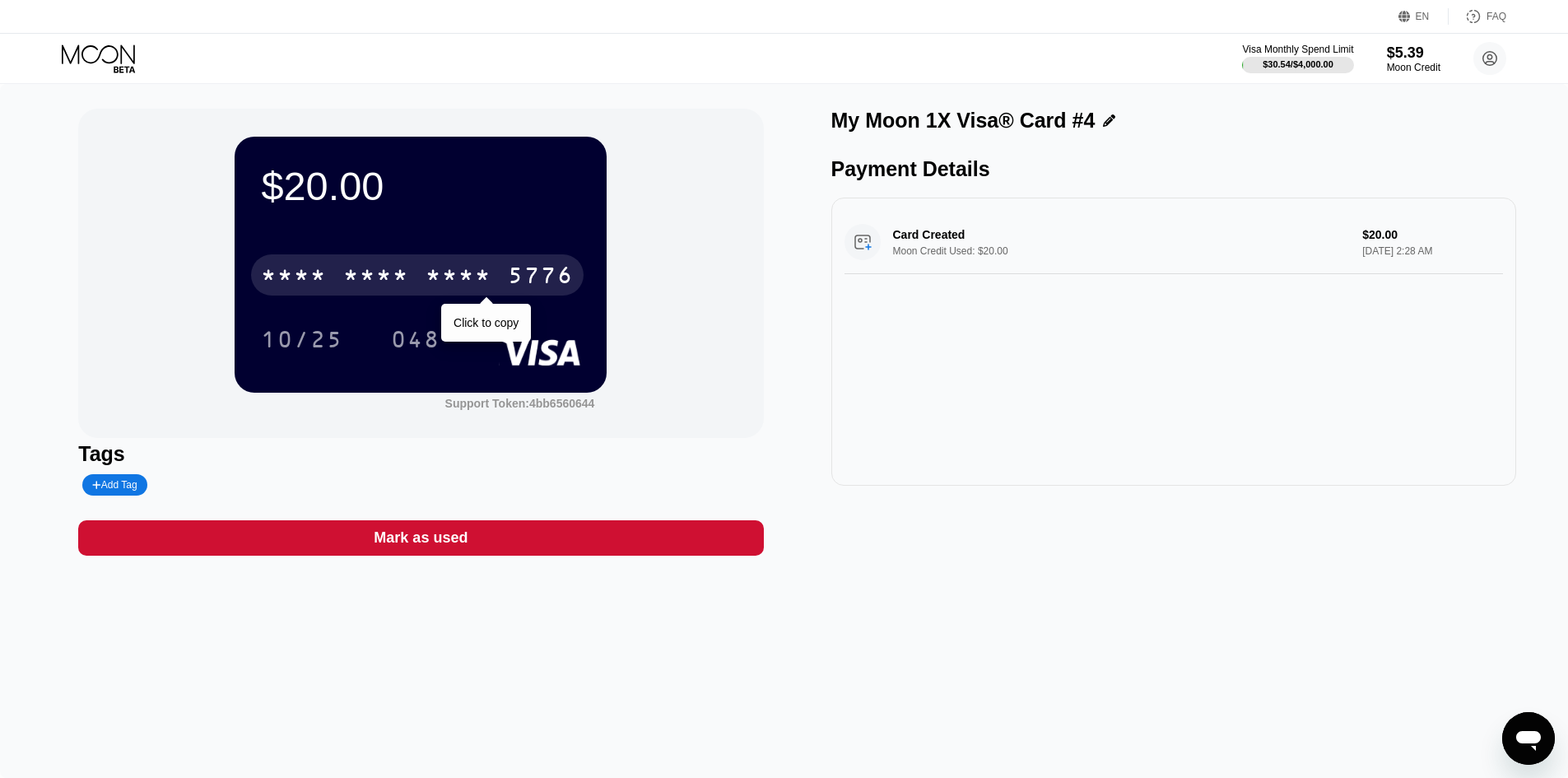
click at [441, 270] on div "* * * *" at bounding box center [458, 277] width 65 height 27
